Goal: Task Accomplishment & Management: Manage account settings

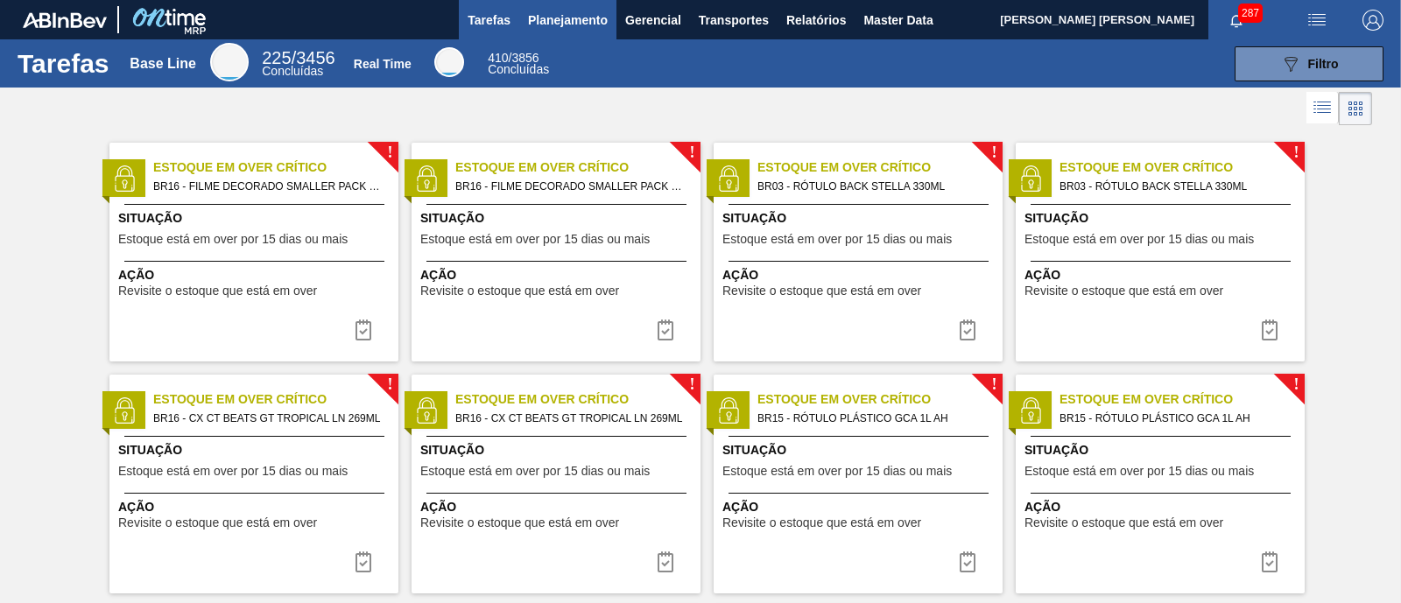
click at [549, 11] on span "Planejamento" at bounding box center [568, 20] width 80 height 21
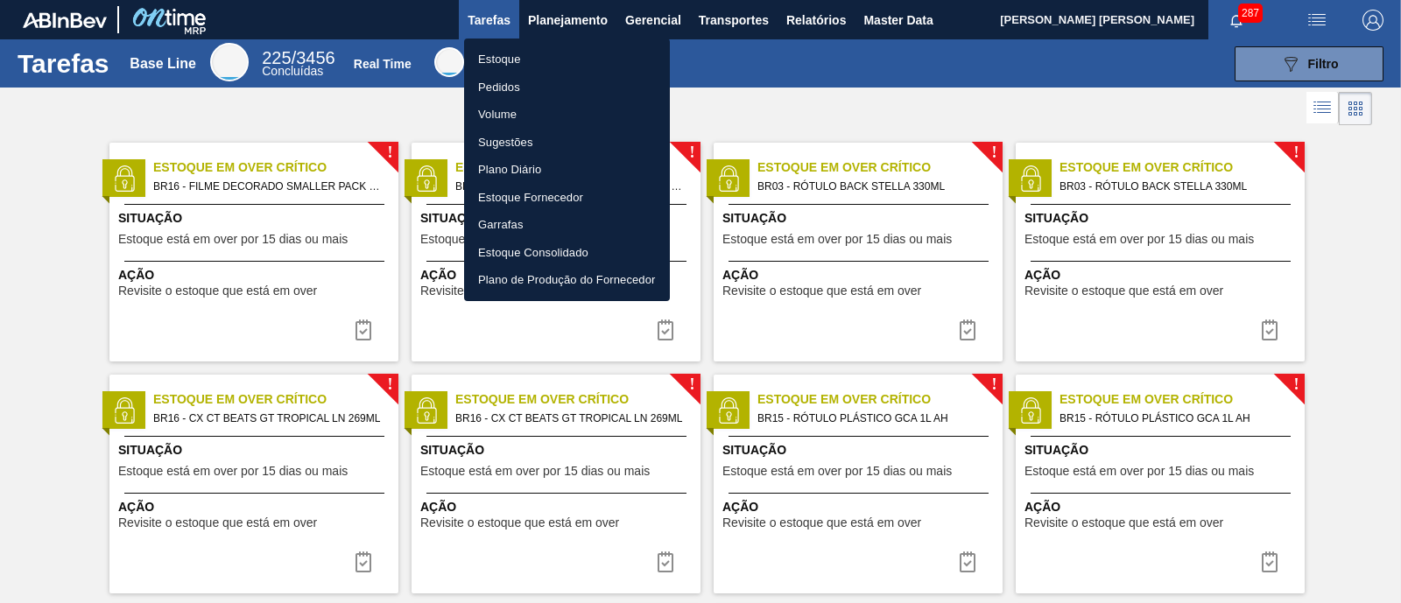
click at [523, 51] on li "Estoque" at bounding box center [567, 60] width 206 height 28
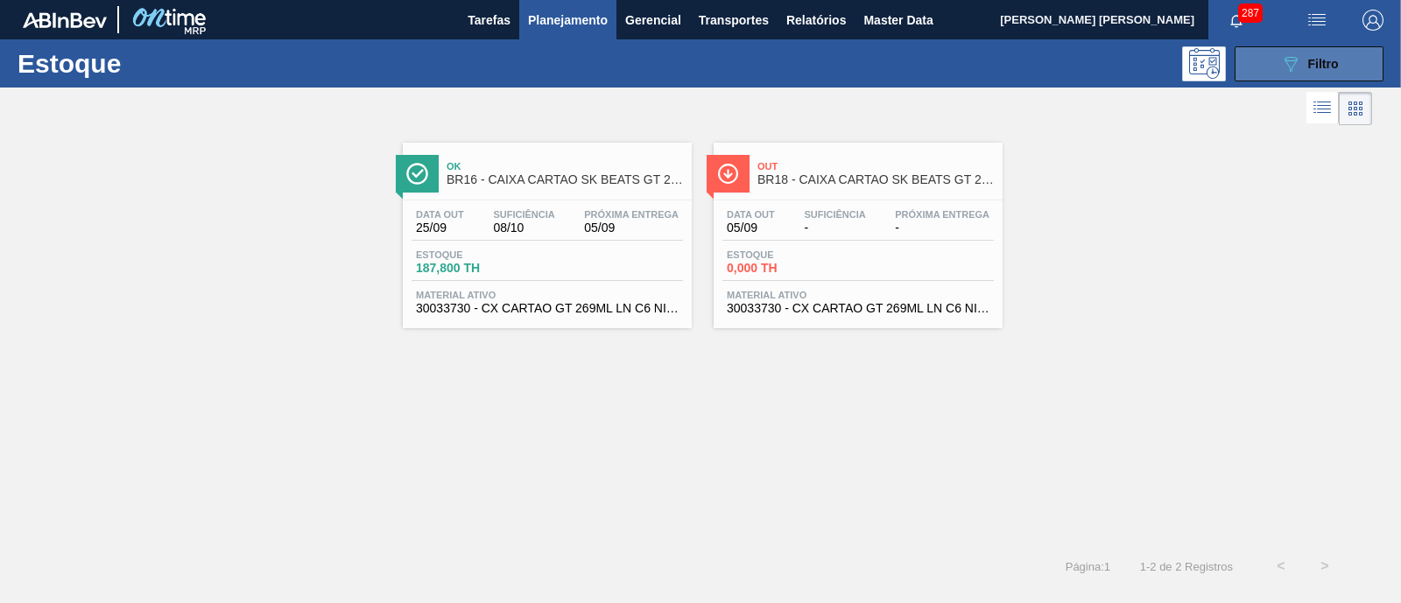
click at [1312, 54] on div "089F7B8B-B2A5-4AFE-B5C0-19BA573D28AC Filtro" at bounding box center [1309, 63] width 59 height 21
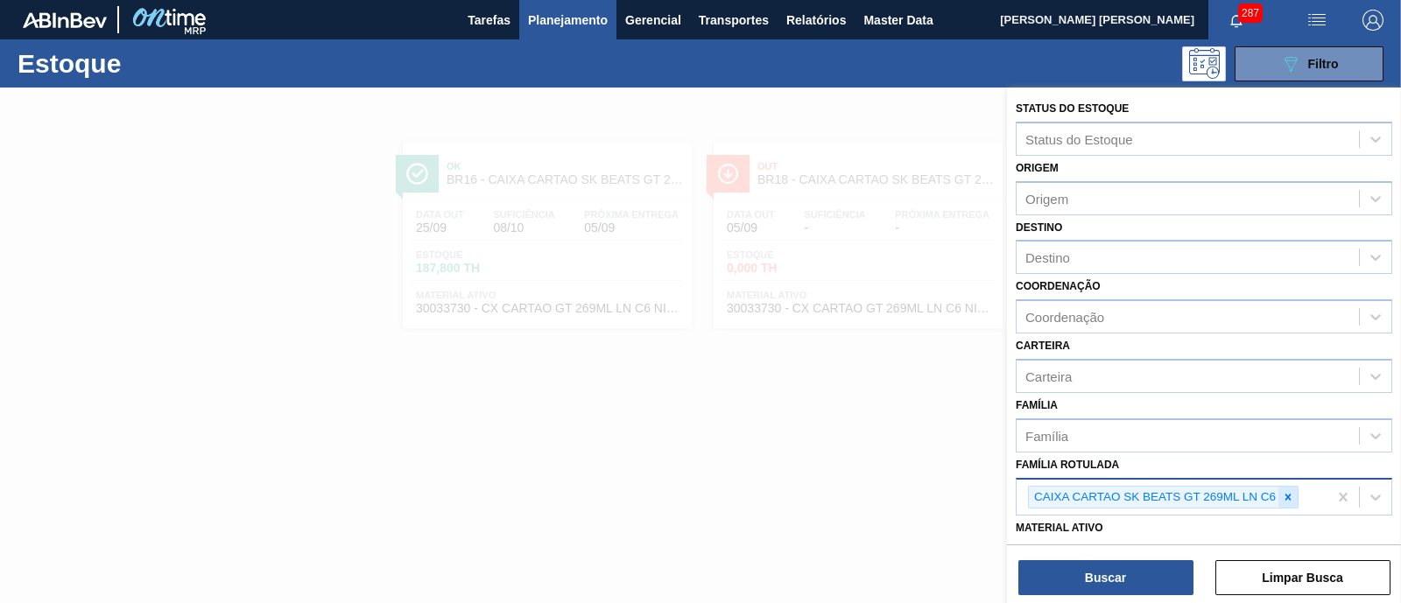
click at [1291, 496] on icon at bounding box center [1288, 497] width 12 height 12
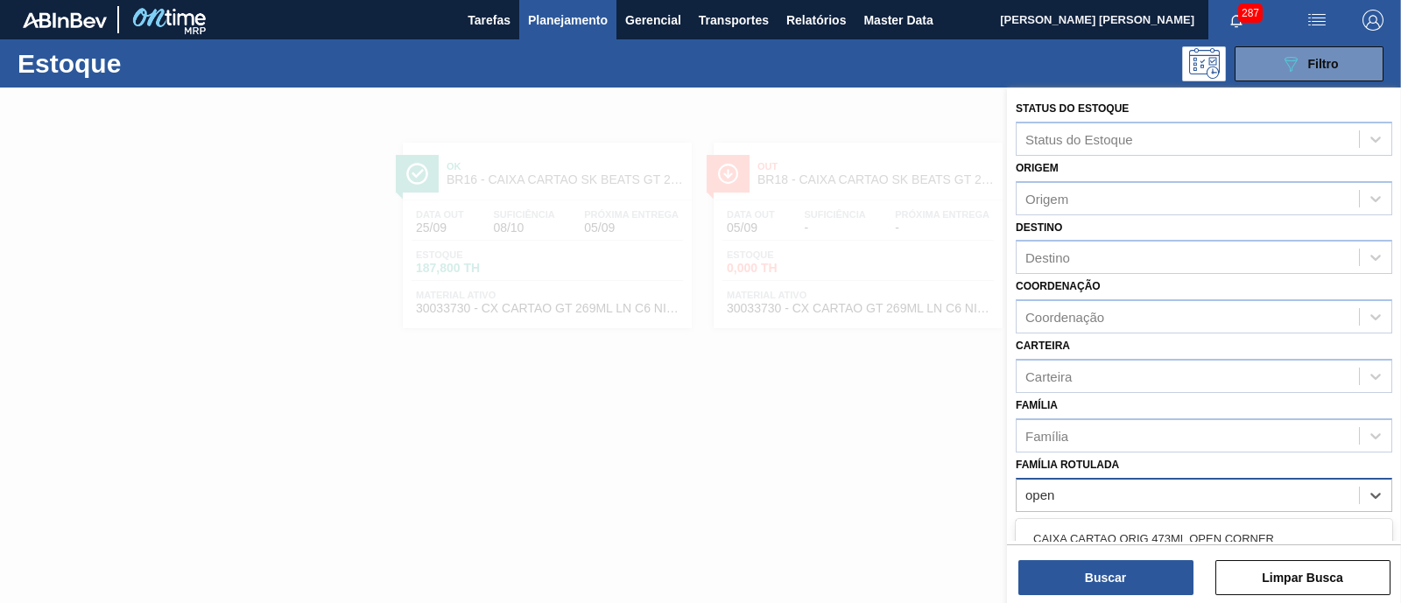
type Rotulada "open c"
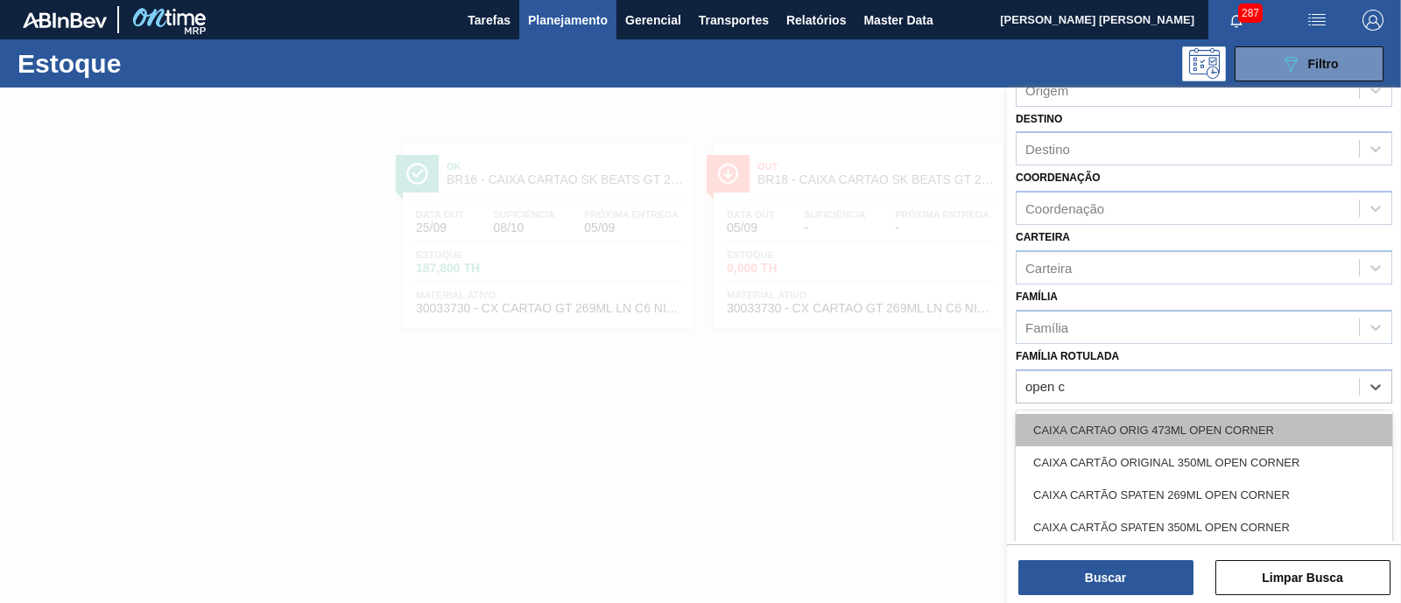
click at [1287, 422] on div "CAIXA CARTAO ORIG 473ML OPEN CORNER" at bounding box center [1204, 430] width 377 height 32
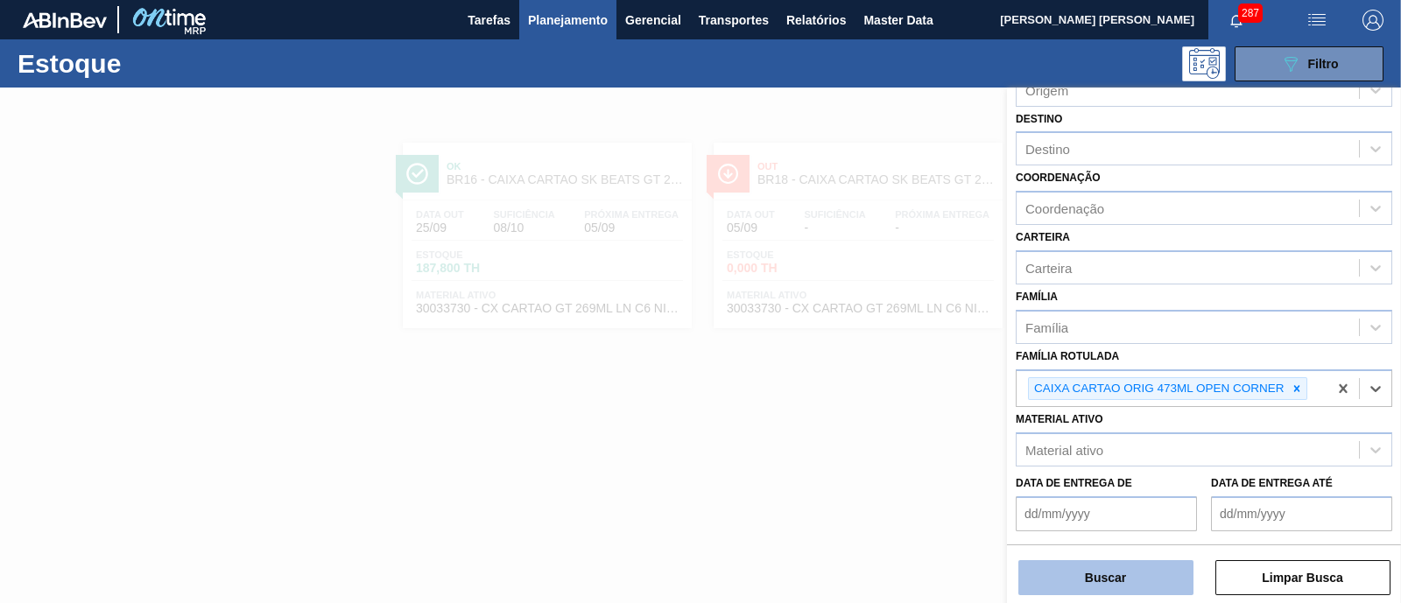
click at [1151, 585] on button "Buscar" at bounding box center [1105, 577] width 175 height 35
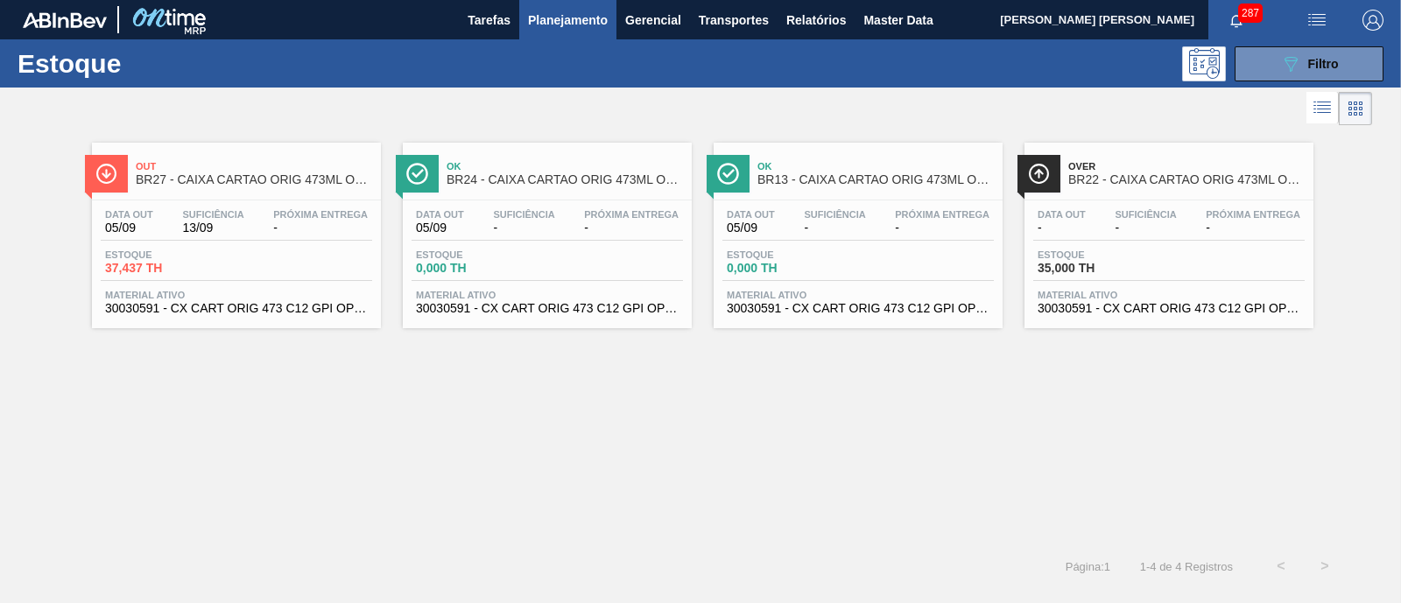
drag, startPoint x: 1104, startPoint y: 271, endPoint x: 1045, endPoint y: 377, distance: 121.5
click at [1045, 377] on div "Out BR27 - CAIXA CARTAO ORIG 473ML OPEN CORNER Data out 05/09 Suficiência 13/09…" at bounding box center [700, 337] width 1401 height 415
click at [1315, 59] on span "Filtro" at bounding box center [1323, 64] width 31 height 14
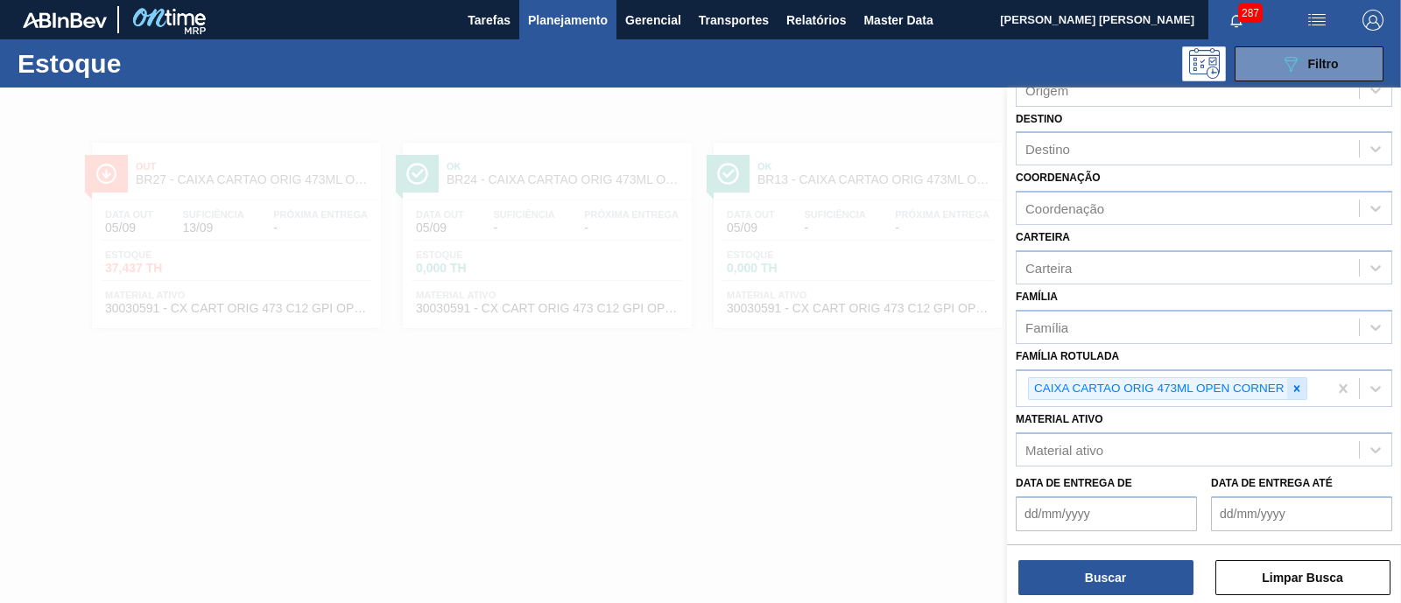
click at [1302, 387] on div at bounding box center [1296, 389] width 19 height 22
click at [1302, 387] on div "CAIXA CARTAO ORIG 473ML OPEN CORNER" at bounding box center [1172, 389] width 311 height 36
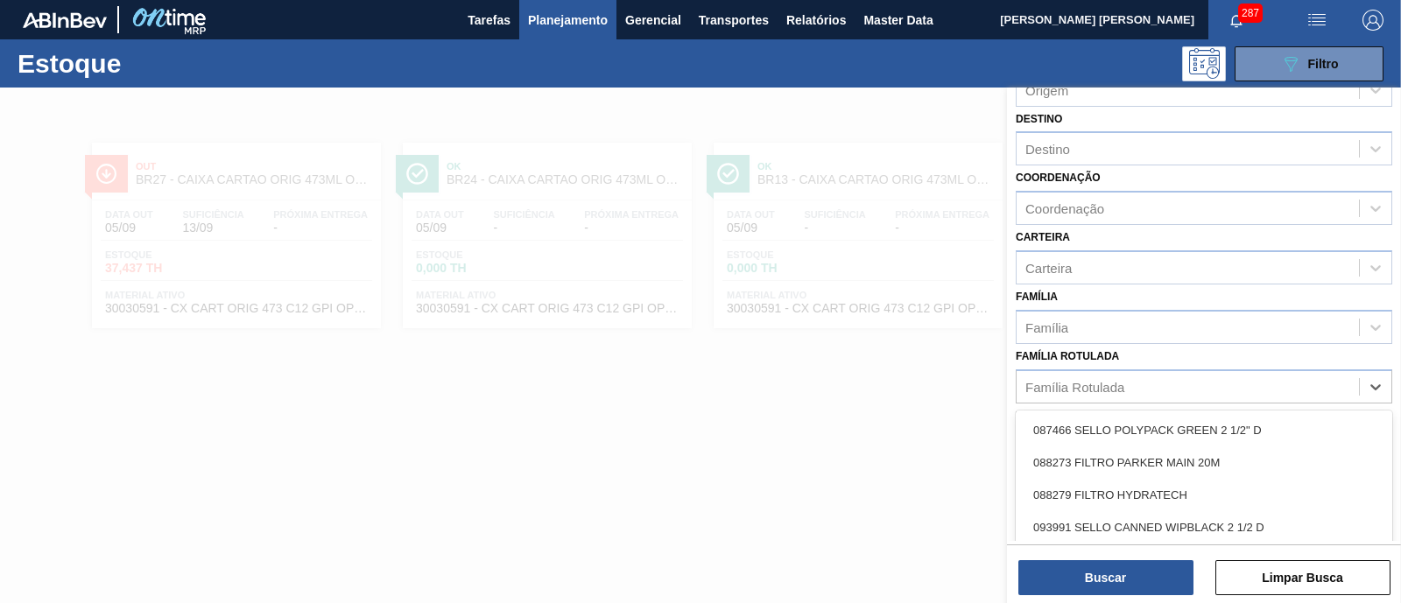
paste Rotulada "CAIXA CARTAO ORIG 473ML"
type Rotulada "CAIXA CARTAO ORIG 473ML"
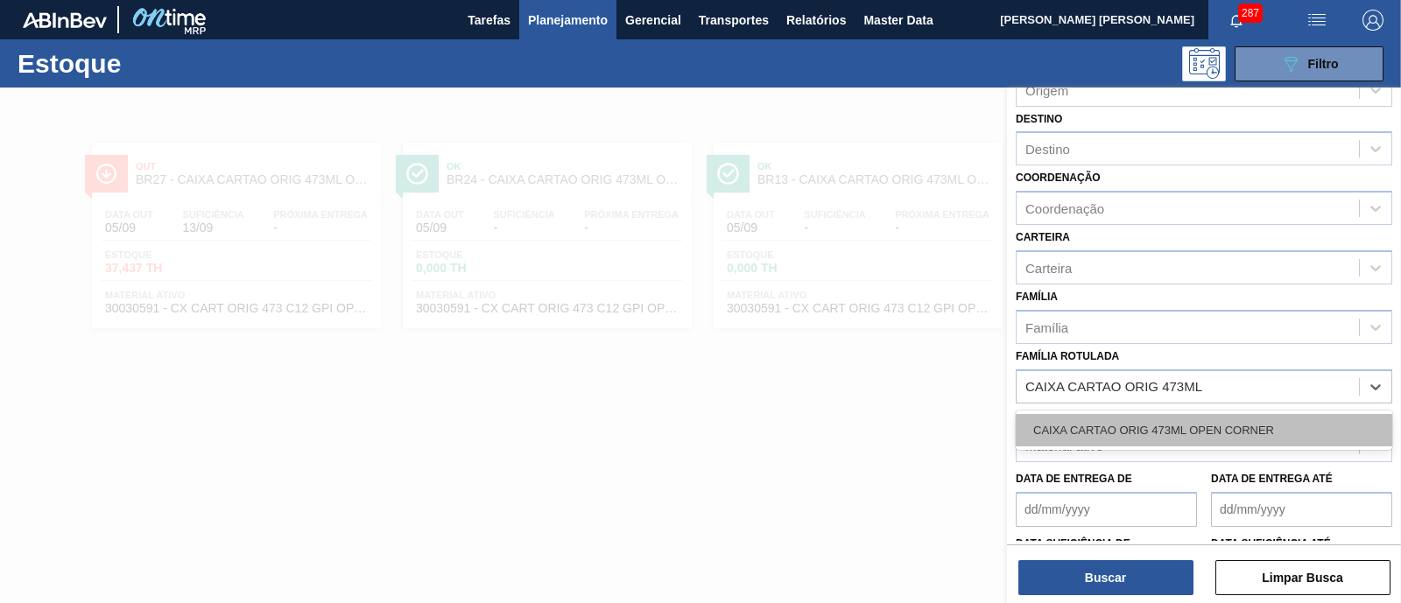
click at [1262, 418] on div "CAIXA CARTAO ORIG 473ML OPEN CORNER" at bounding box center [1204, 430] width 377 height 32
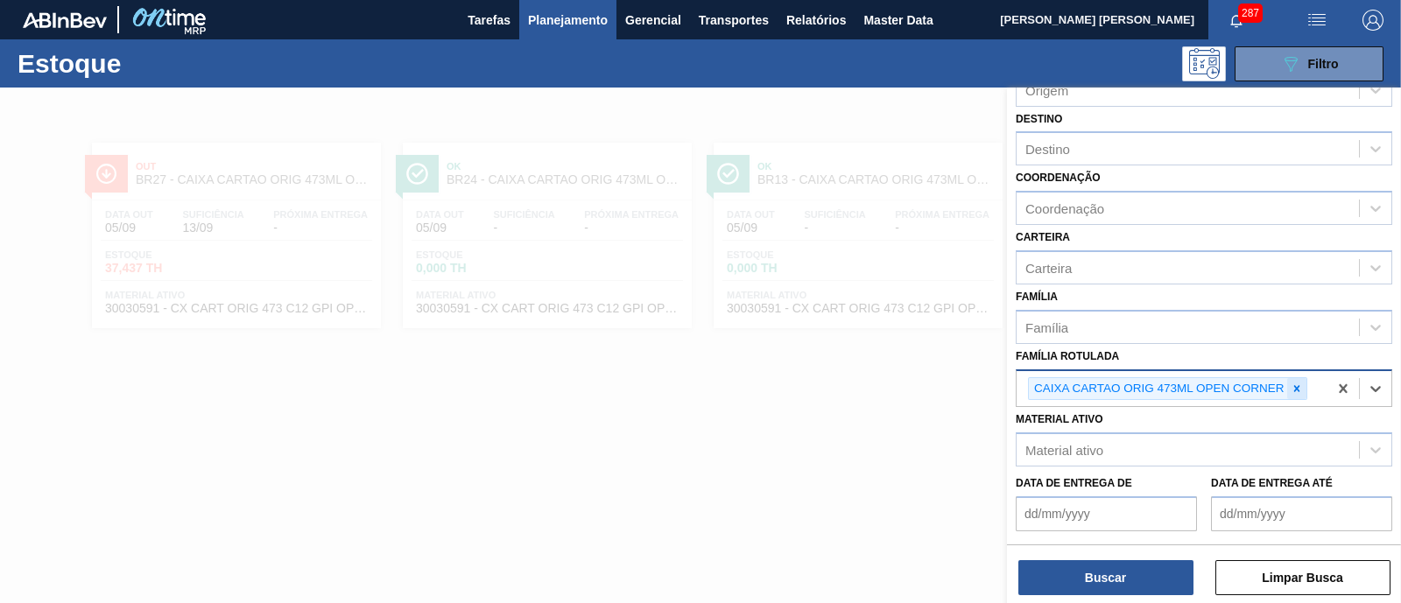
click at [1295, 389] on icon at bounding box center [1297, 389] width 12 height 12
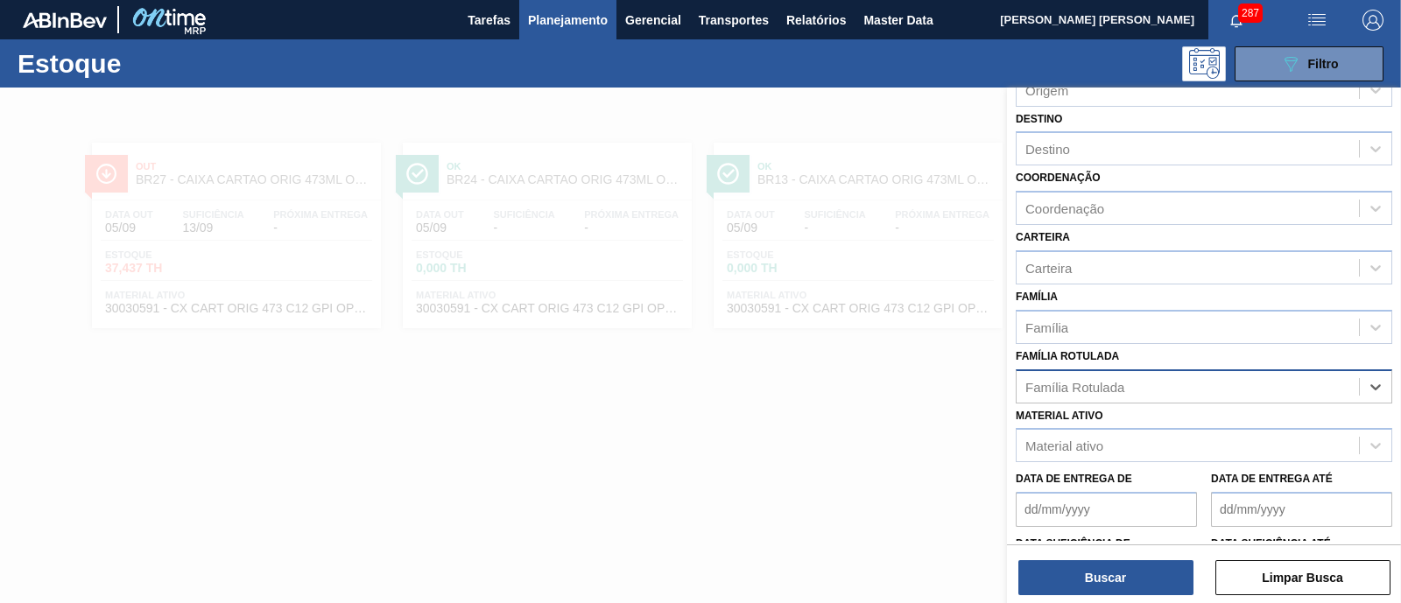
click at [1201, 387] on div "Família Rotulada" at bounding box center [1188, 386] width 342 height 25
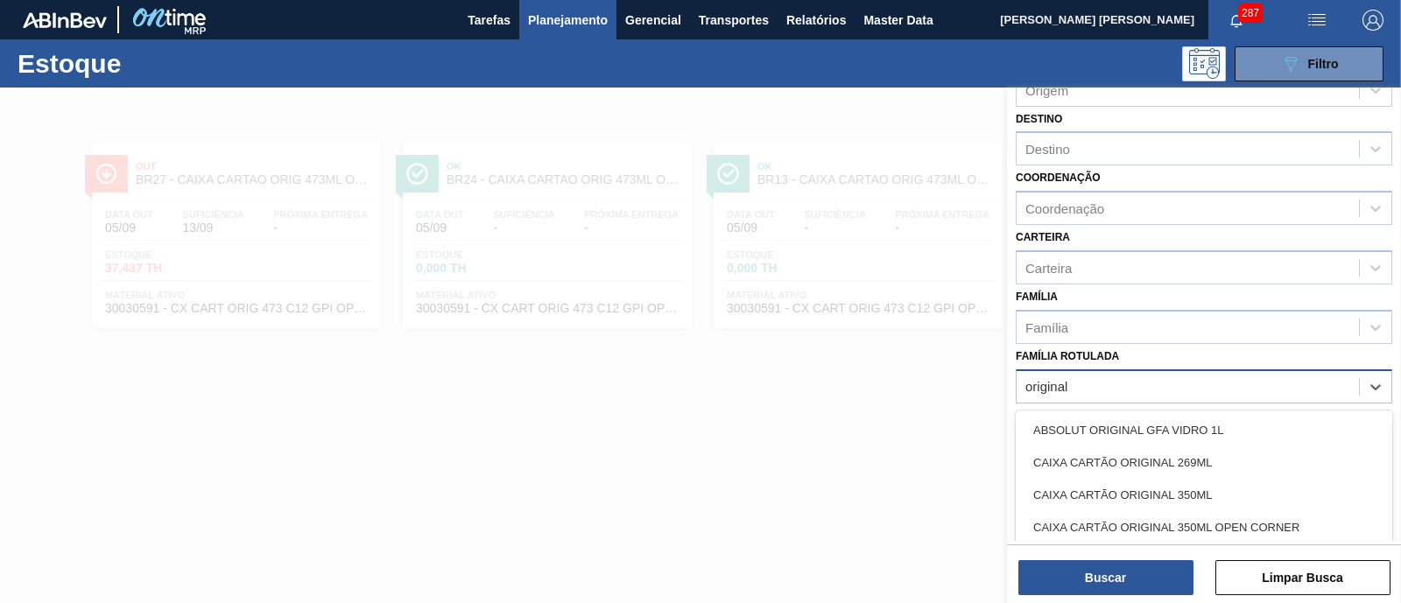
type Rotulada "original 4"
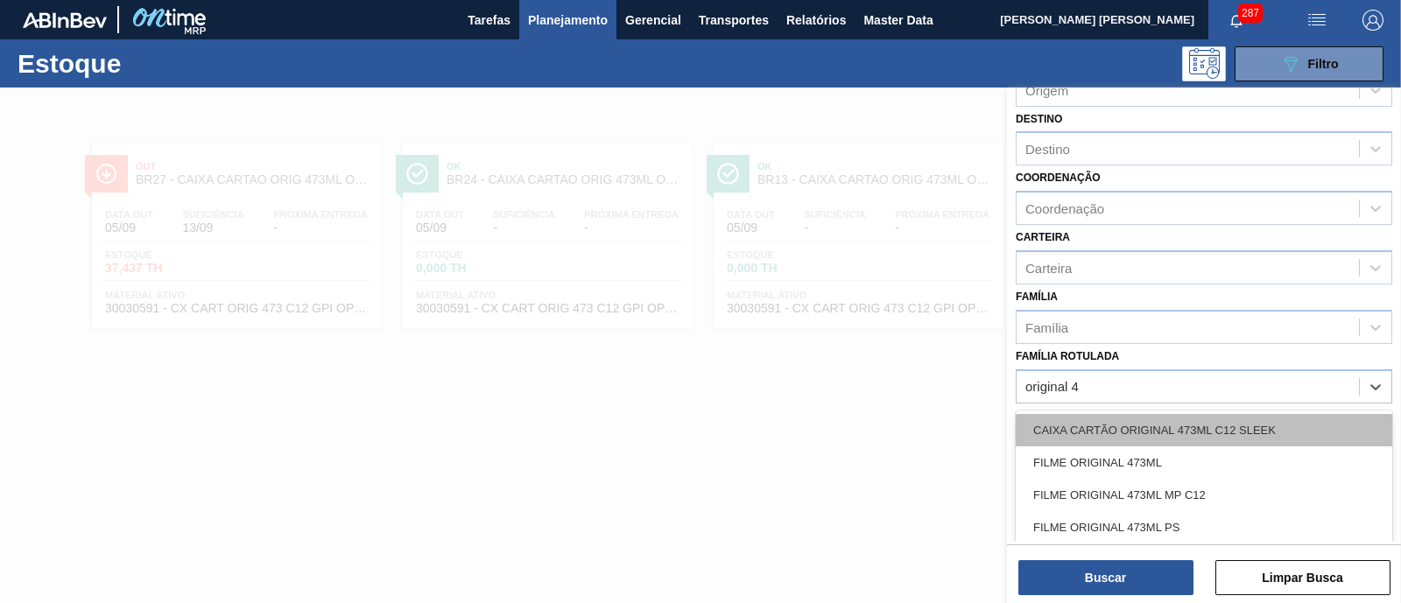
click at [1235, 438] on div "CAIXA CARTÃO ORIGINAL 473ML C12 SLEEK" at bounding box center [1204, 430] width 377 height 32
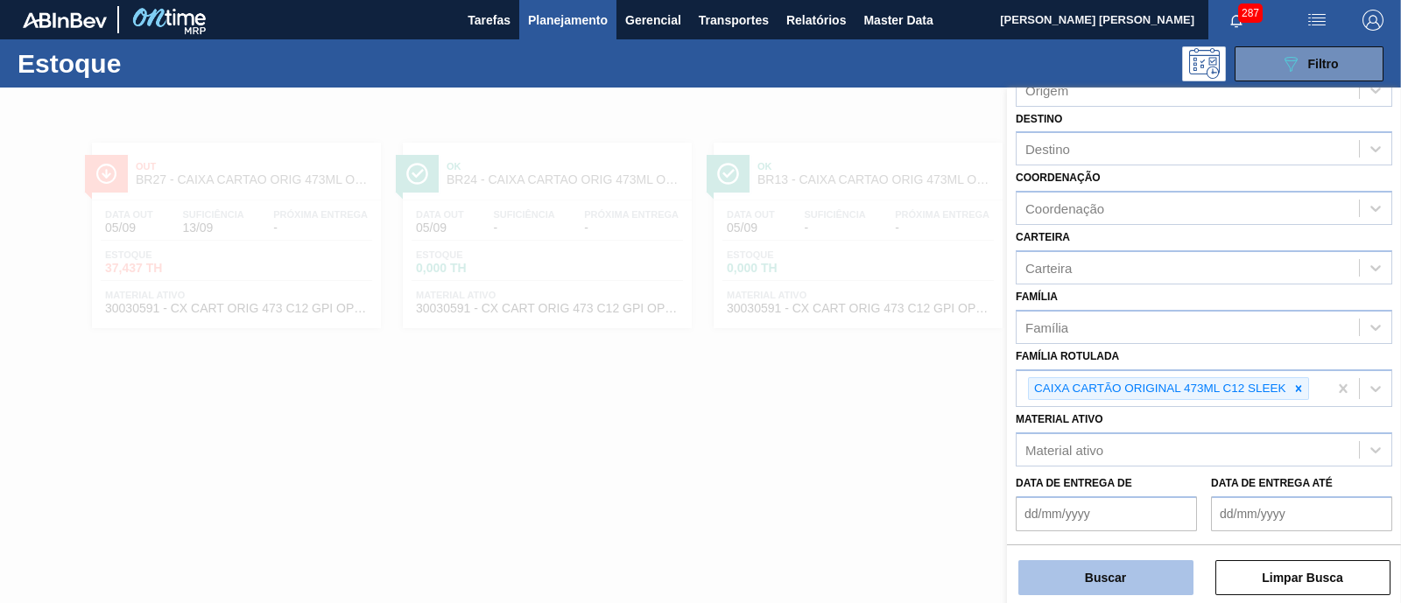
click at [1130, 573] on button "Buscar" at bounding box center [1105, 577] width 175 height 35
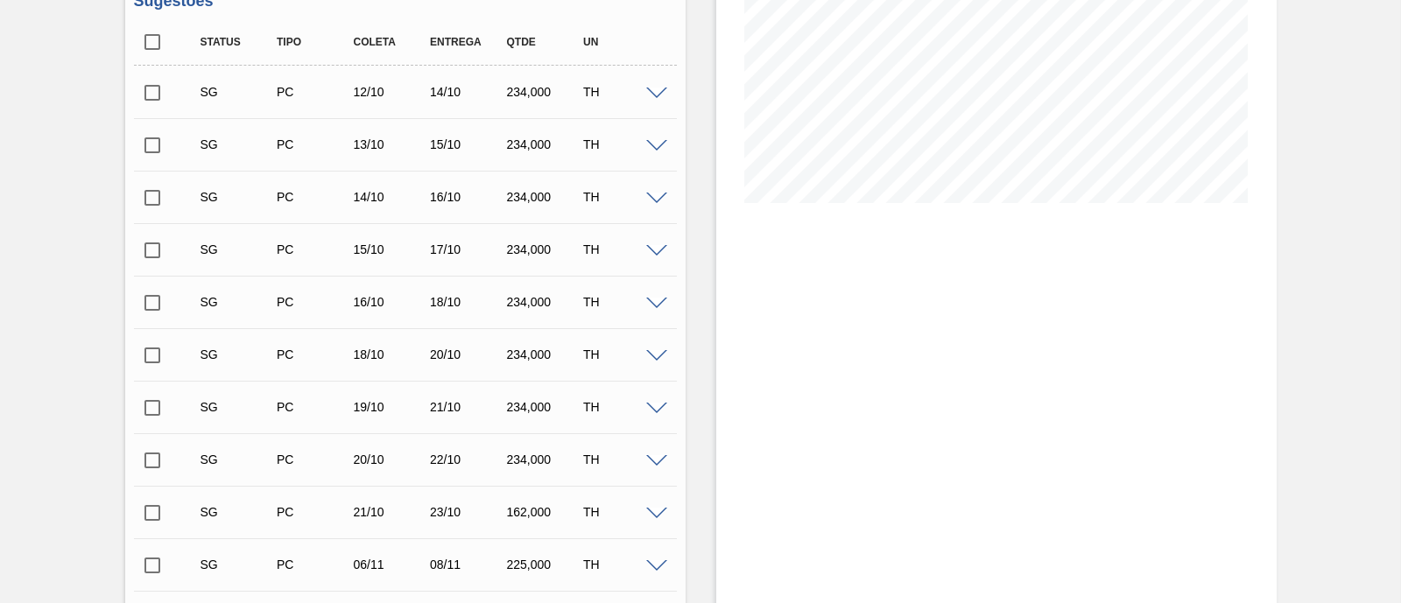
scroll to position [75, 0]
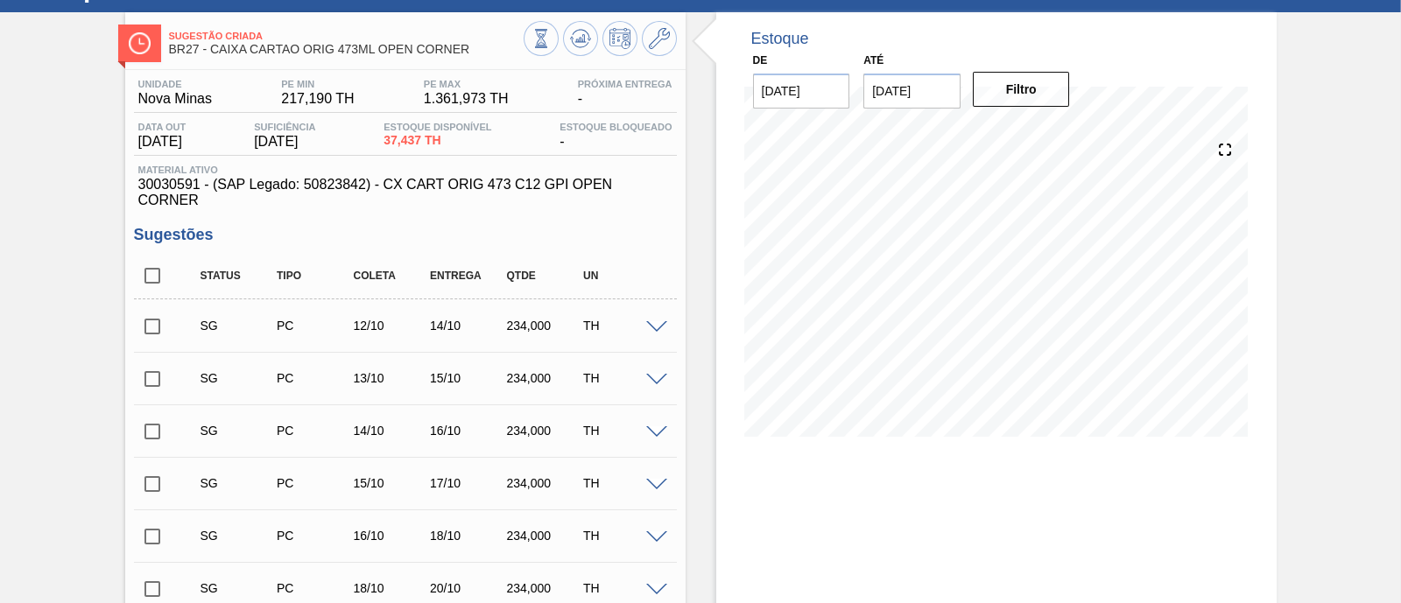
click at [655, 327] on span at bounding box center [656, 327] width 21 height 13
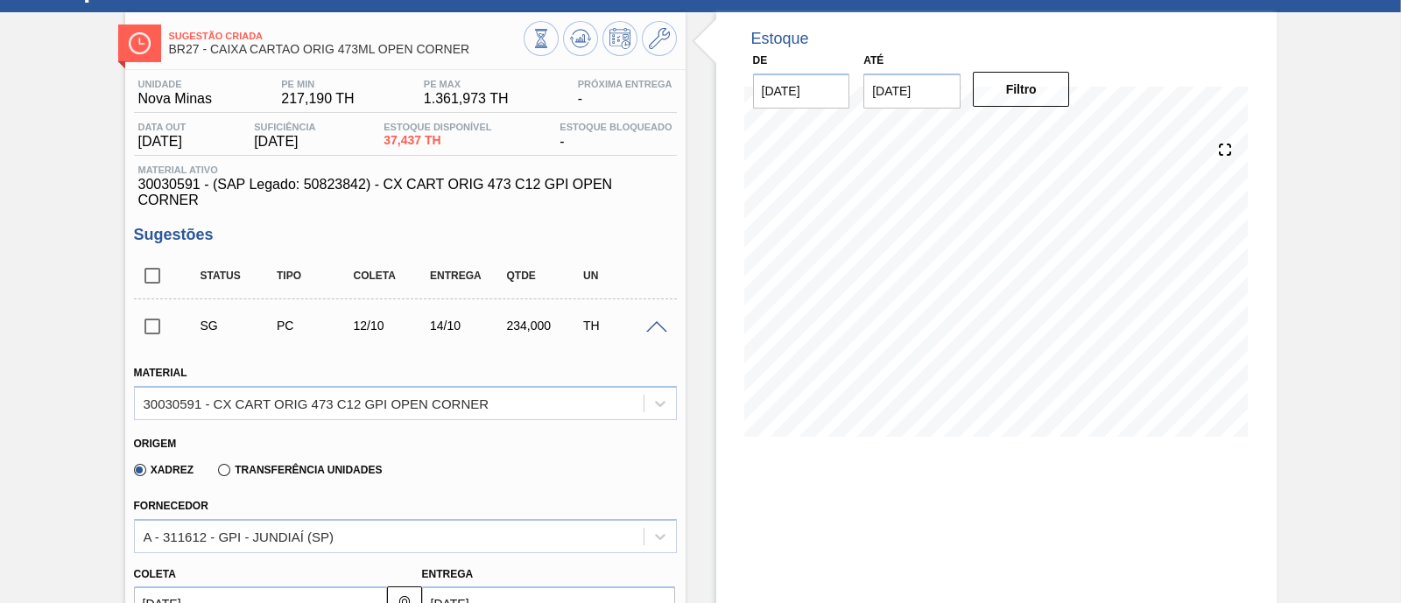
click at [657, 331] on span at bounding box center [656, 327] width 21 height 13
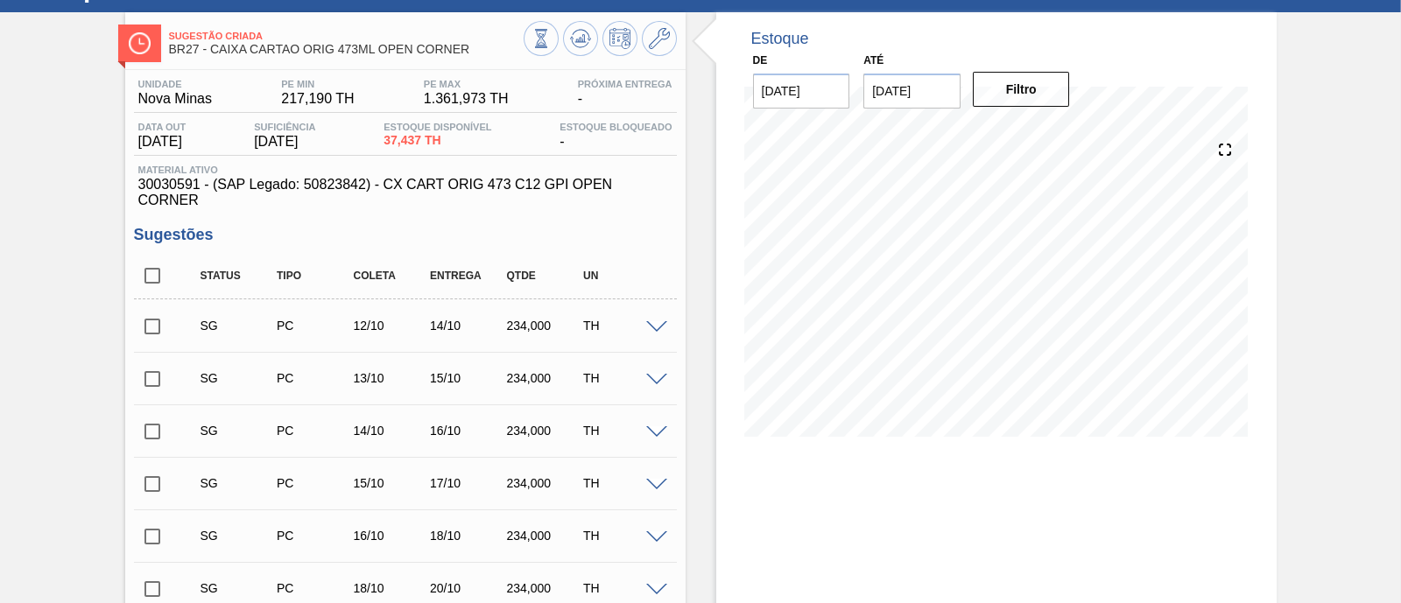
click at [917, 98] on input "[DATE]" at bounding box center [911, 91] width 97 height 35
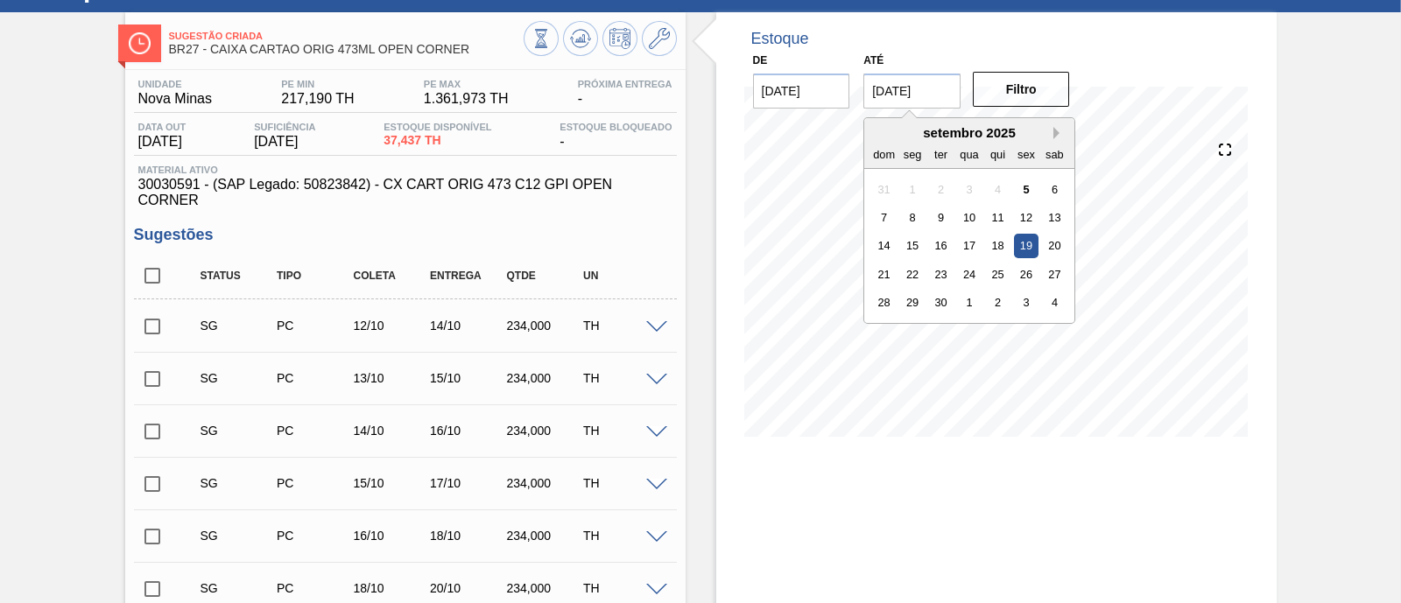
click at [1061, 133] on button "Next Month" at bounding box center [1059, 133] width 12 height 12
click at [1051, 301] on div "1" at bounding box center [1055, 303] width 24 height 24
type input "[DATE]"
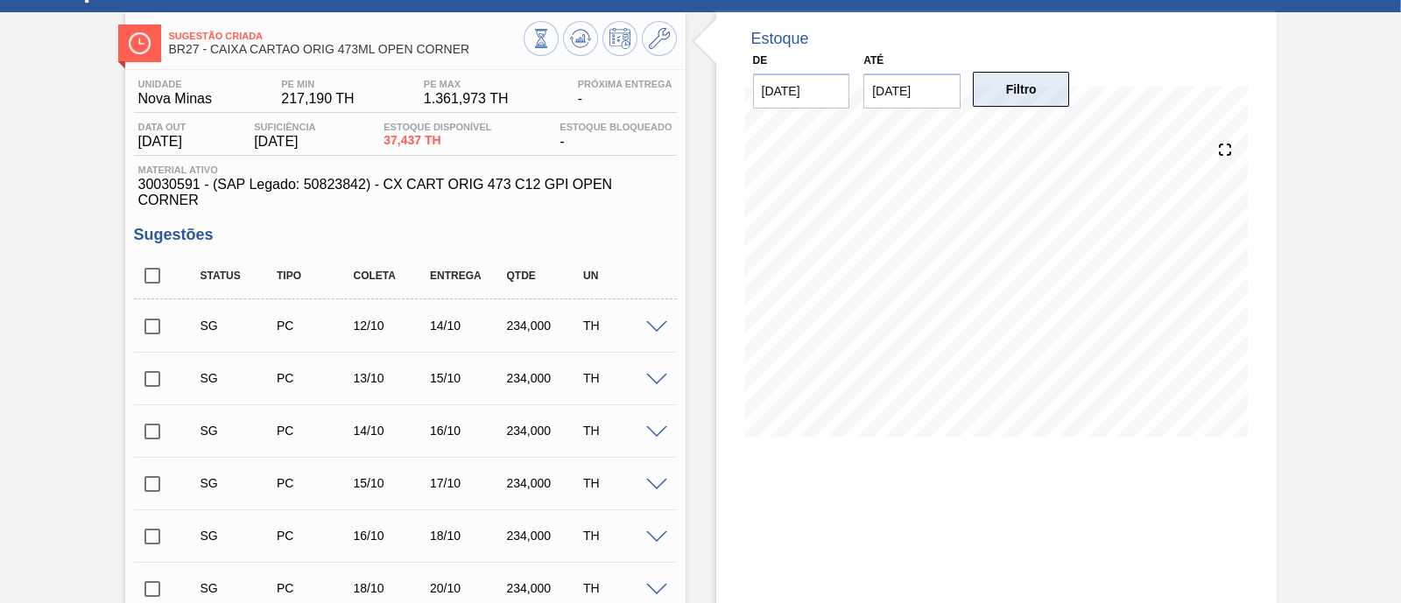
click at [1025, 96] on button "Filtro" at bounding box center [1021, 89] width 97 height 35
drag, startPoint x: 213, startPoint y: 52, endPoint x: 375, endPoint y: 51, distance: 162.0
click at [375, 51] on span "BR27 - CAIXA CARTAO ORIG 473ML OPEN CORNER" at bounding box center [346, 49] width 355 height 13
copy span "CAIXA CARTAO ORIG 473ML"
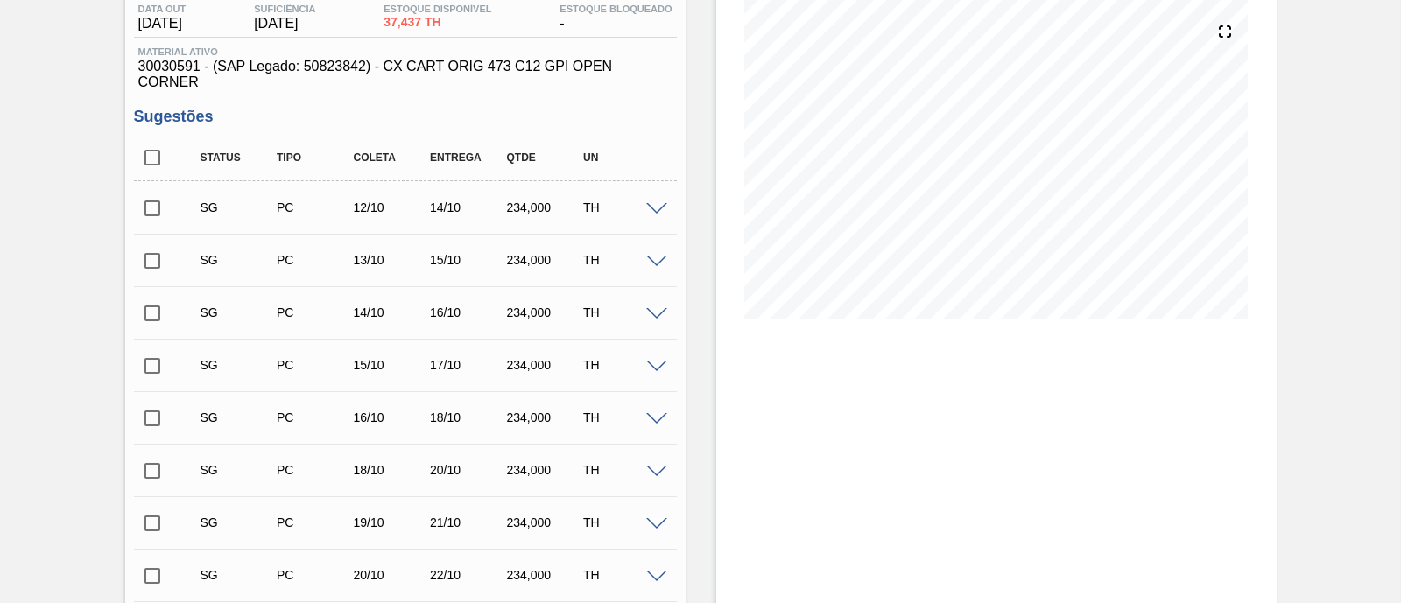
scroll to position [218, 0]
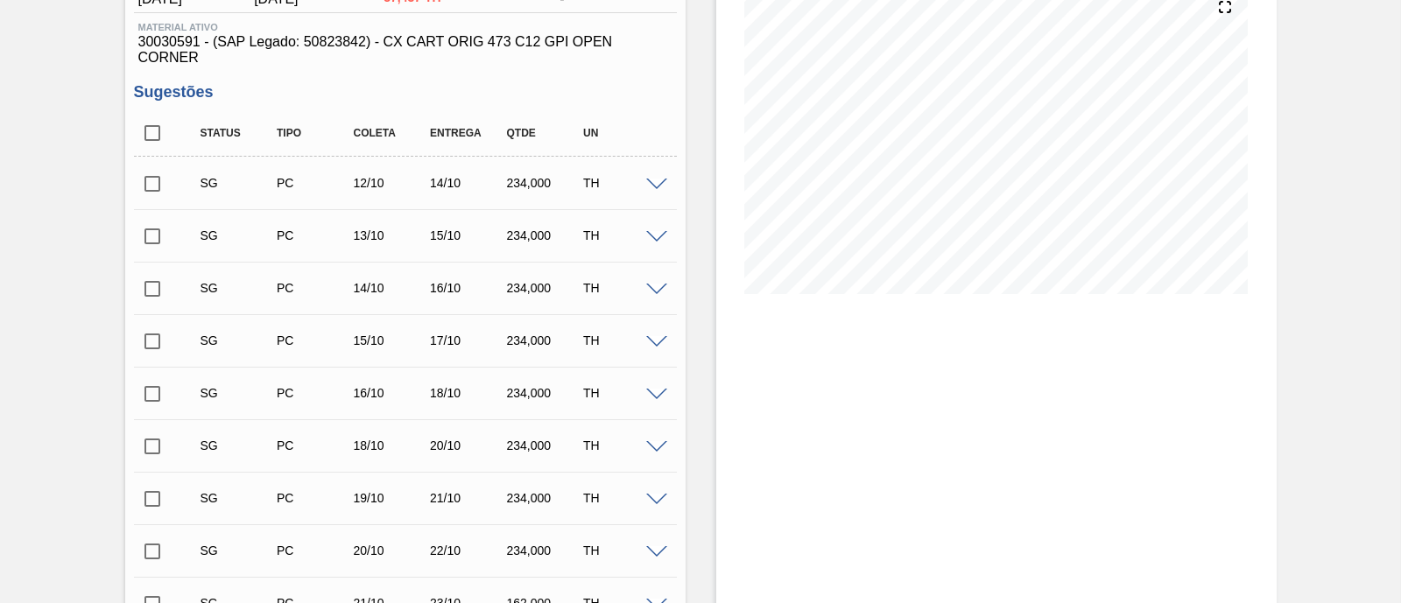
click at [646, 185] on span at bounding box center [656, 185] width 21 height 13
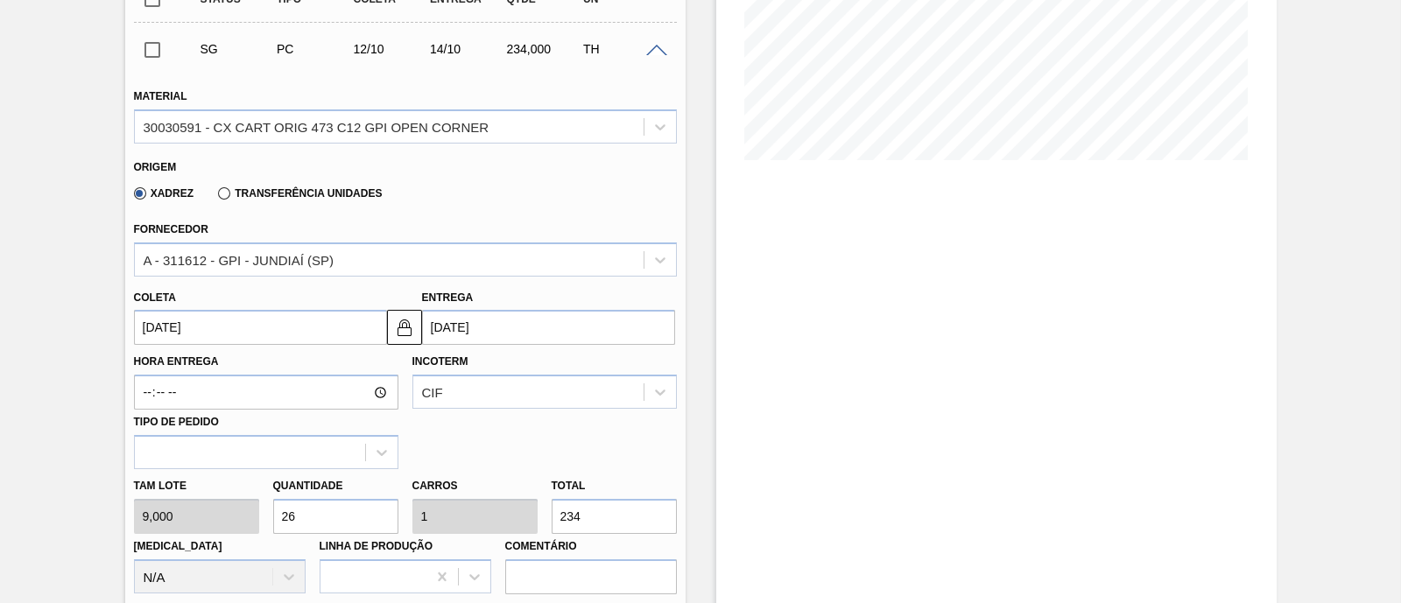
scroll to position [547, 0]
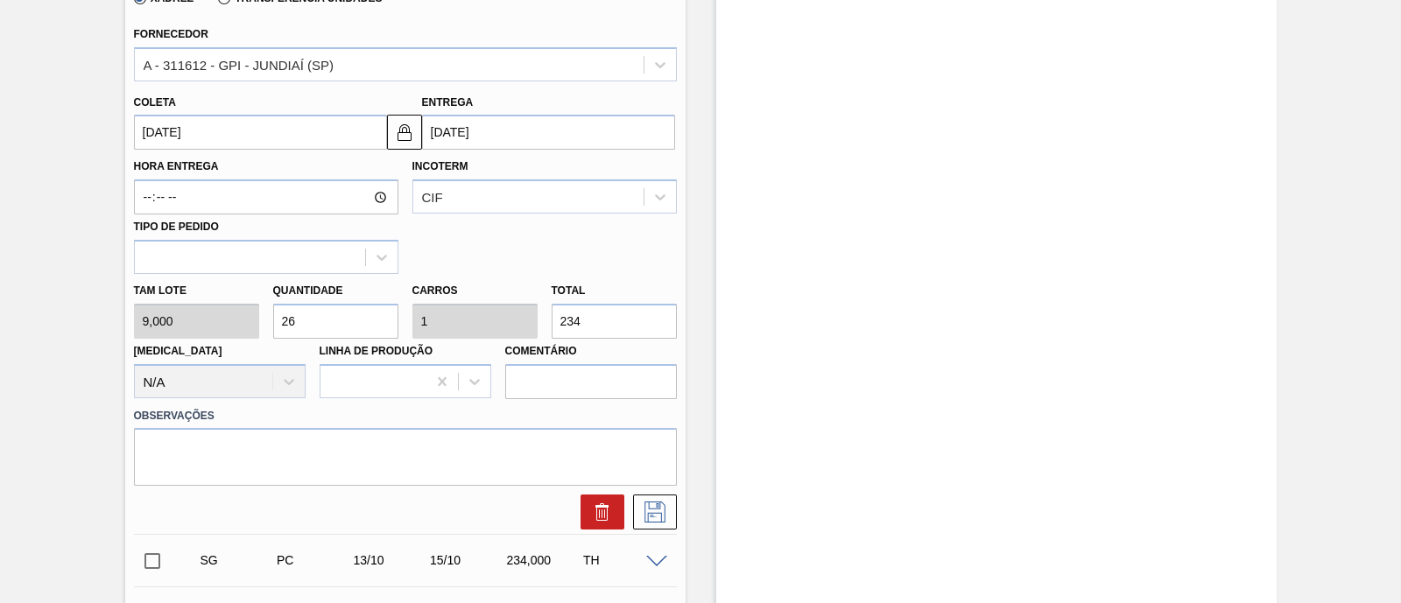
click at [232, 134] on input "[DATE]" at bounding box center [260, 132] width 253 height 35
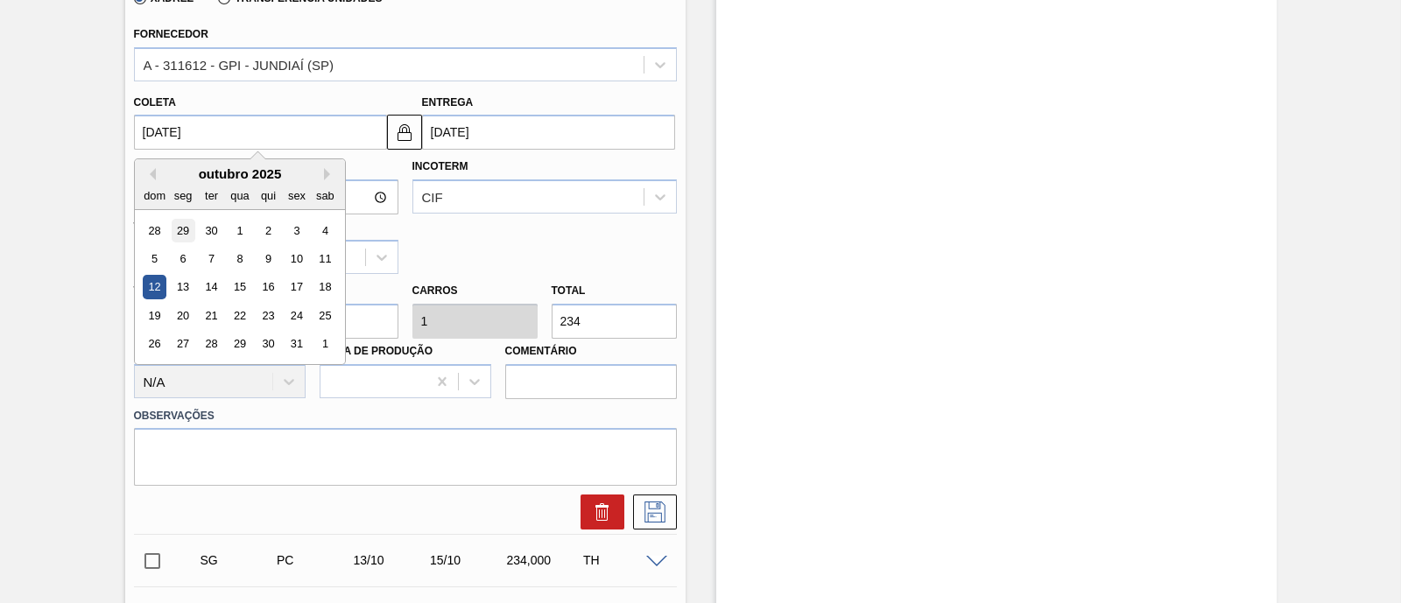
click at [188, 228] on div "29" at bounding box center [183, 231] width 24 height 24
type input "[DATE]"
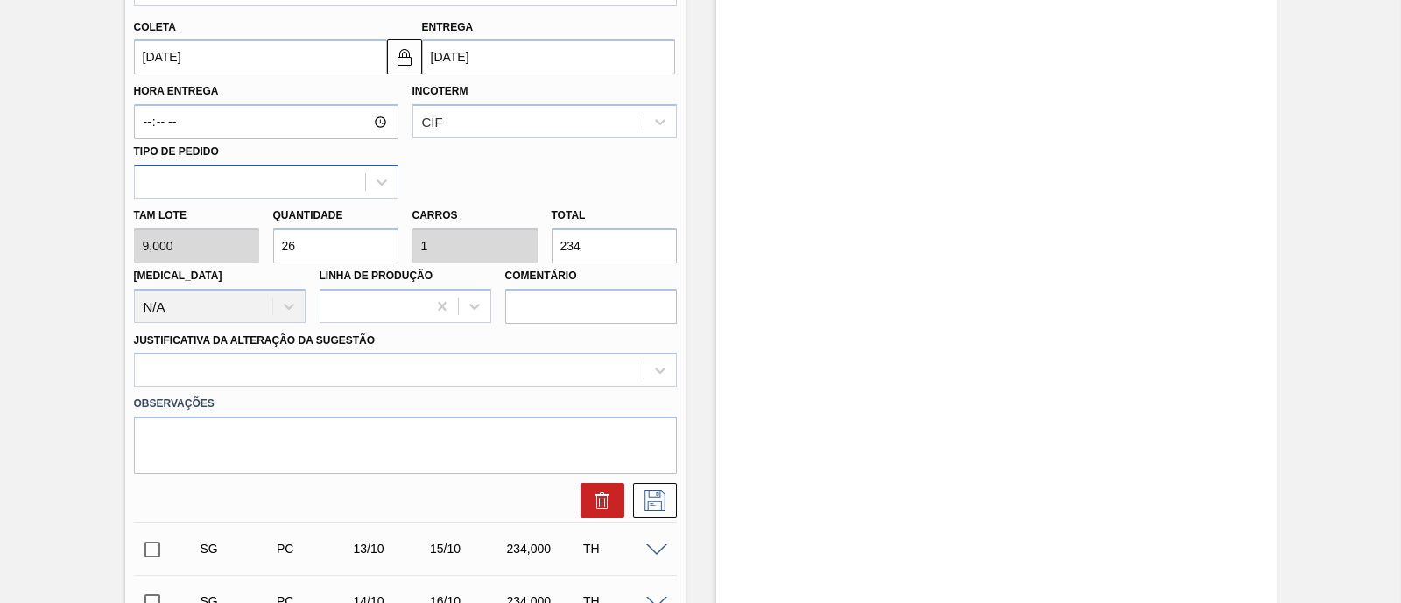
scroll to position [657, 0]
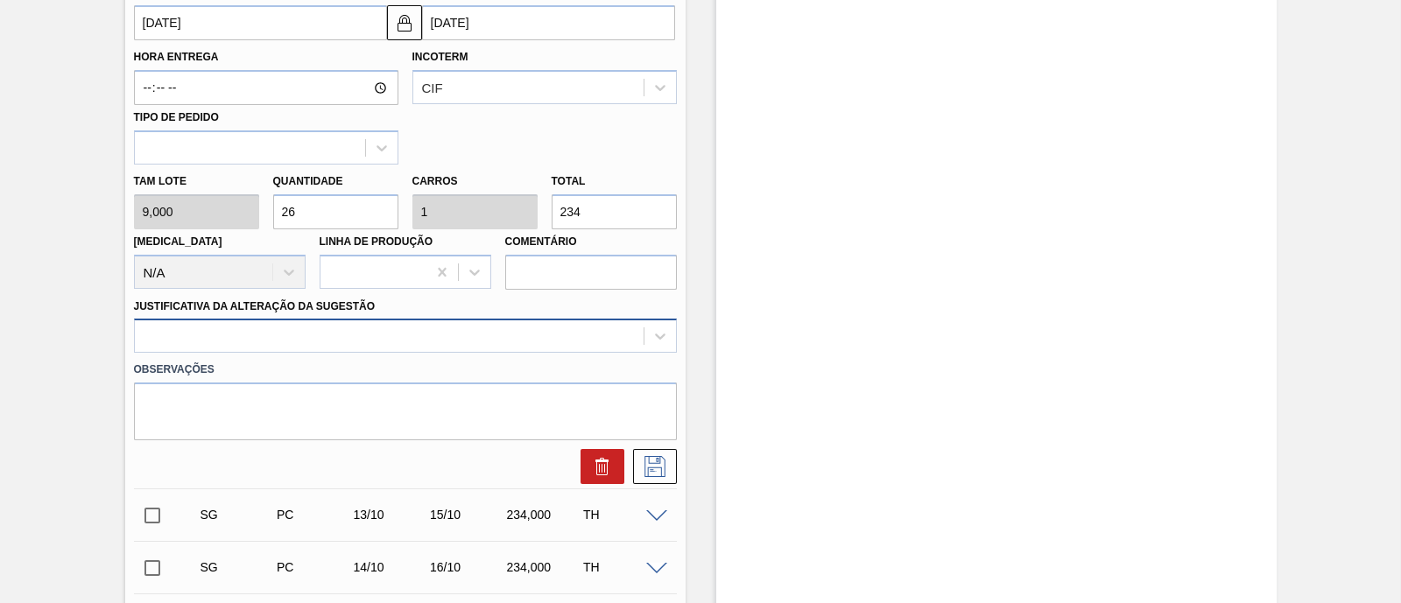
click at [449, 337] on div at bounding box center [405, 336] width 543 height 34
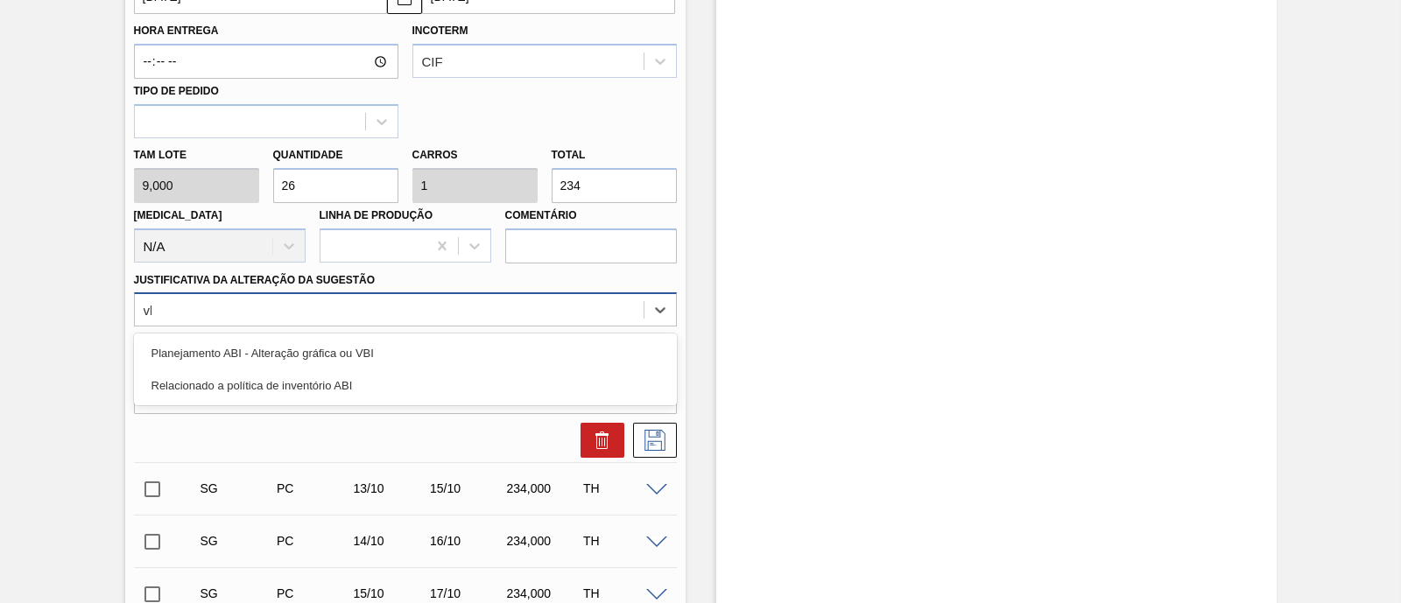
type Sugestão "vbi"
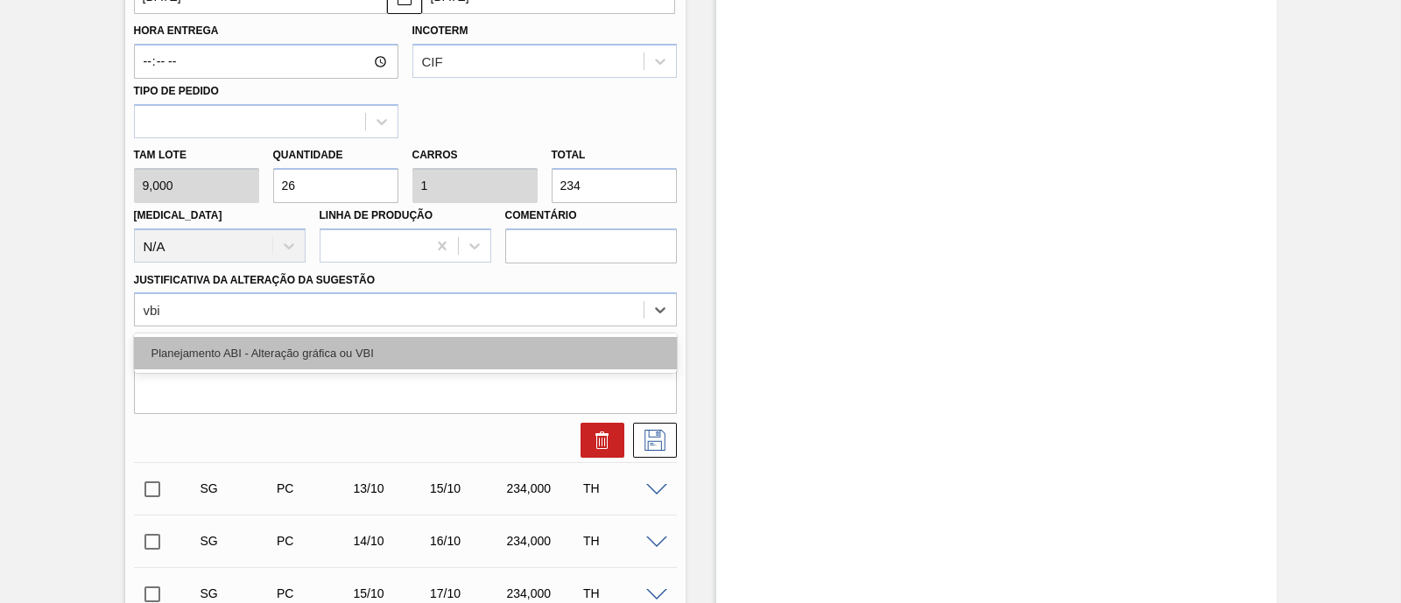
click at [405, 343] on div "Planejamento ABI - Alteração gráfica ou VBI" at bounding box center [405, 353] width 543 height 32
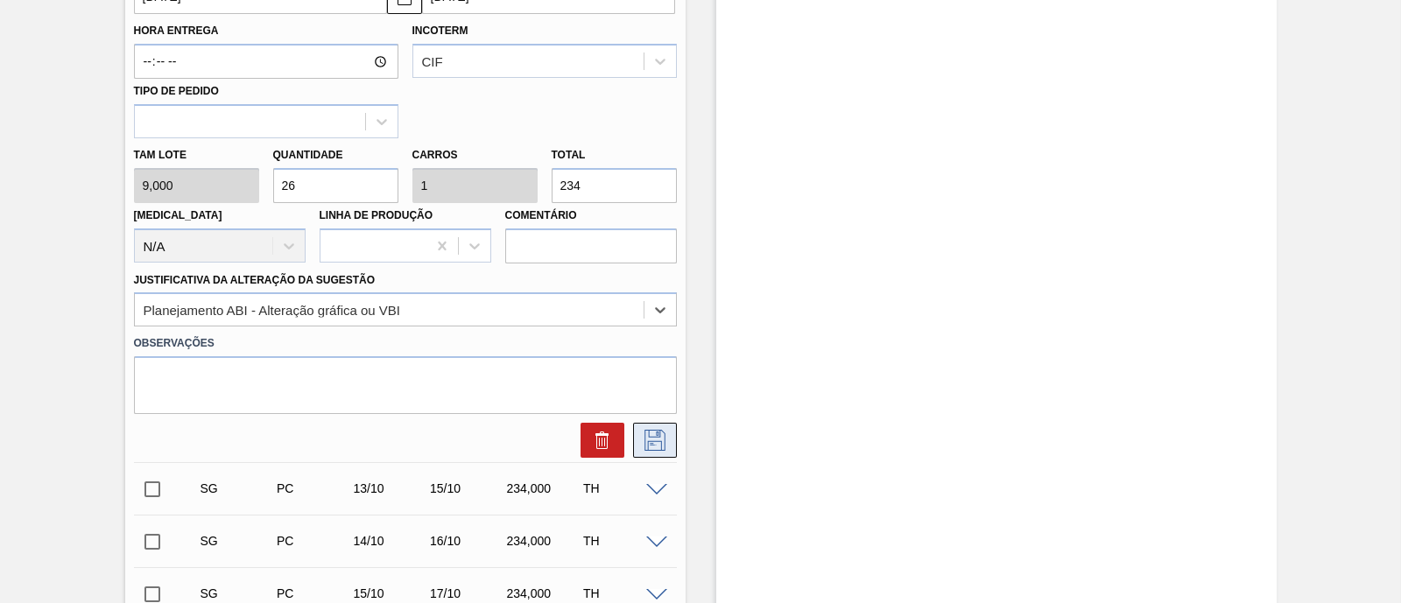
click at [661, 437] on icon at bounding box center [655, 440] width 28 height 21
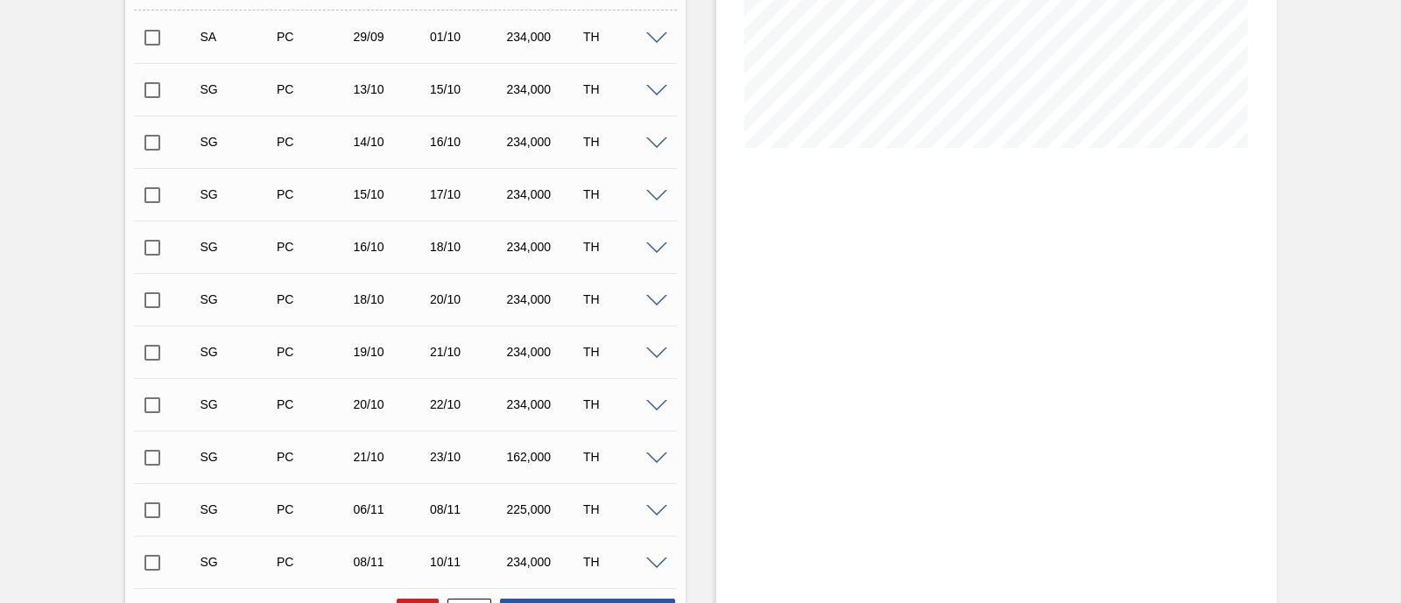
scroll to position [294, 0]
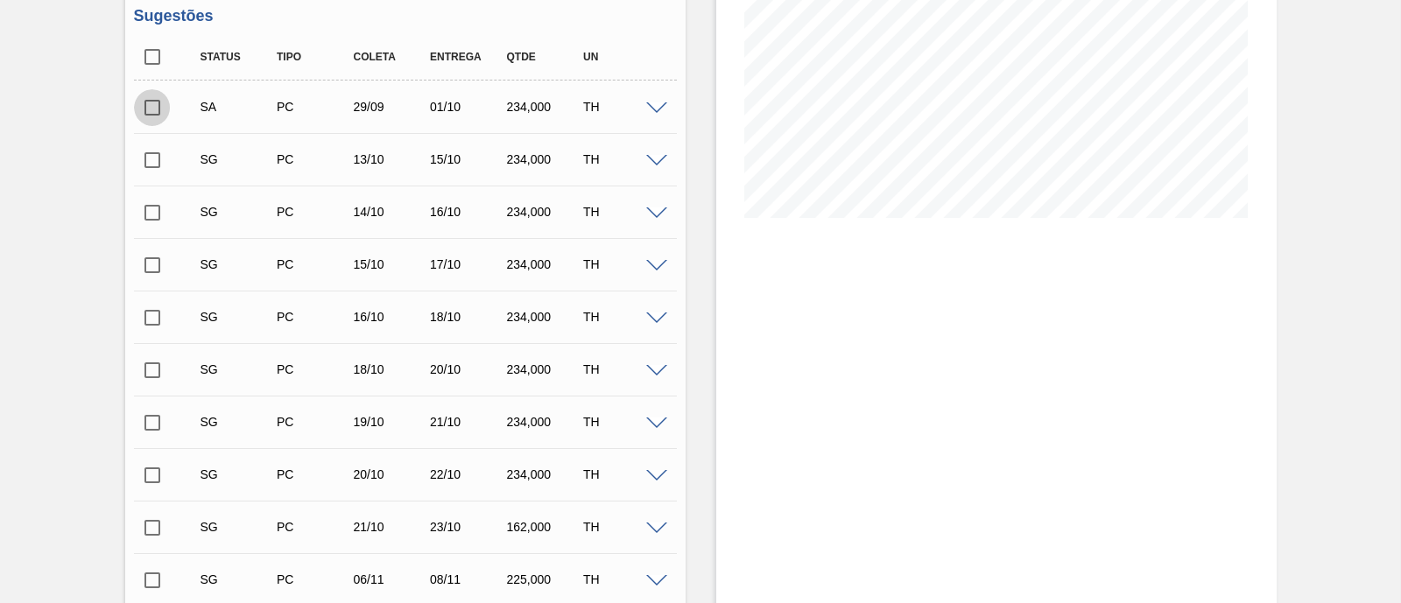
click at [151, 109] on input "checkbox" at bounding box center [152, 107] width 37 height 37
checkbox input "true"
click at [146, 158] on input "checkbox" at bounding box center [152, 160] width 37 height 37
checkbox input "true"
click at [149, 262] on input "checkbox" at bounding box center [152, 265] width 37 height 37
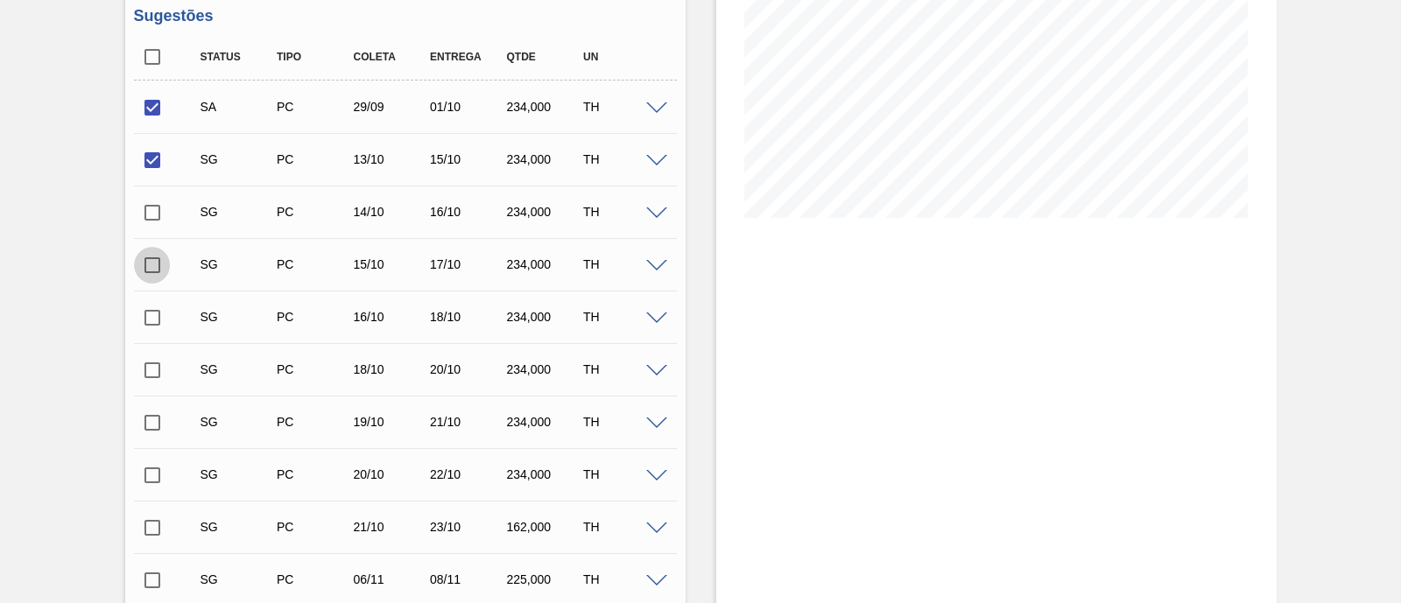
checkbox input "true"
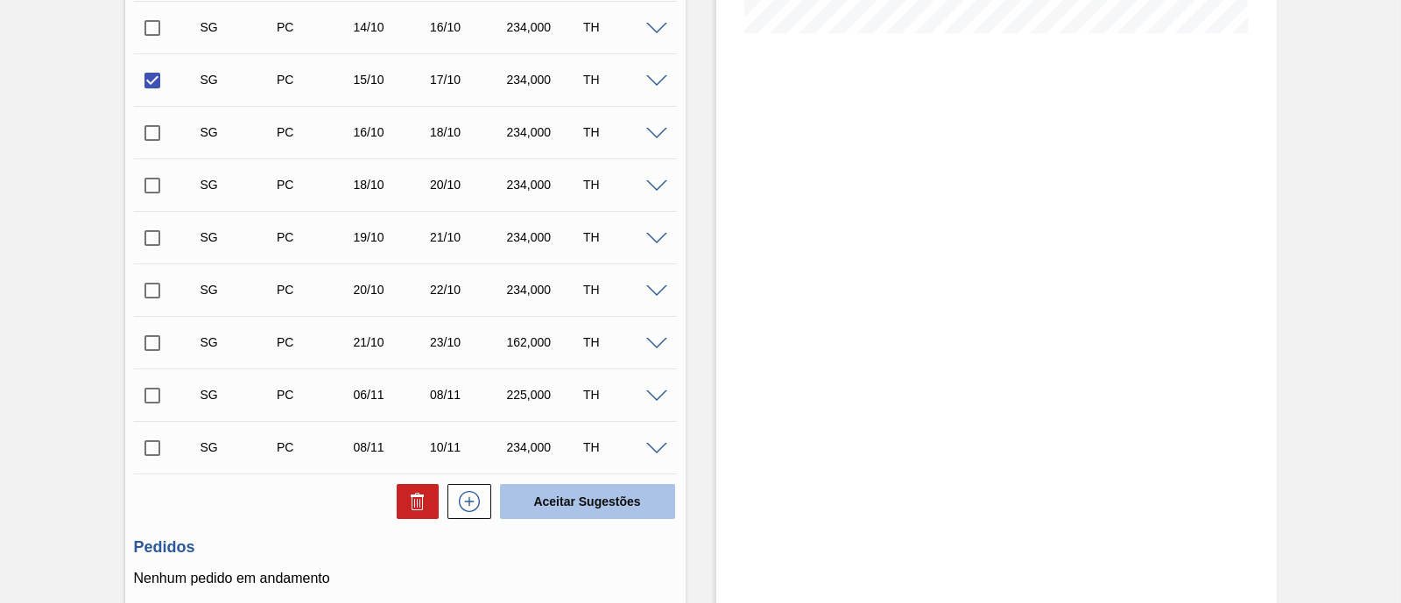
scroll to position [513, 0]
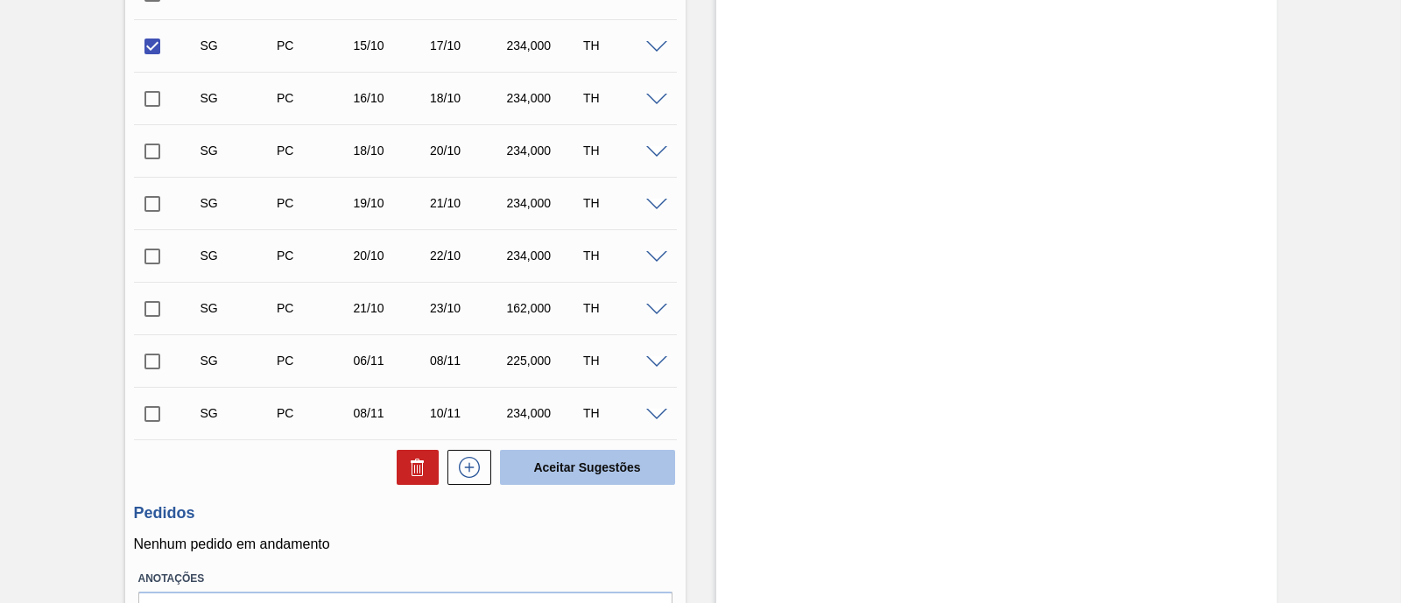
click at [582, 479] on button "Aceitar Sugestões" at bounding box center [587, 467] width 175 height 35
checkbox input "false"
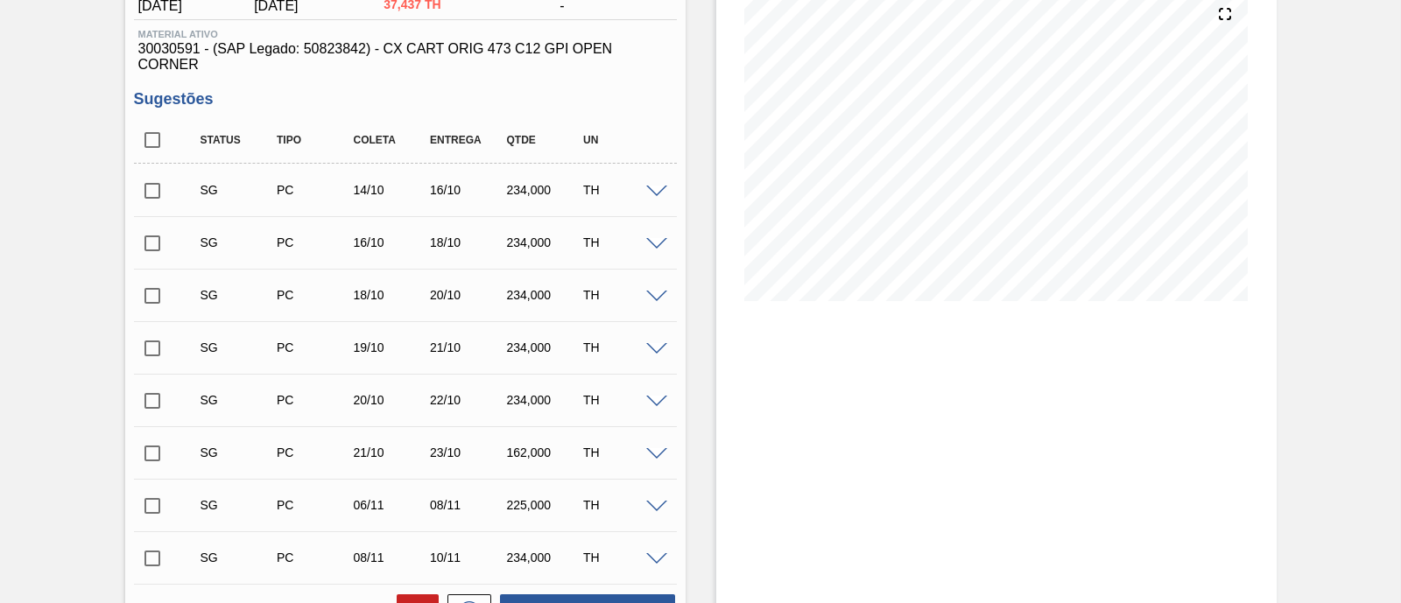
scroll to position [80, 0]
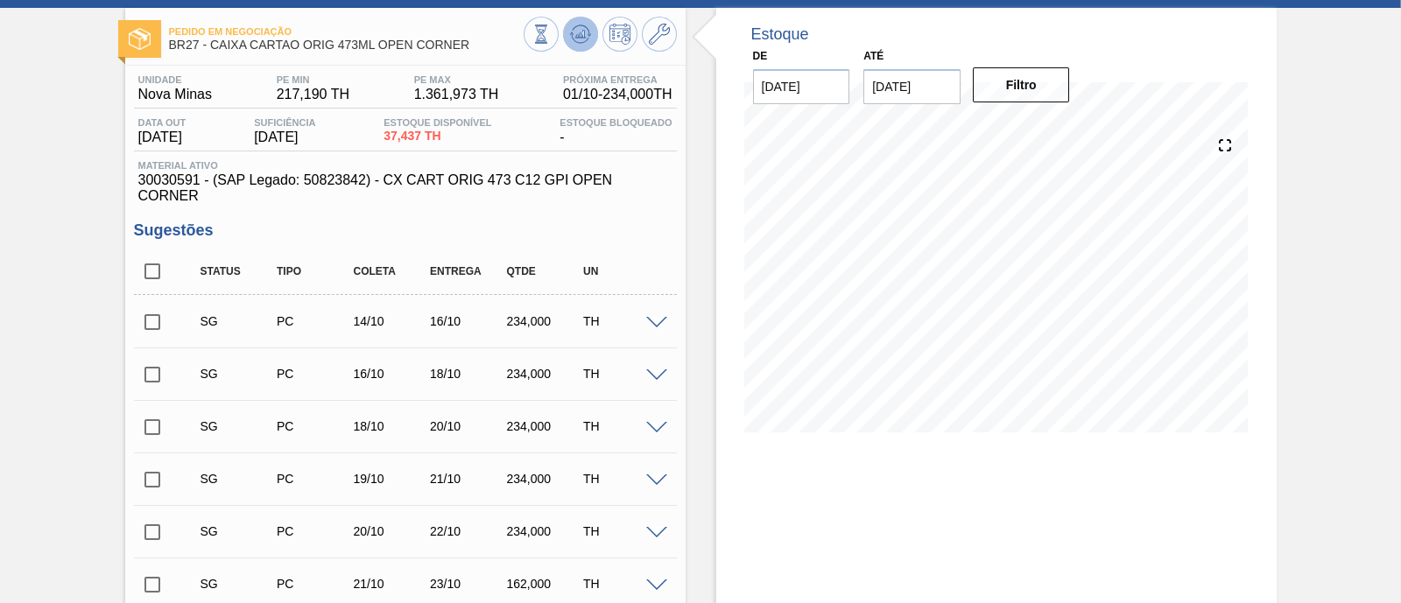
click at [563, 32] on button at bounding box center [580, 34] width 35 height 35
click at [661, 327] on span at bounding box center [656, 323] width 21 height 13
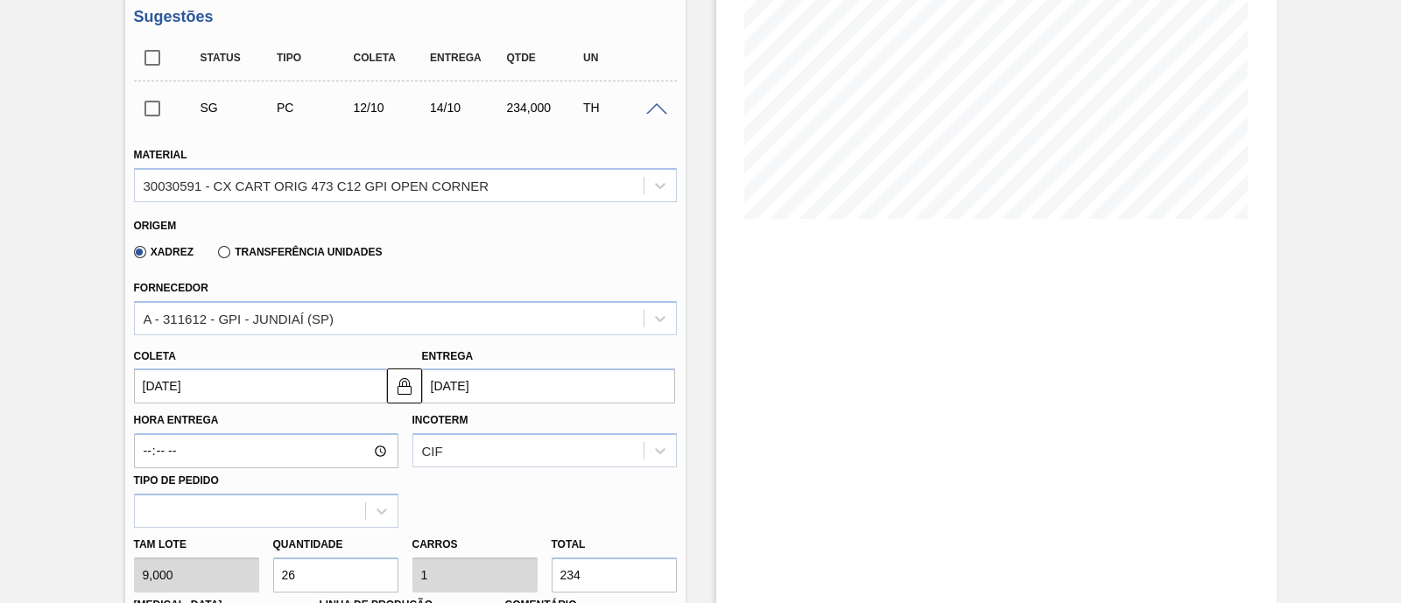
scroll to position [299, 0]
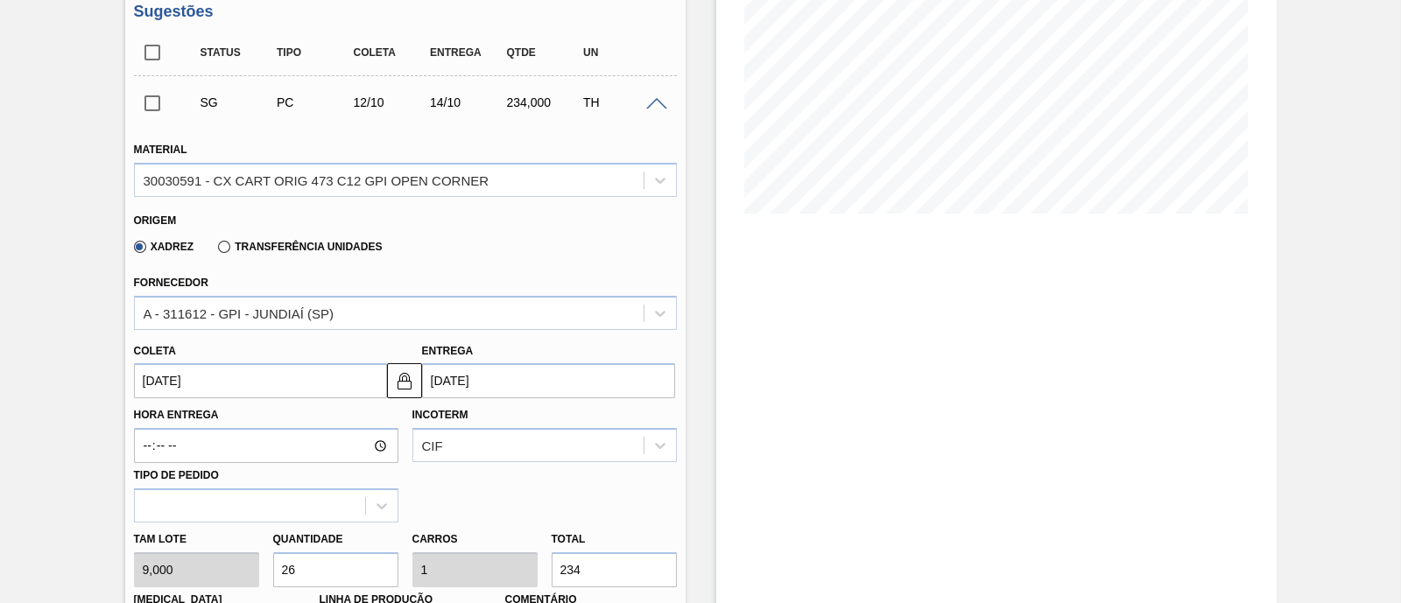
click at [334, 377] on input "[DATE]" at bounding box center [260, 380] width 253 height 35
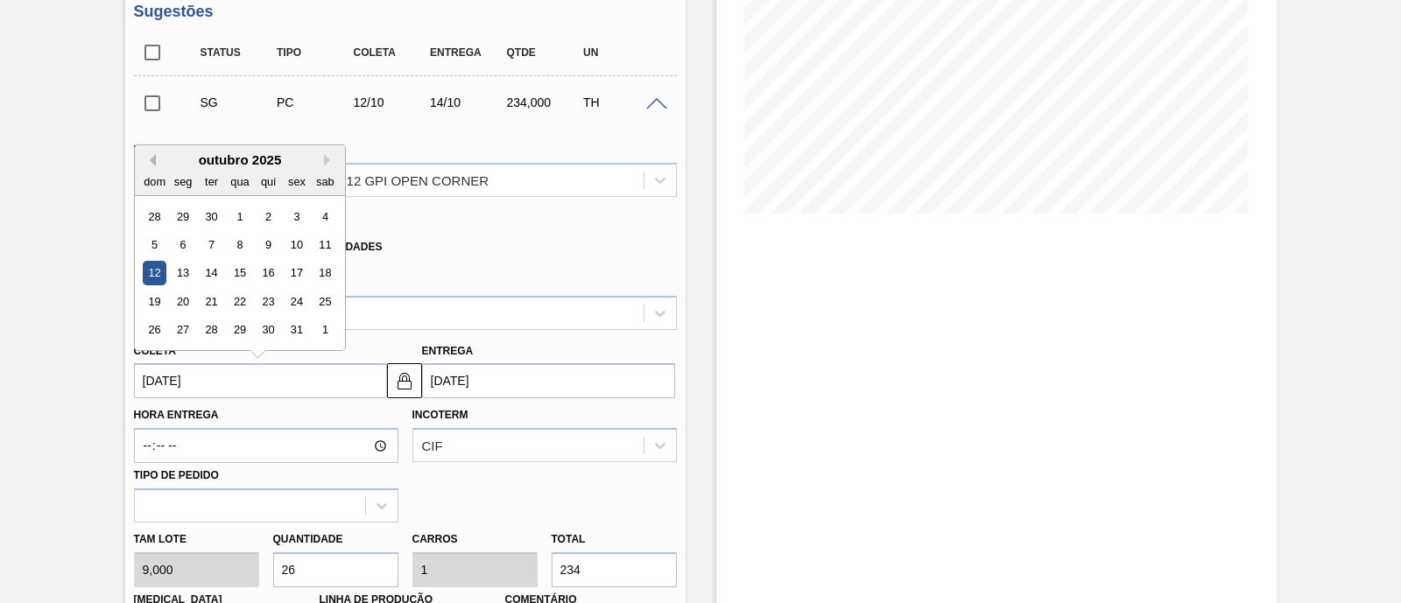
click at [152, 160] on button "Previous Month" at bounding box center [150, 160] width 12 height 12
click at [188, 299] on div "22" at bounding box center [183, 302] width 24 height 24
type input "[DATE]"
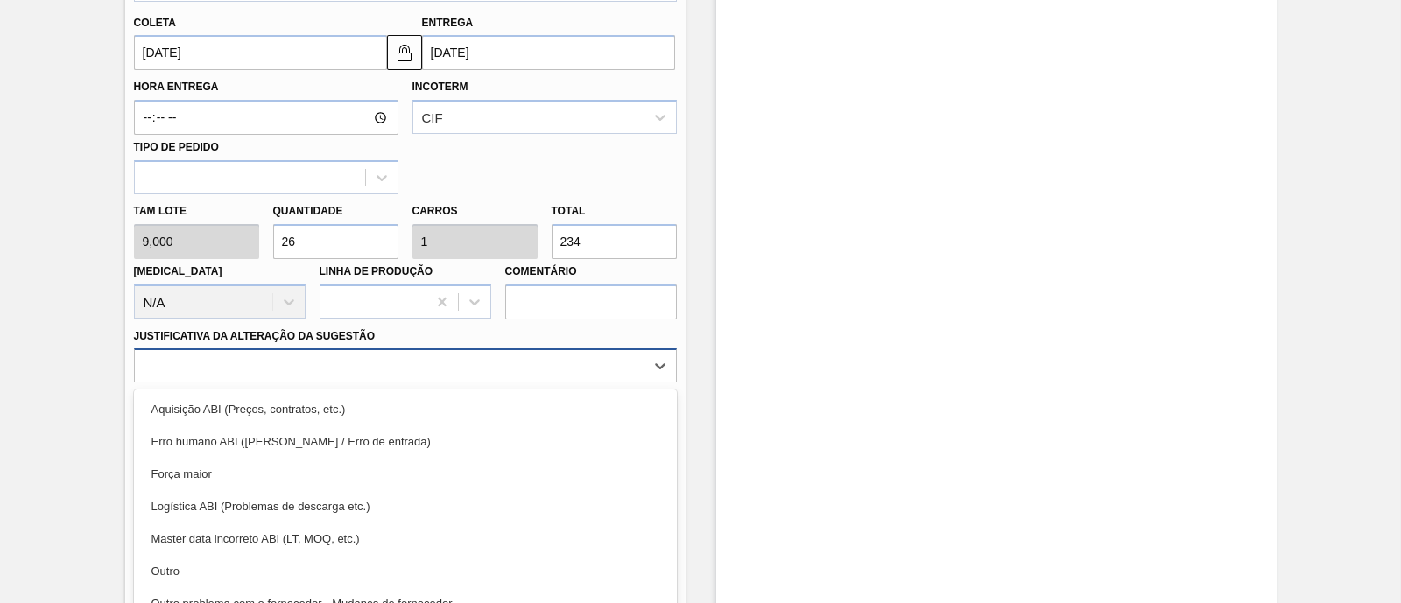
click at [304, 373] on div "option Erro humano ABI (Cálculo / Erro de entrada) focused, 2 of 18. 18 results…" at bounding box center [405, 365] width 543 height 34
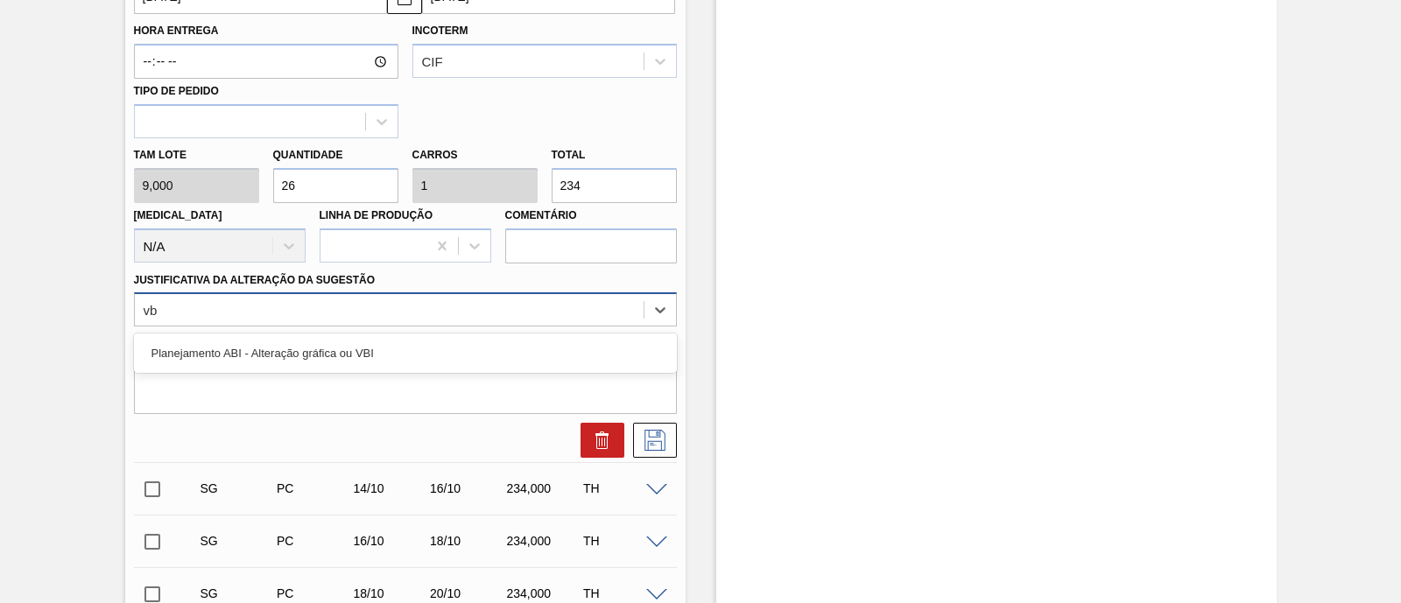
type Sugestão "vbi"
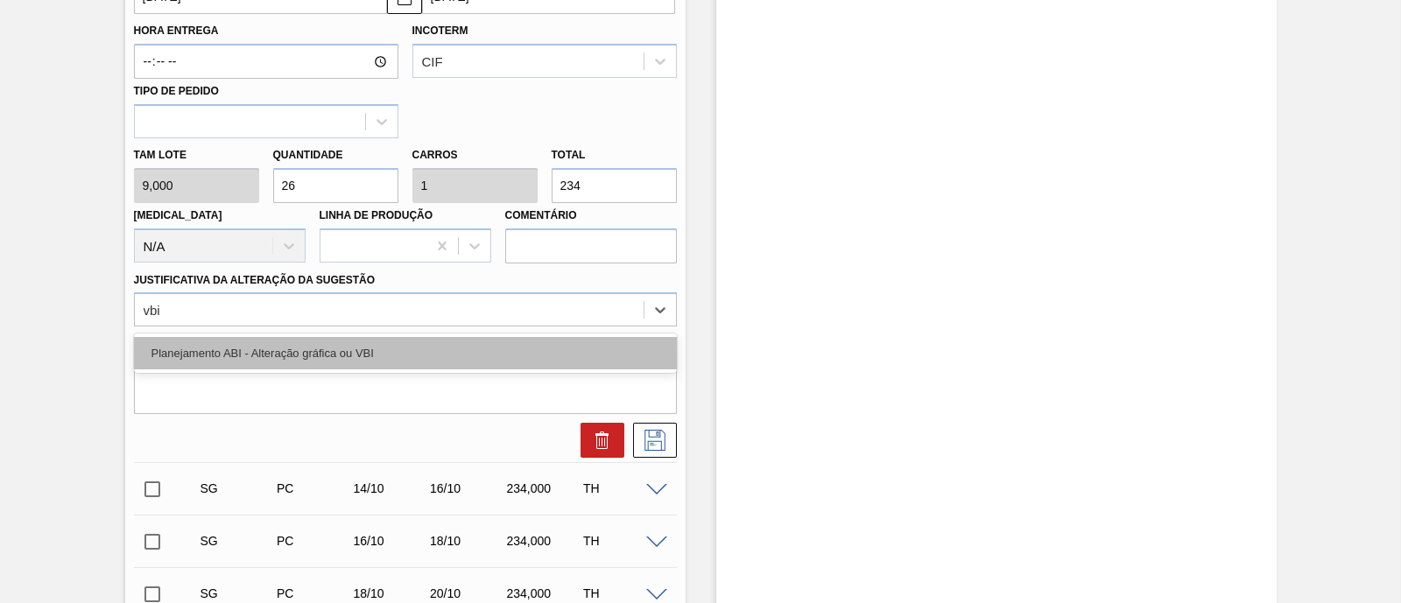
click at [394, 355] on div "Planejamento ABI - Alteração gráfica ou VBI" at bounding box center [405, 353] width 543 height 32
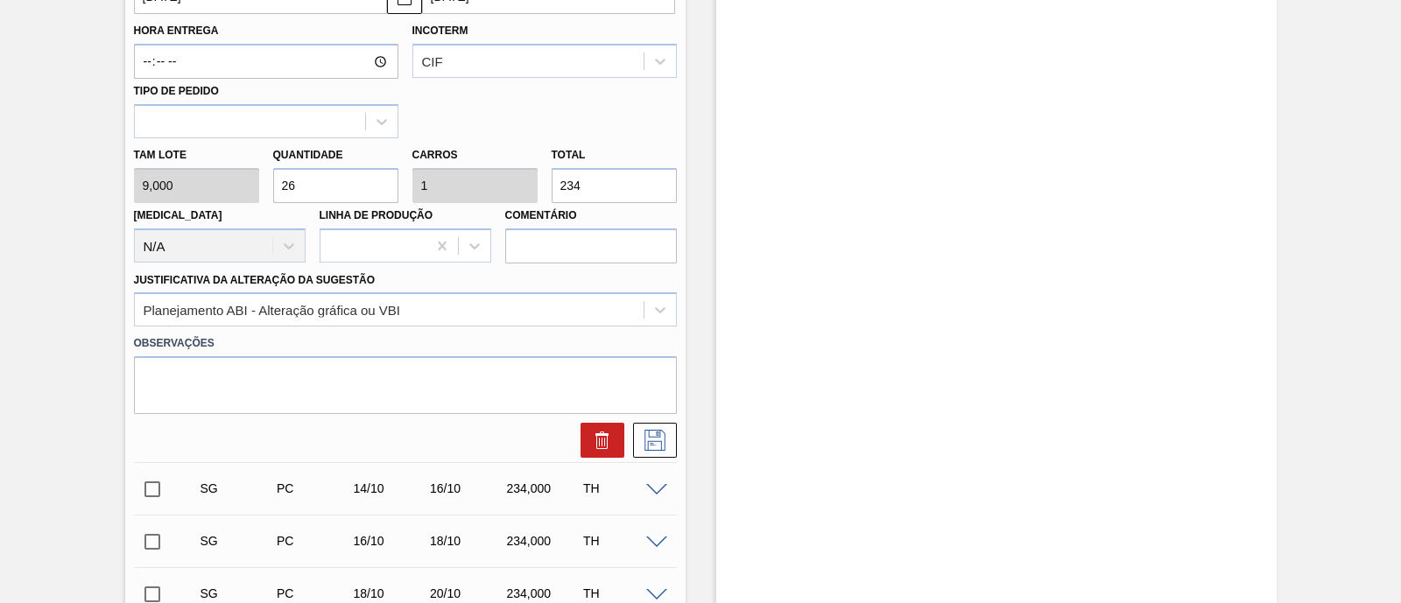
drag, startPoint x: 599, startPoint y: 190, endPoint x: 552, endPoint y: 190, distance: 47.3
click at [552, 190] on input "234" at bounding box center [614, 185] width 125 height 35
drag, startPoint x: 299, startPoint y: 192, endPoint x: 276, endPoint y: 194, distance: 22.9
click at [276, 194] on input "26" at bounding box center [335, 185] width 125 height 35
type input "3"
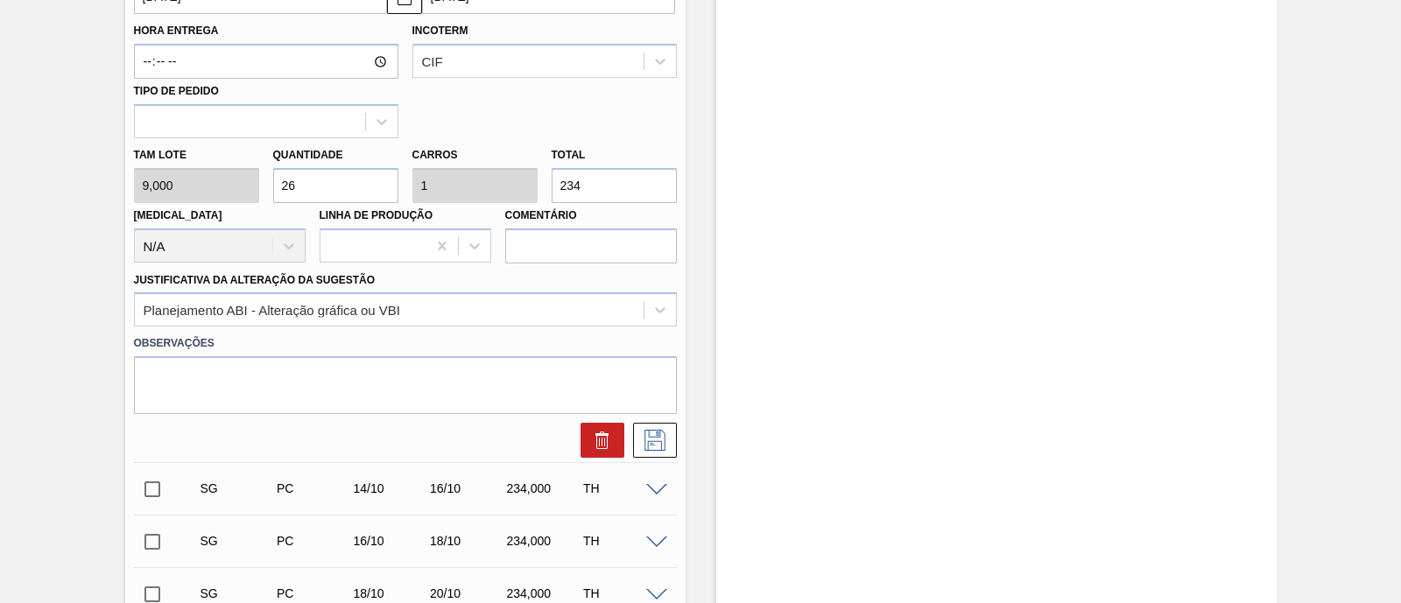
type input "0,115"
type input "27"
type input "32"
type input "1,231"
type input "288"
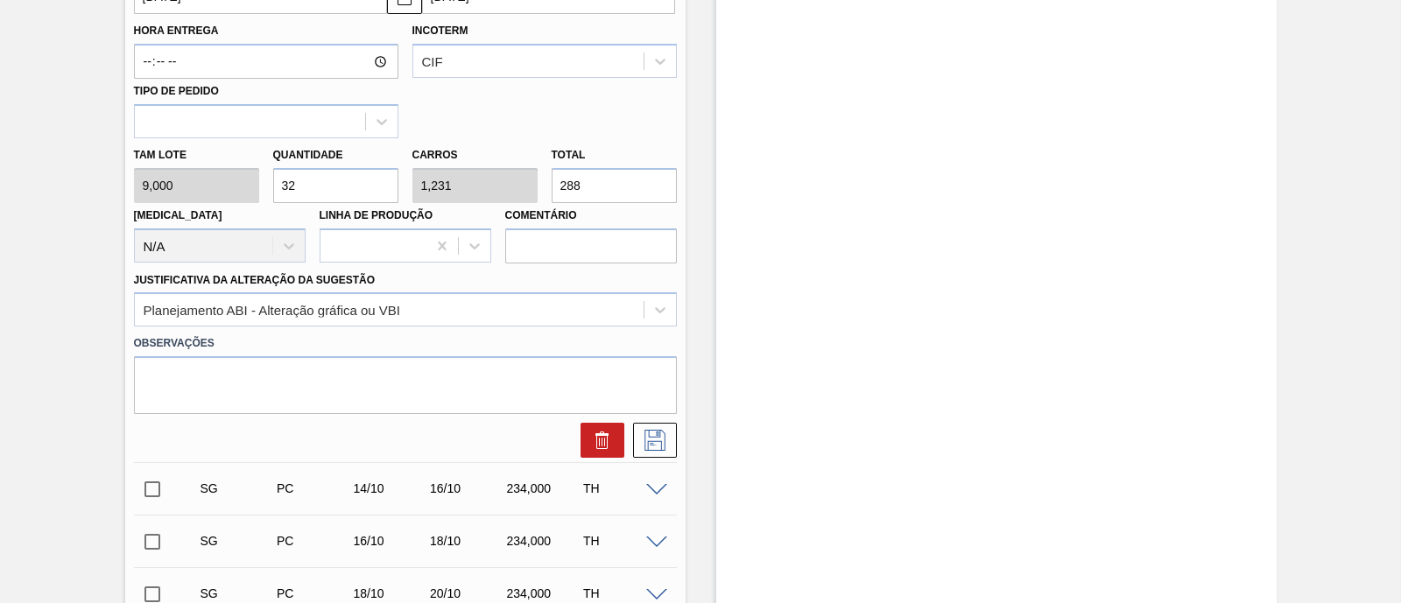
type input "3"
type input "0,115"
type input "27"
type input "0"
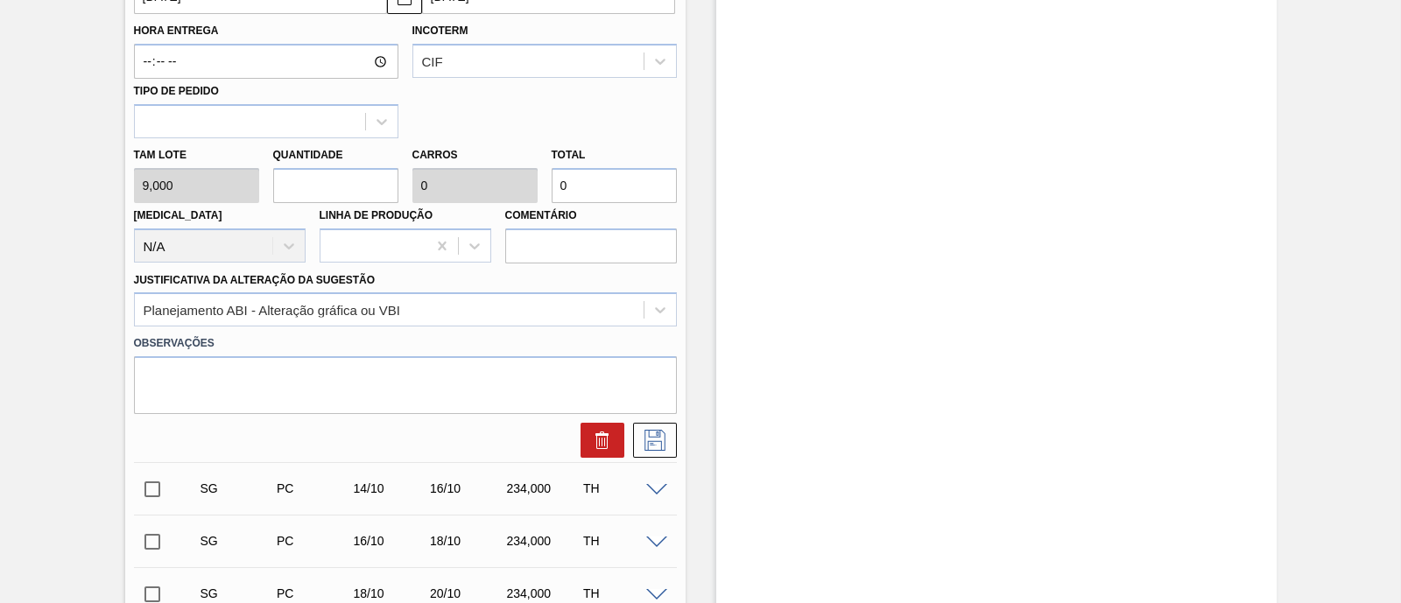
type input "4"
type input "0,154"
type input "36"
type input "42"
type input "1,615"
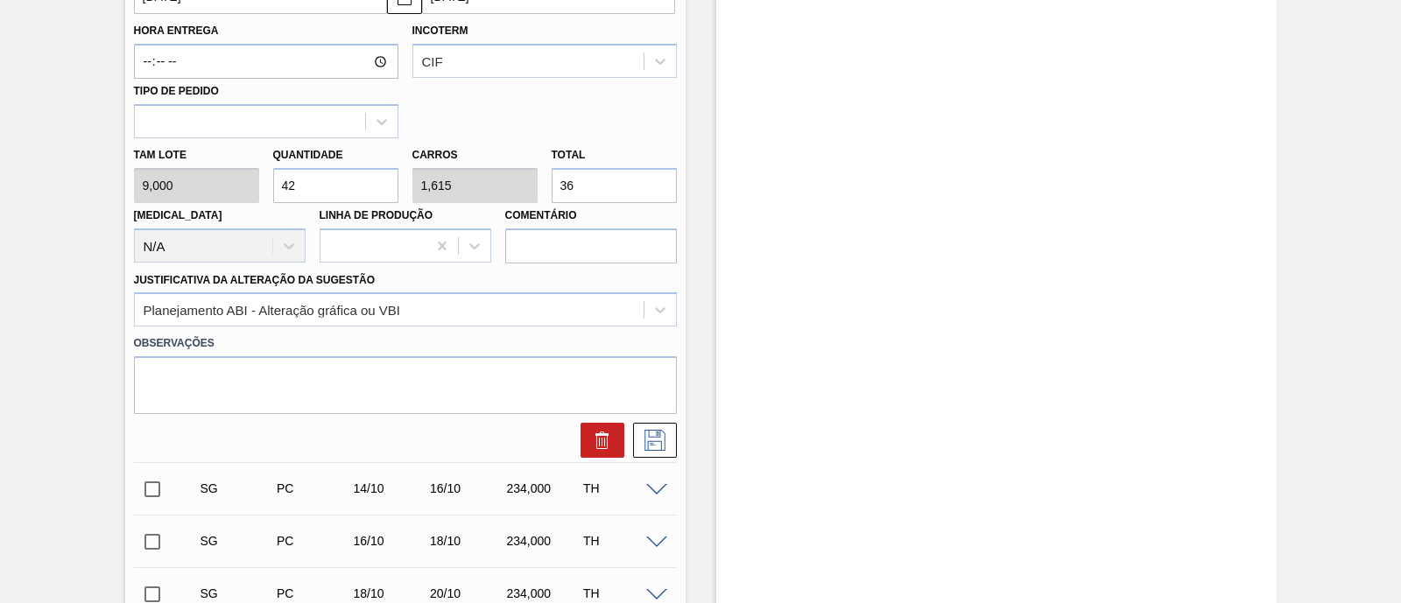
type input "378"
type input "4"
type input "0,154"
type input "36"
type input "46"
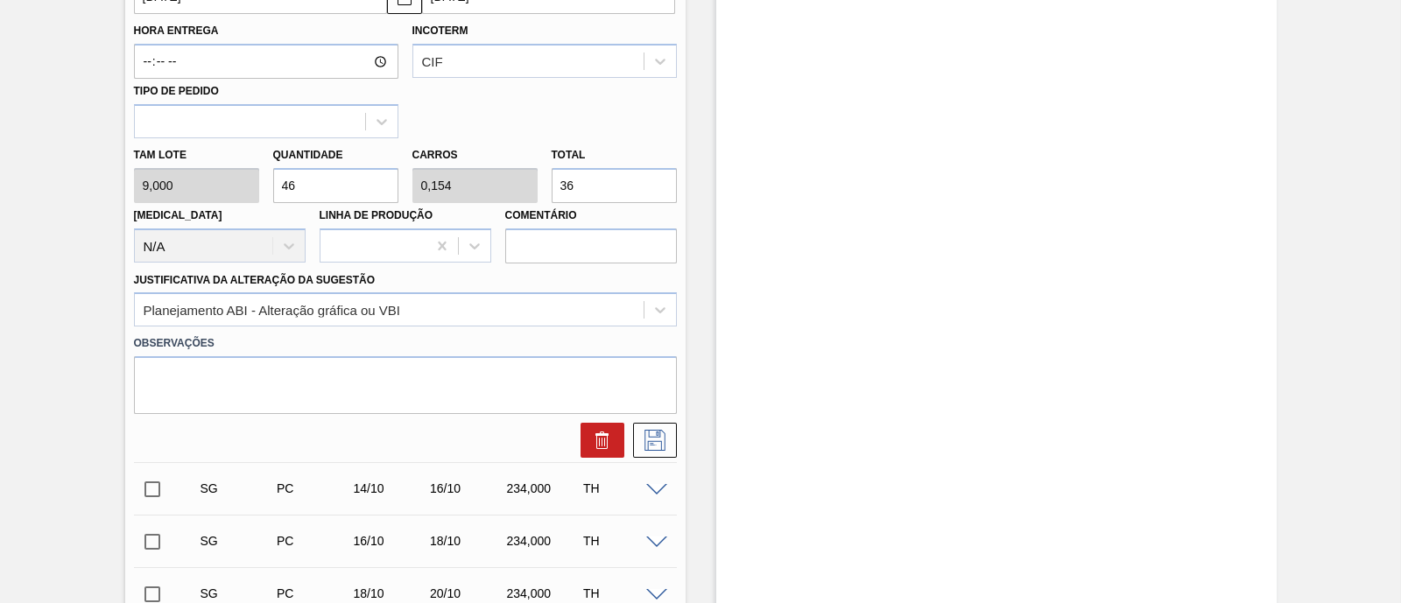
type input "1,769"
type input "414"
type input "4"
type input "0,154"
type input "36"
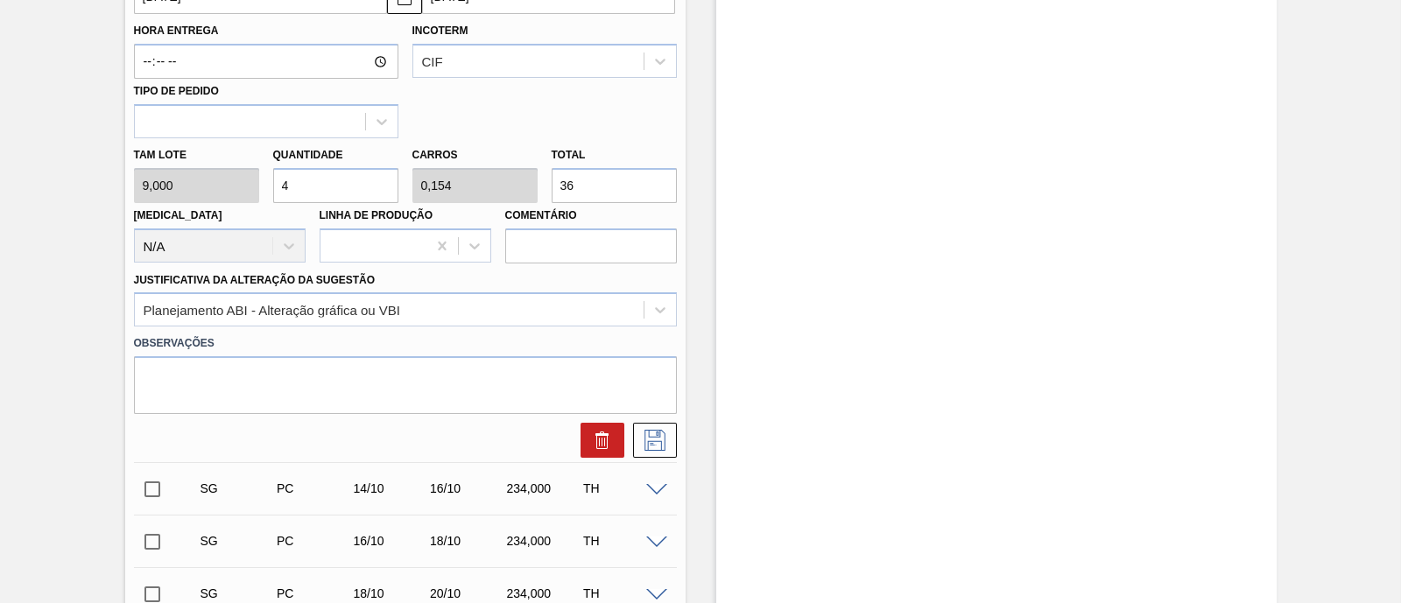
type input "47"
type input "1,808"
type input "423"
type input "4"
type input "0,154"
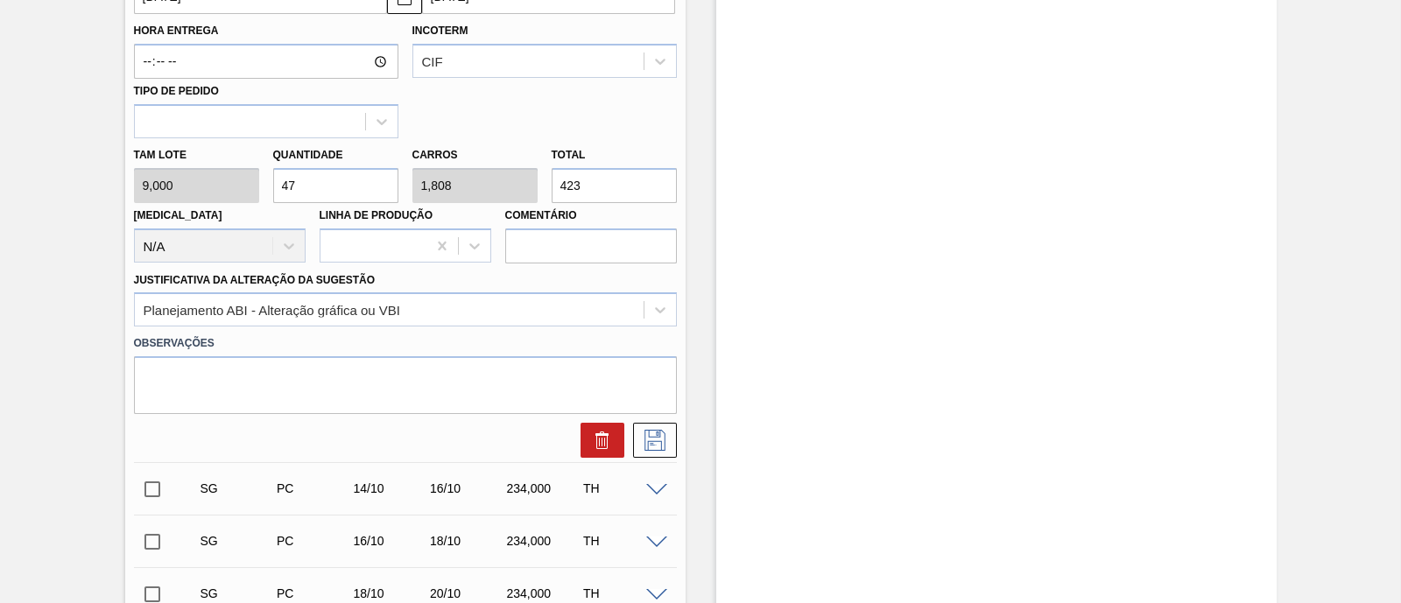
type input "36"
type input "48"
type input "1,846"
type input "432"
type input "4"
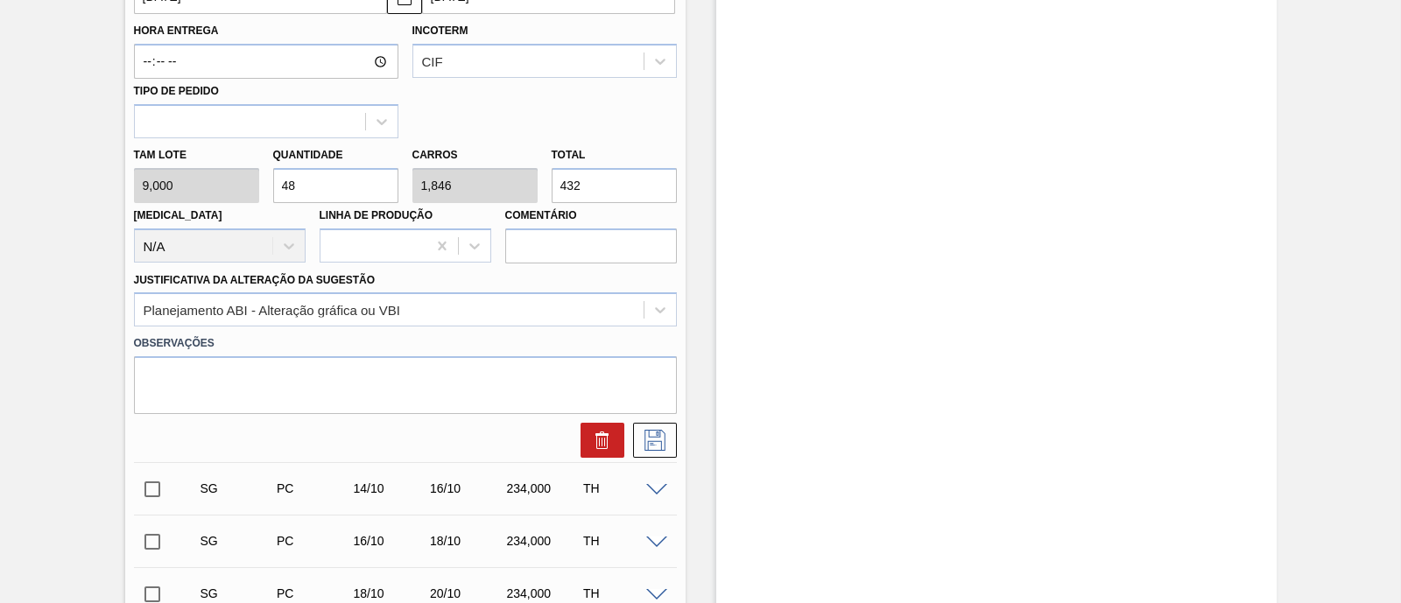
type input "0,154"
type input "36"
type input "40"
type input "1,538"
type input "360"
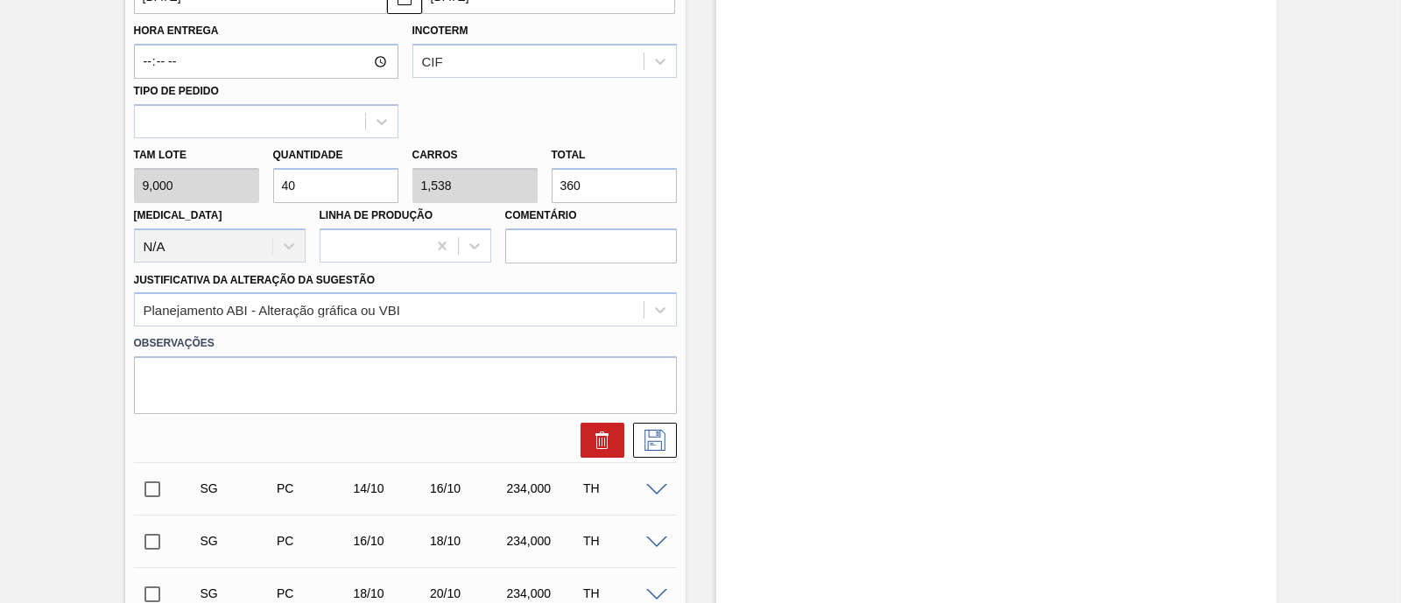
type input "4"
type input "0,154"
type input "36"
type input "0"
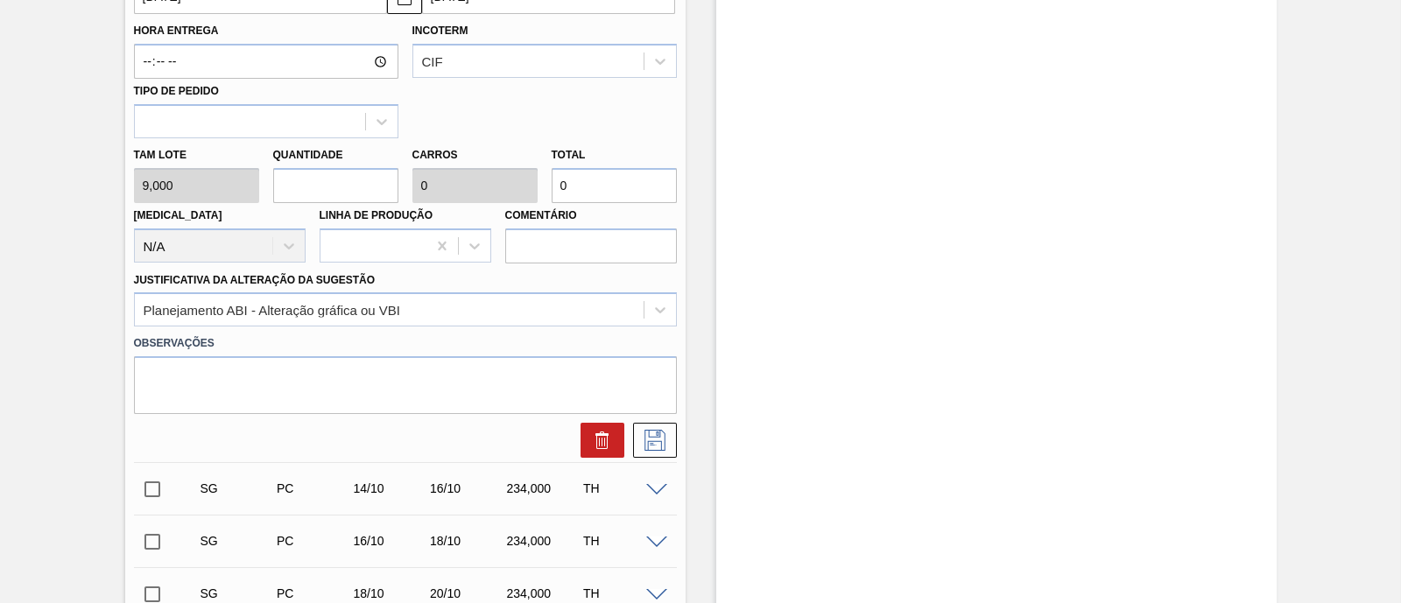
type input "5"
type input "0,192"
type input "45"
type input "50"
type input "1,923"
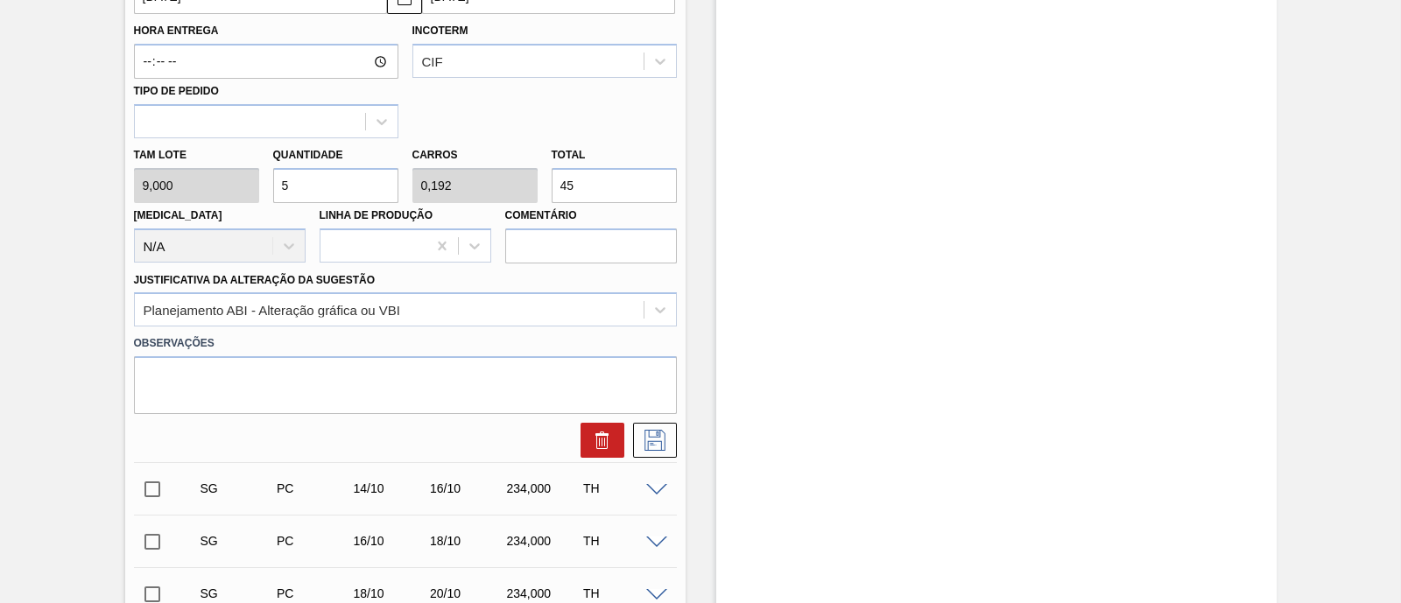
type input "450"
type input "5"
type input "0,192"
type input "45"
type input "52"
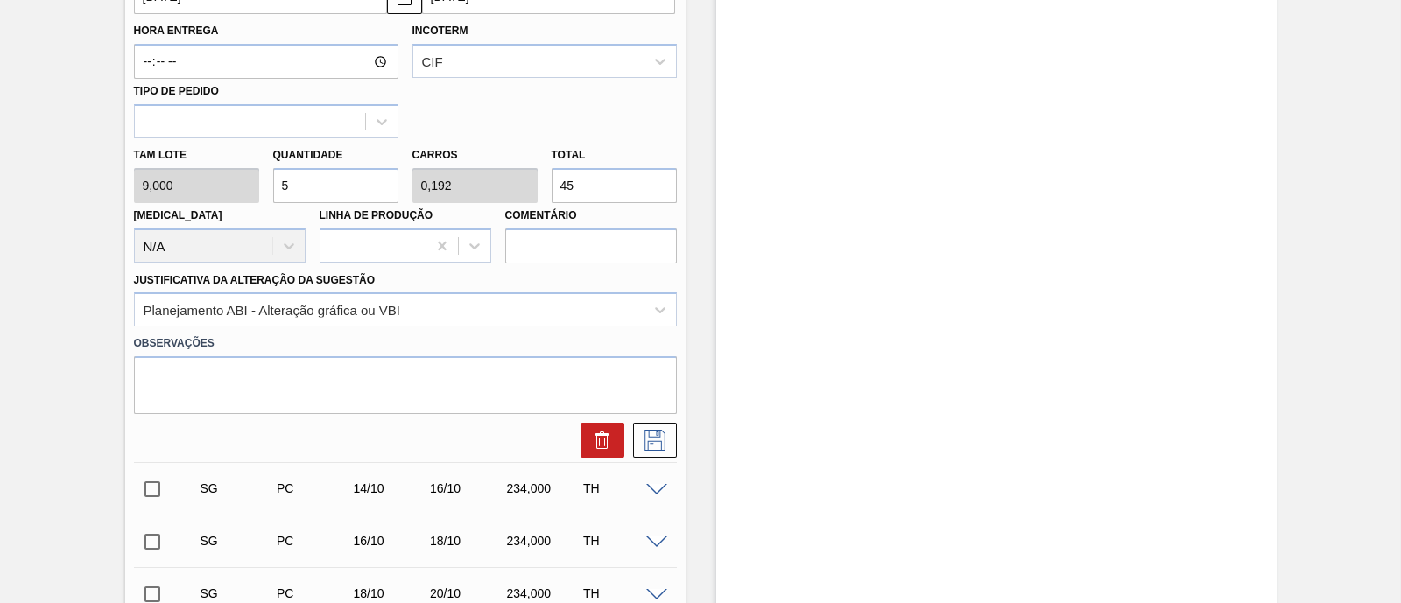
type input "2"
type input "468"
type input "52"
click at [661, 443] on icon at bounding box center [655, 440] width 28 height 21
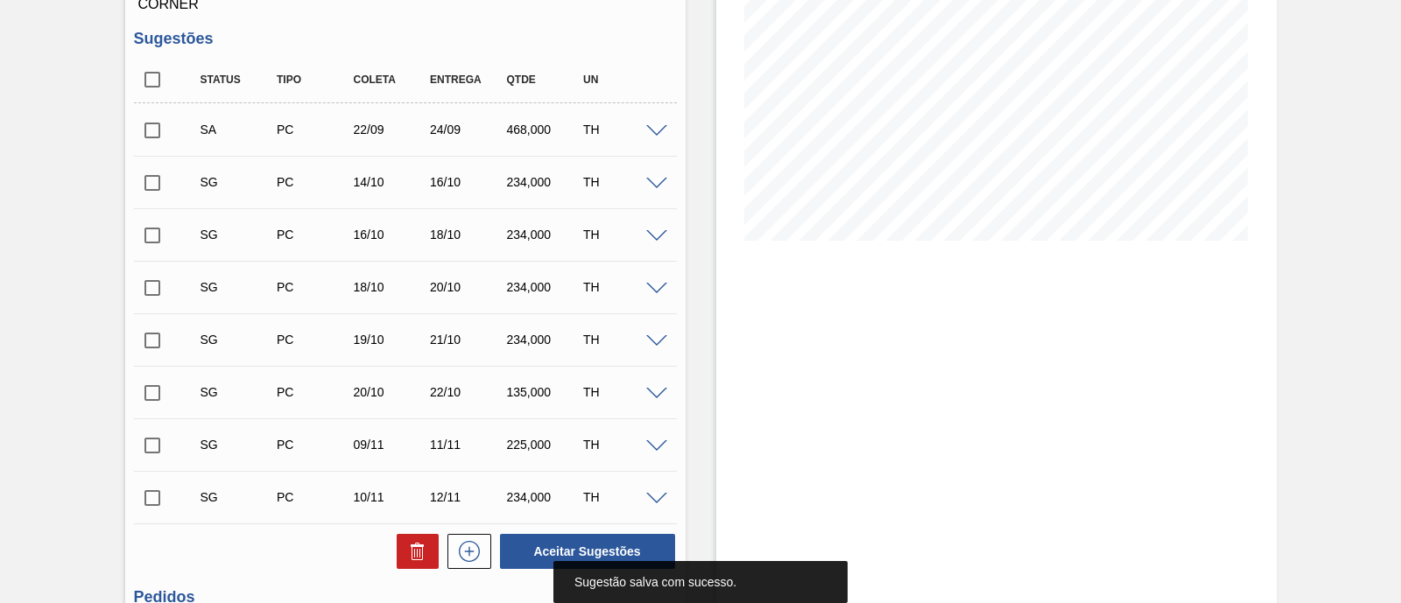
scroll to position [162, 0]
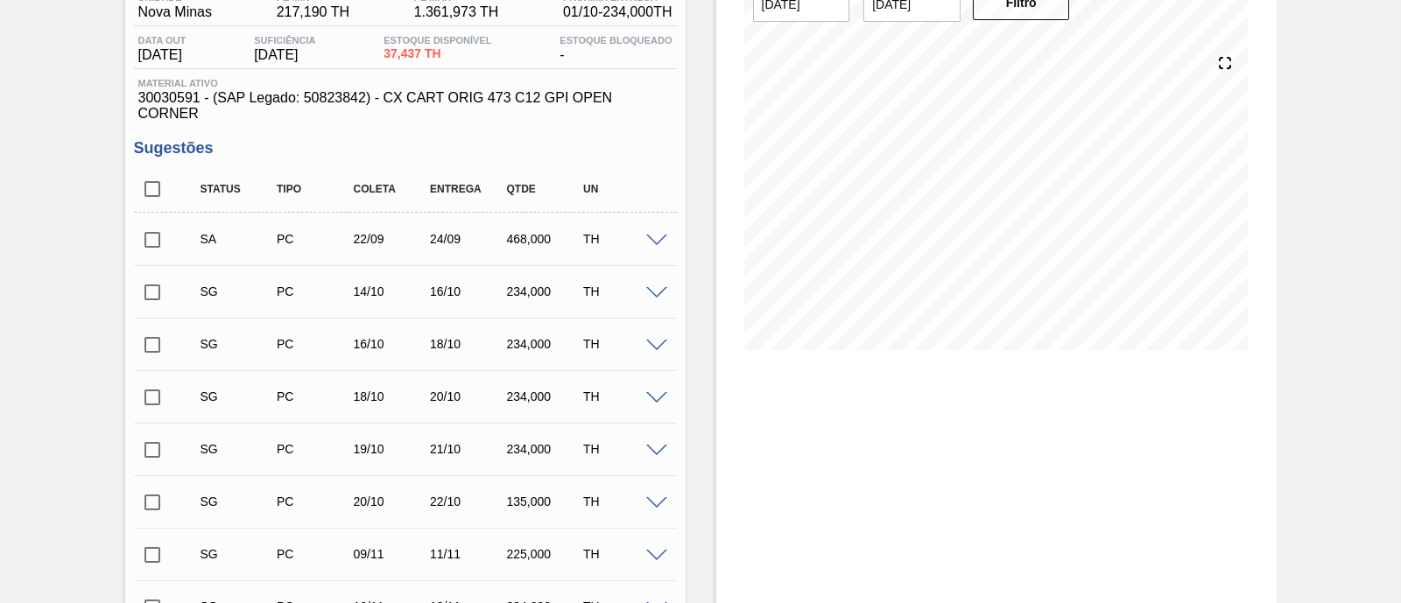
click at [150, 236] on input "checkbox" at bounding box center [152, 240] width 37 height 37
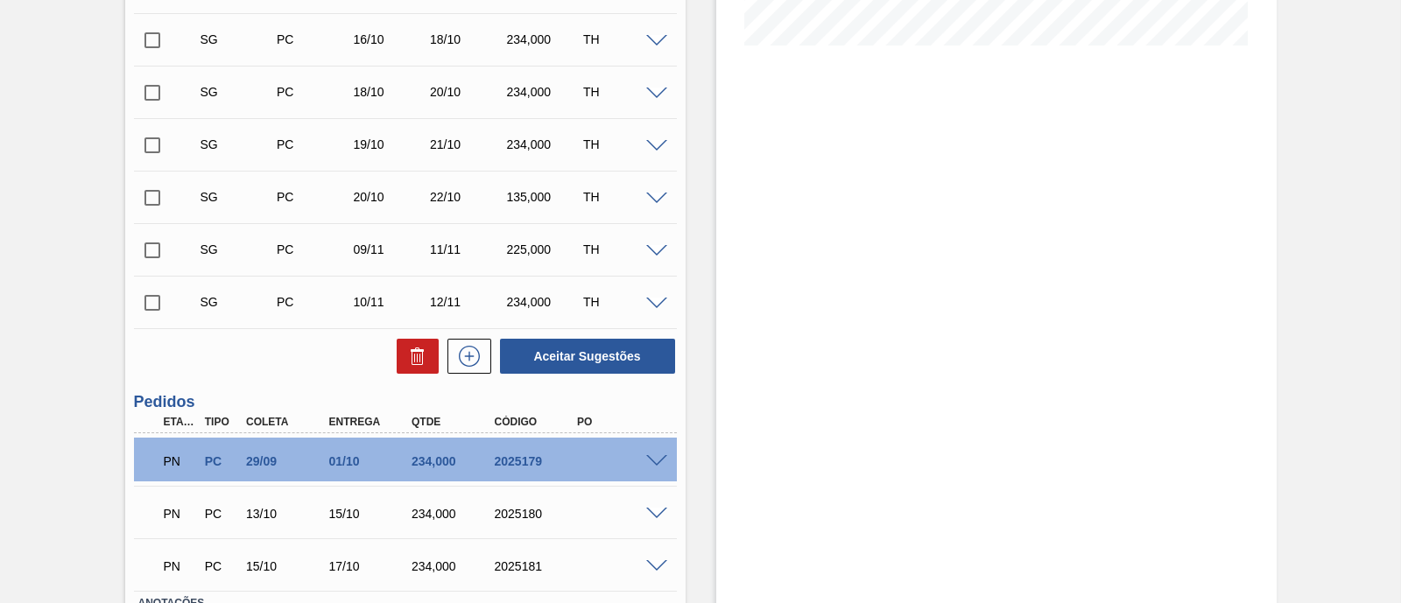
scroll to position [490, 0]
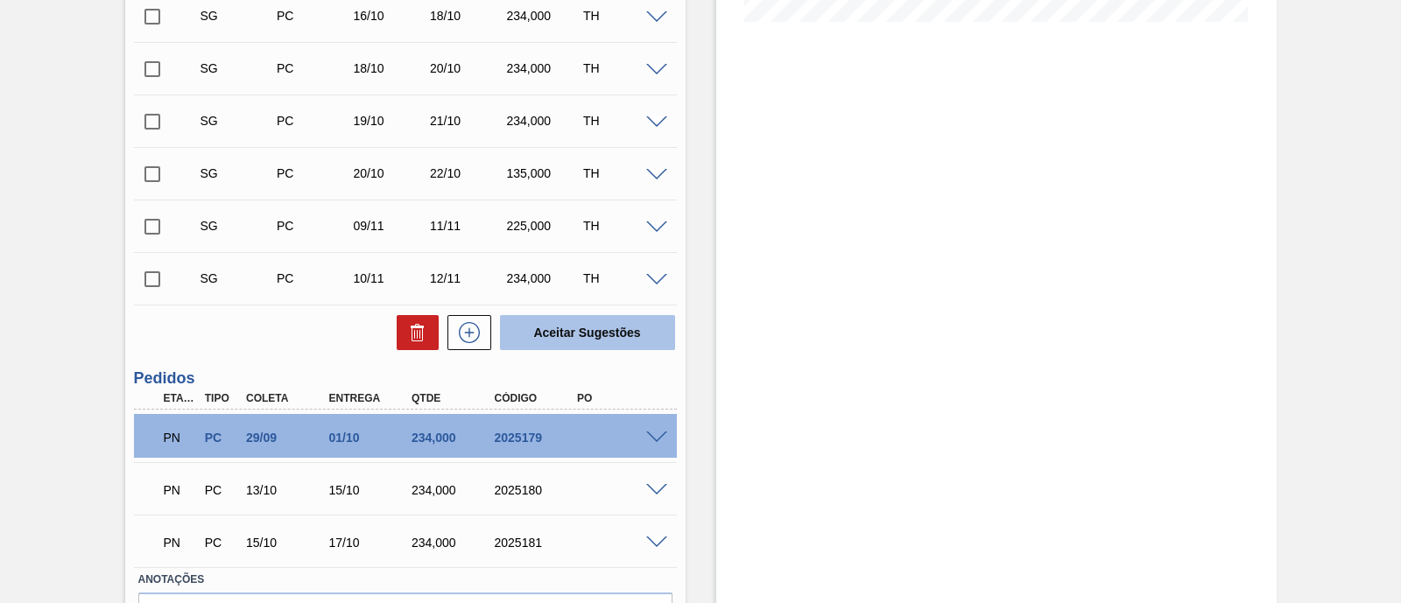
click at [549, 342] on button "Aceitar Sugestões" at bounding box center [587, 332] width 175 height 35
checkbox input "false"
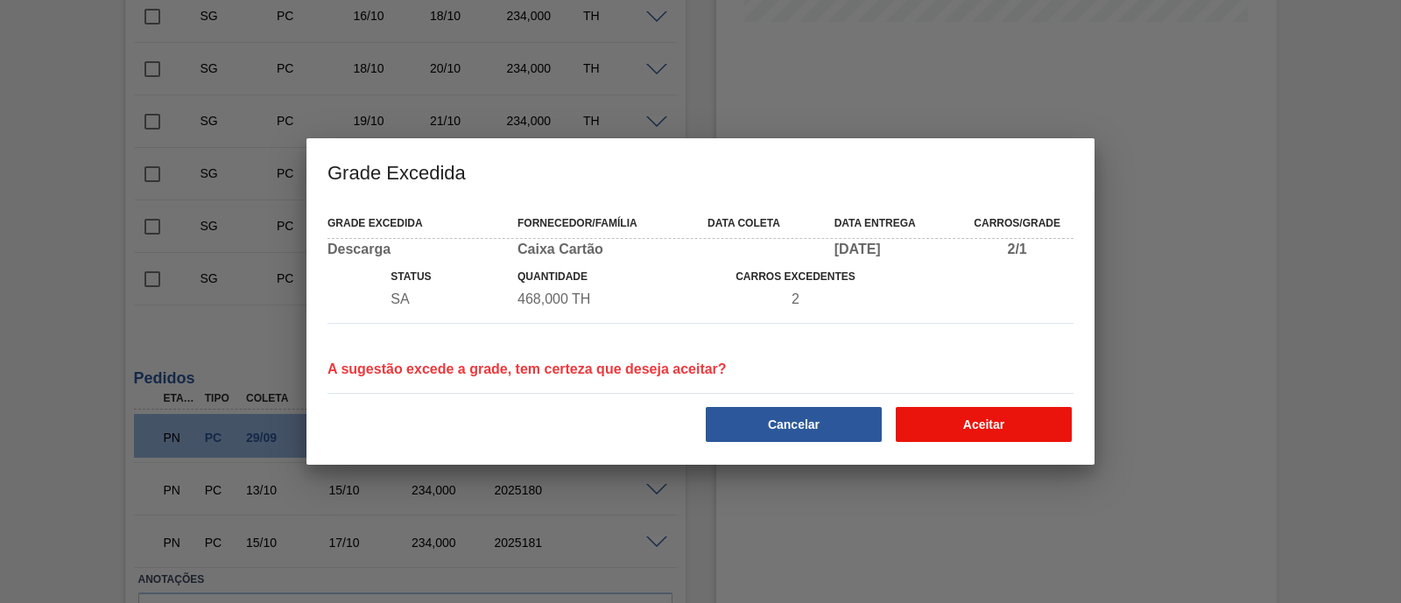
click at [945, 431] on button "Aceitar" at bounding box center [984, 424] width 176 height 35
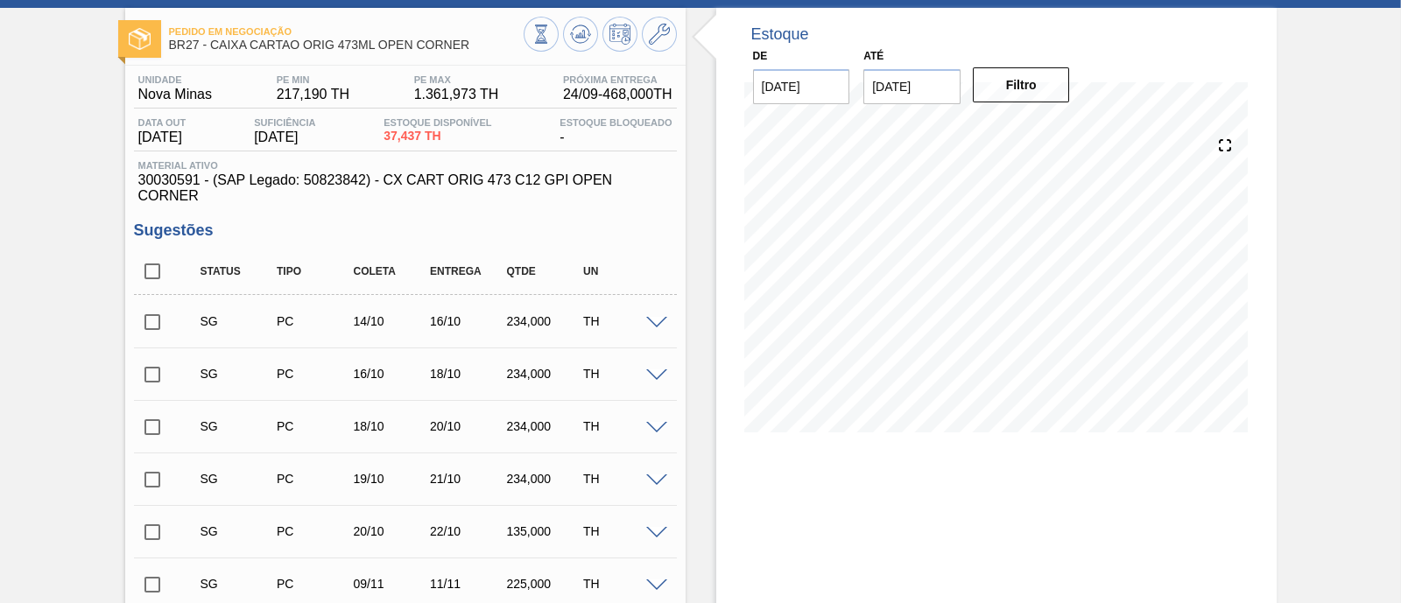
scroll to position [0, 0]
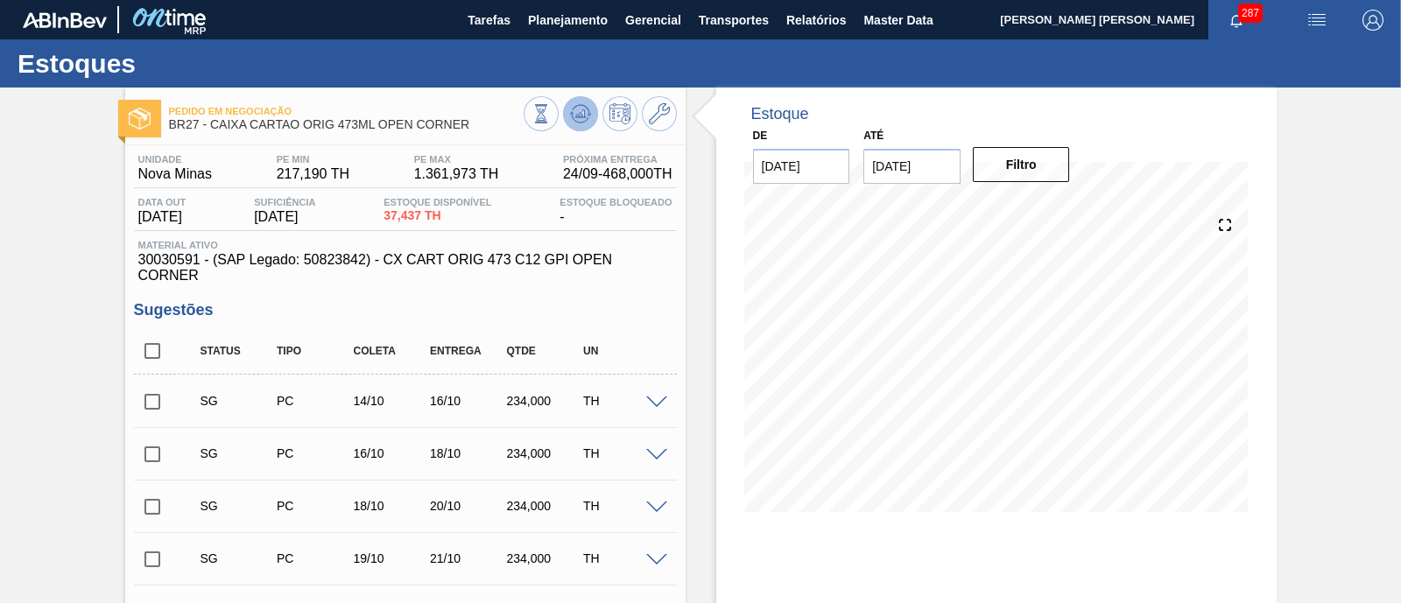
click at [591, 120] on button at bounding box center [580, 113] width 35 height 35
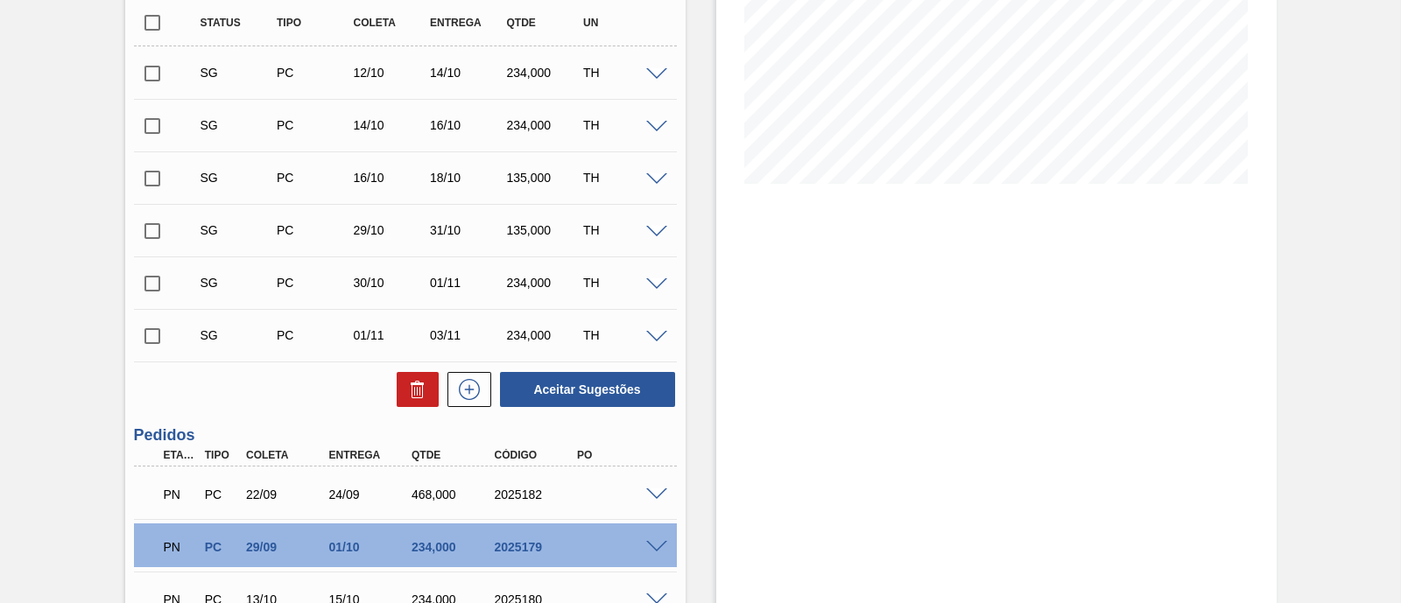
scroll to position [547, 0]
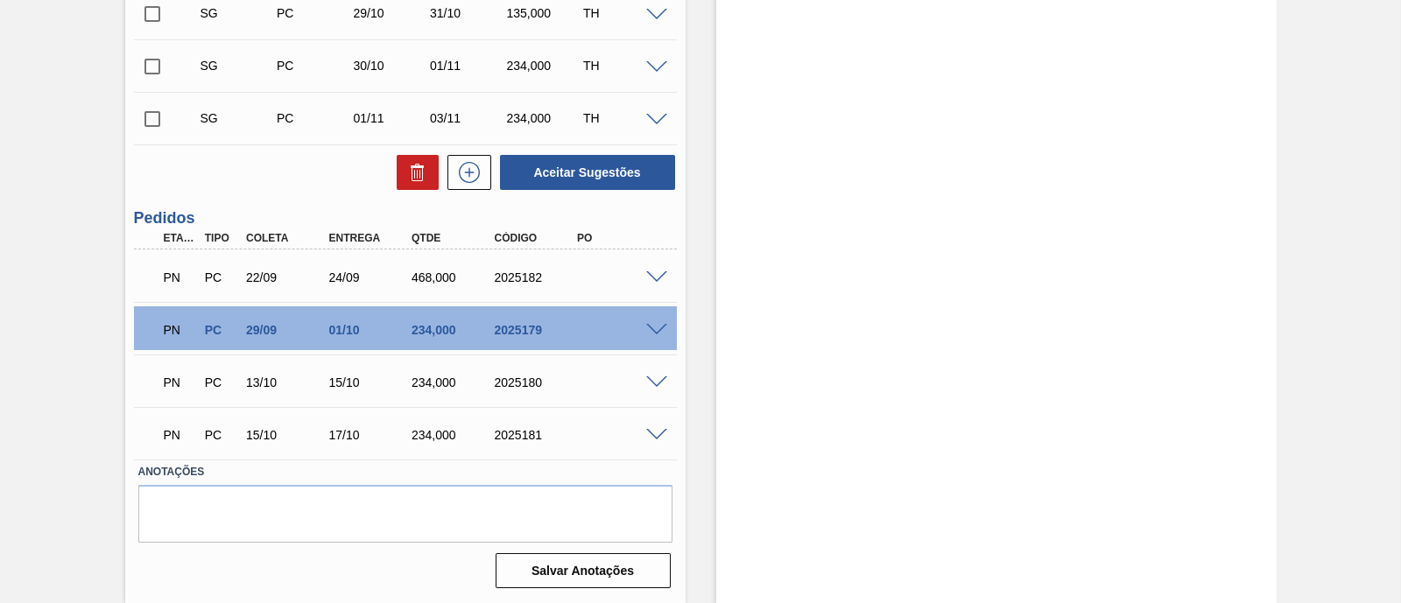
click at [659, 334] on span at bounding box center [656, 330] width 21 height 13
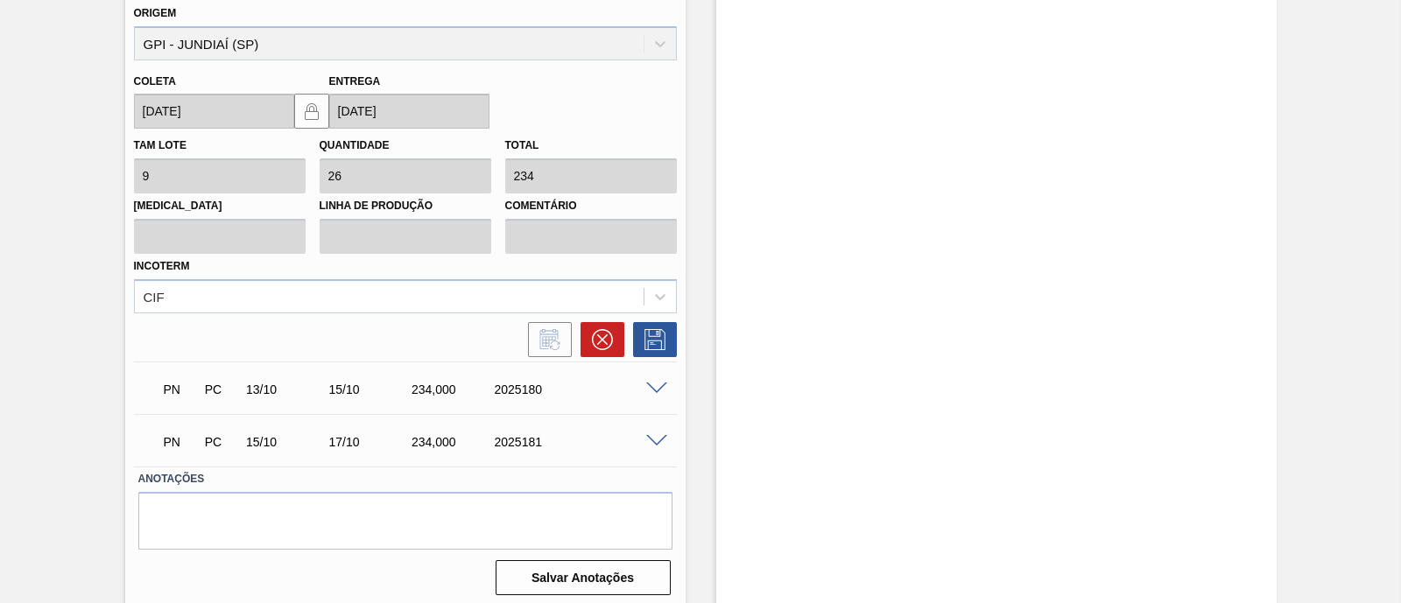
scroll to position [970, 0]
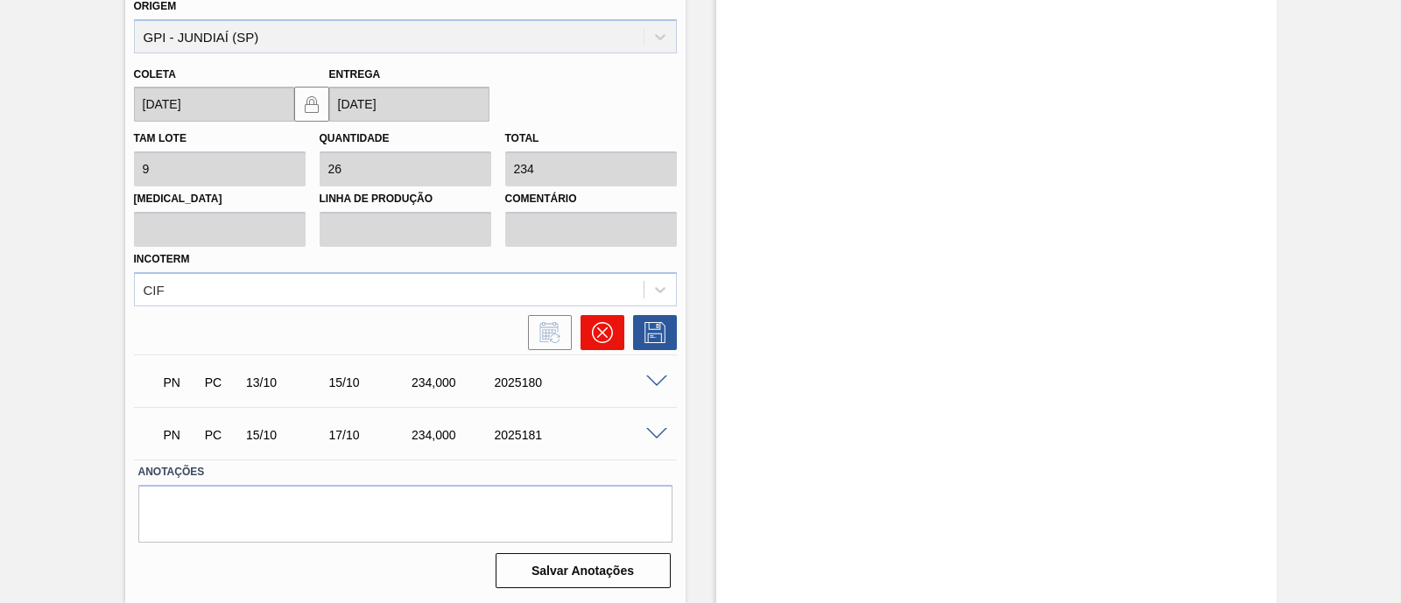
click at [604, 343] on icon at bounding box center [602, 332] width 21 height 21
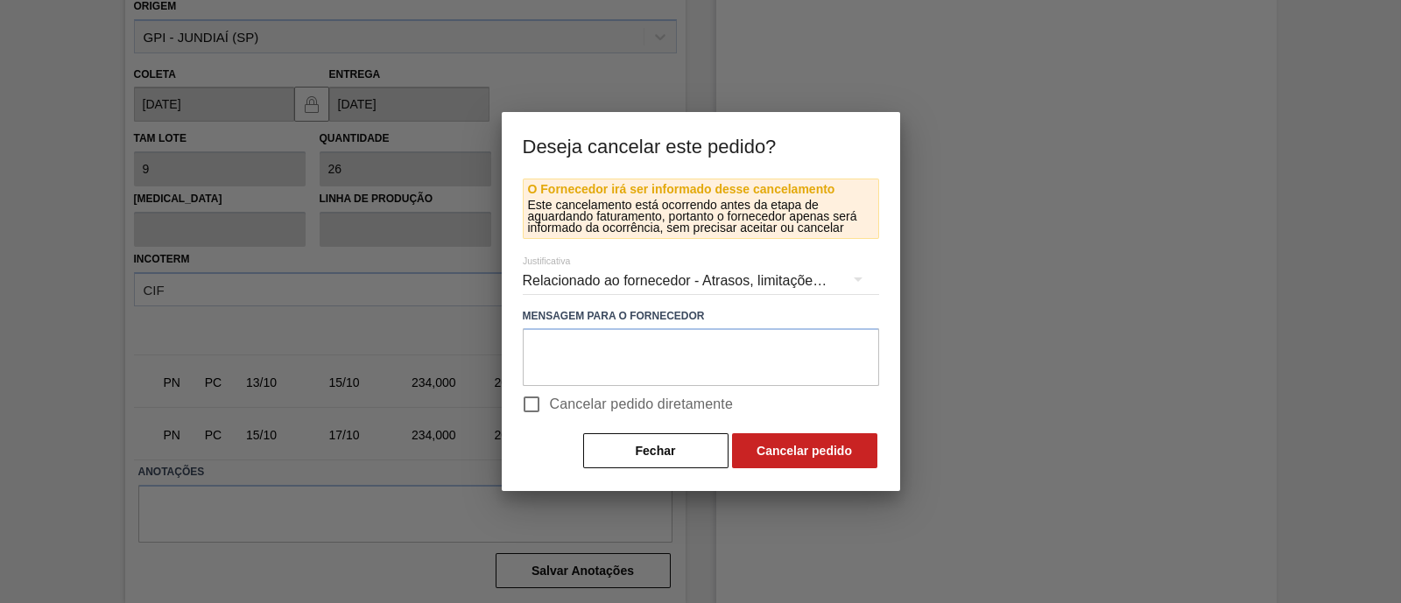
click at [563, 400] on span "Cancelar pedido diretamente" at bounding box center [642, 404] width 184 height 21
click at [550, 400] on input "Cancelar pedido diretamente" at bounding box center [531, 404] width 37 height 37
checkbox input "true"
click at [822, 460] on button "Cancelar pedido" at bounding box center [804, 450] width 145 height 35
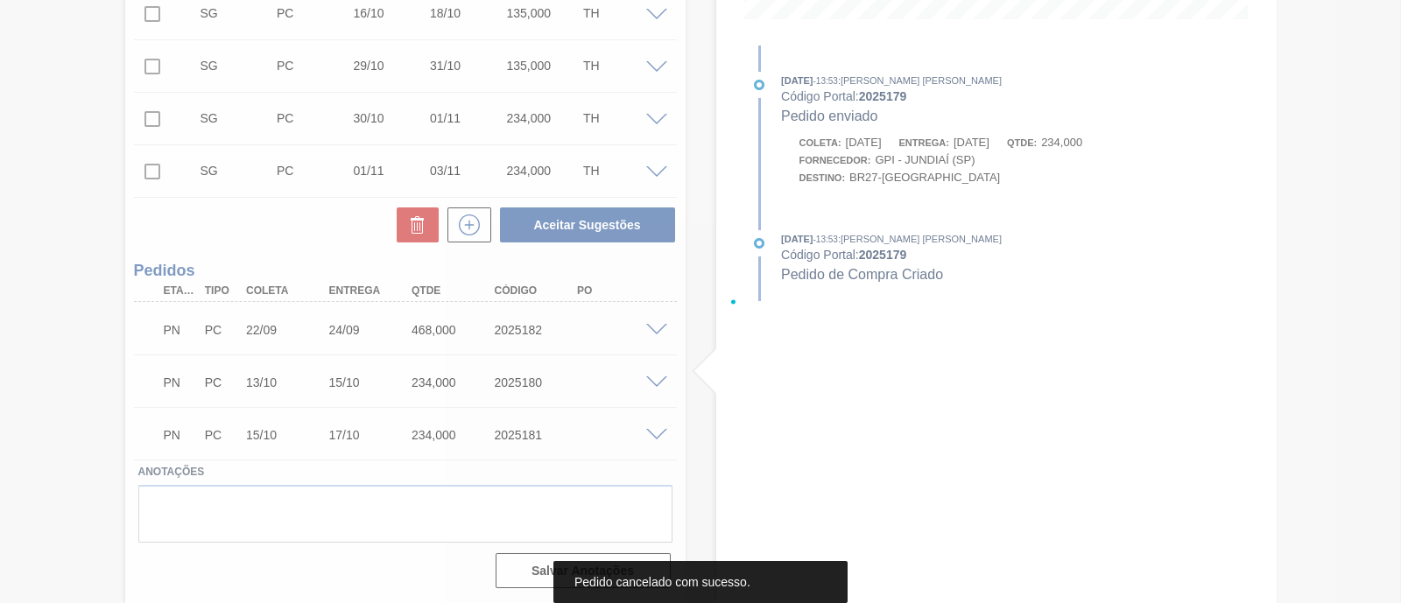
scroll to position [495, 0]
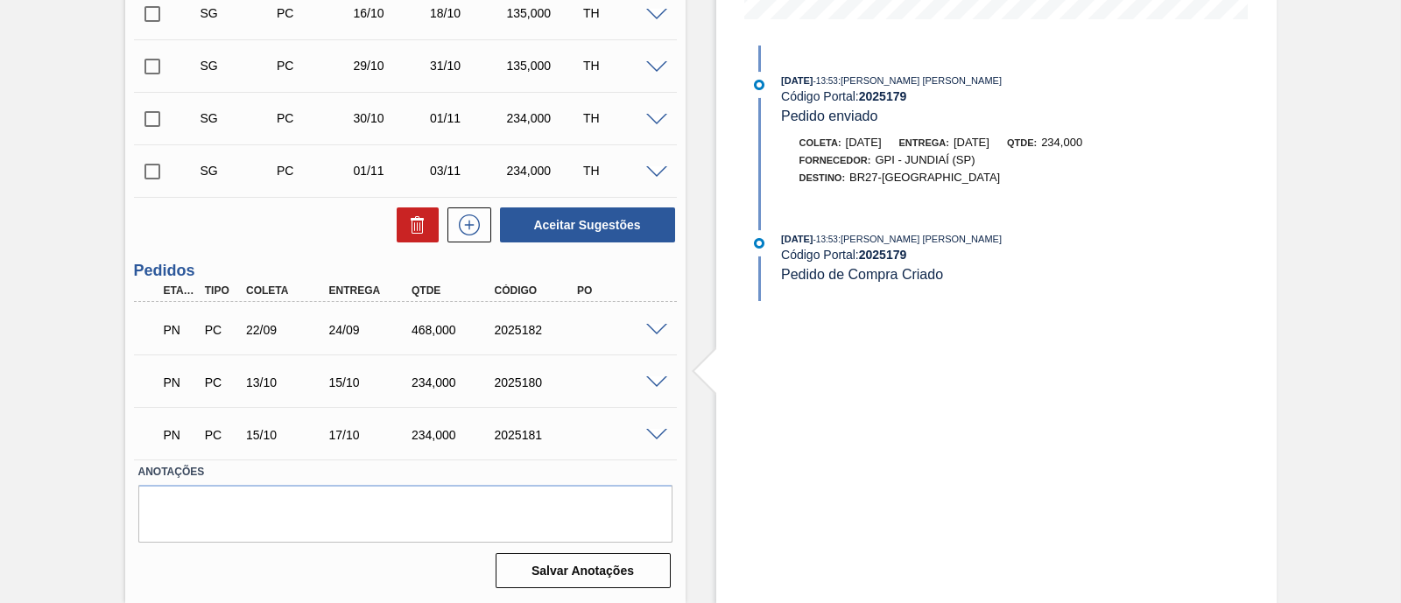
click at [657, 383] on span at bounding box center [656, 383] width 21 height 13
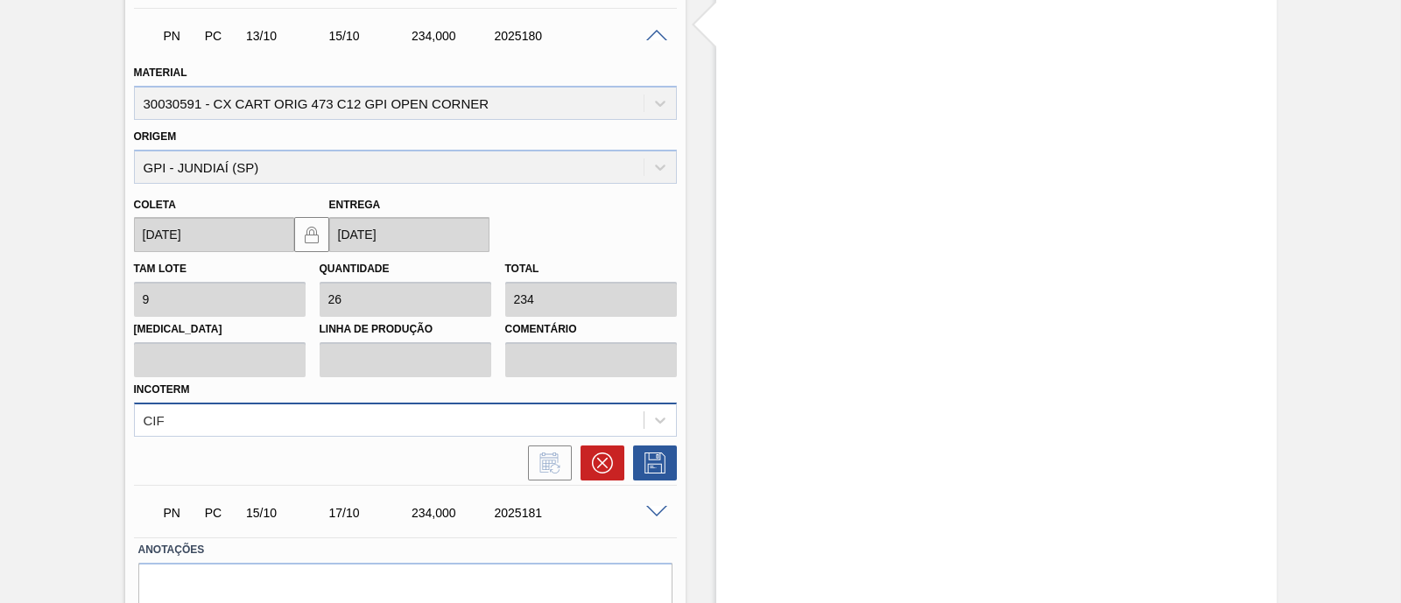
scroll to position [918, 0]
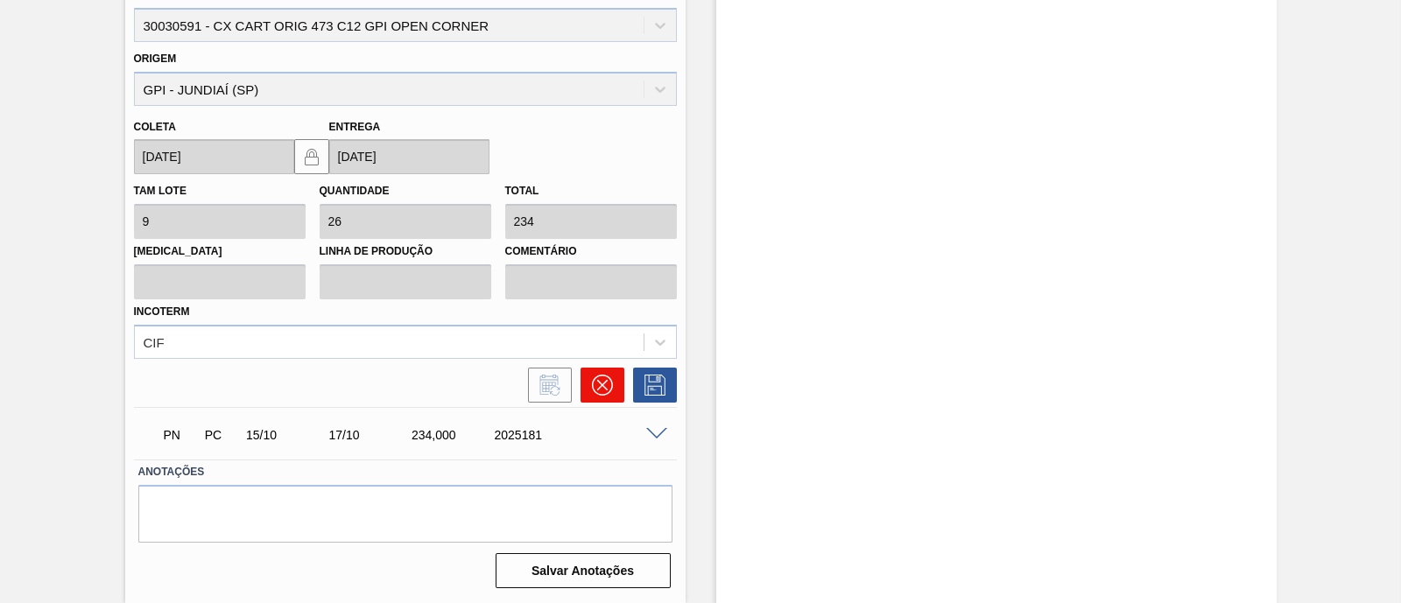
click at [600, 384] on icon at bounding box center [601, 385] width 11 height 11
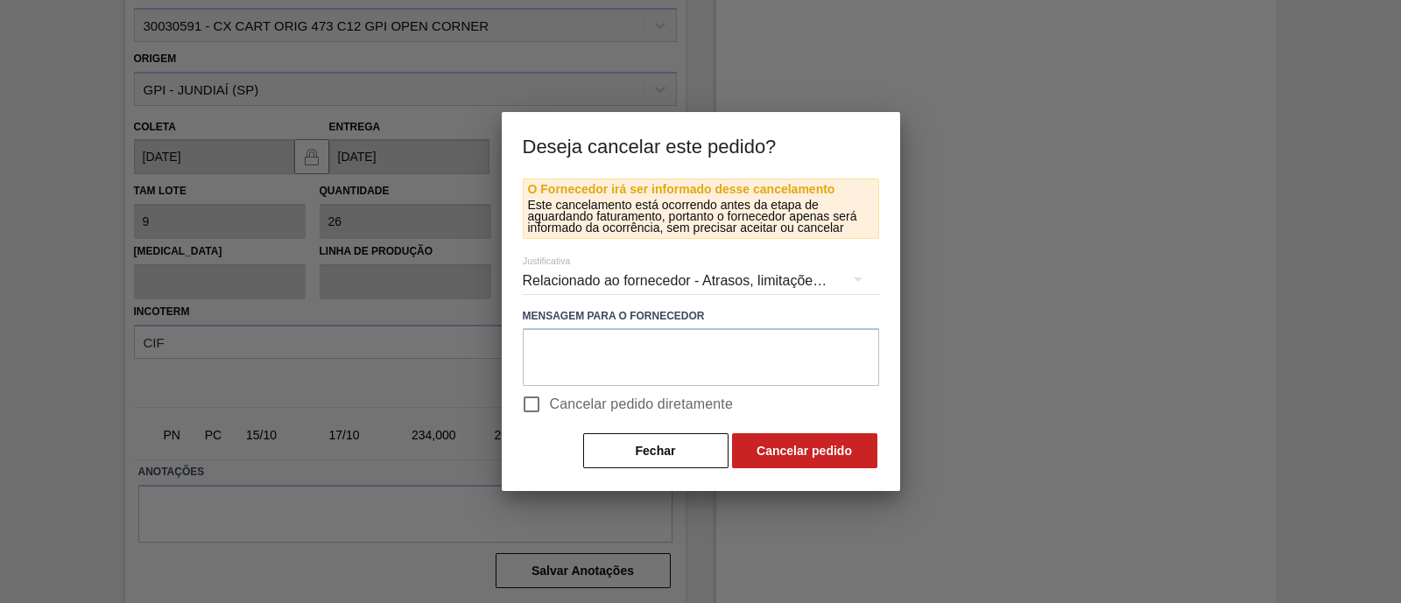
click at [595, 404] on span "Cancelar pedido diretamente" at bounding box center [642, 404] width 184 height 21
click at [550, 404] on input "Cancelar pedido diretamente" at bounding box center [531, 404] width 37 height 37
checkbox input "true"
click at [813, 456] on button "Cancelar pedido" at bounding box center [804, 450] width 145 height 35
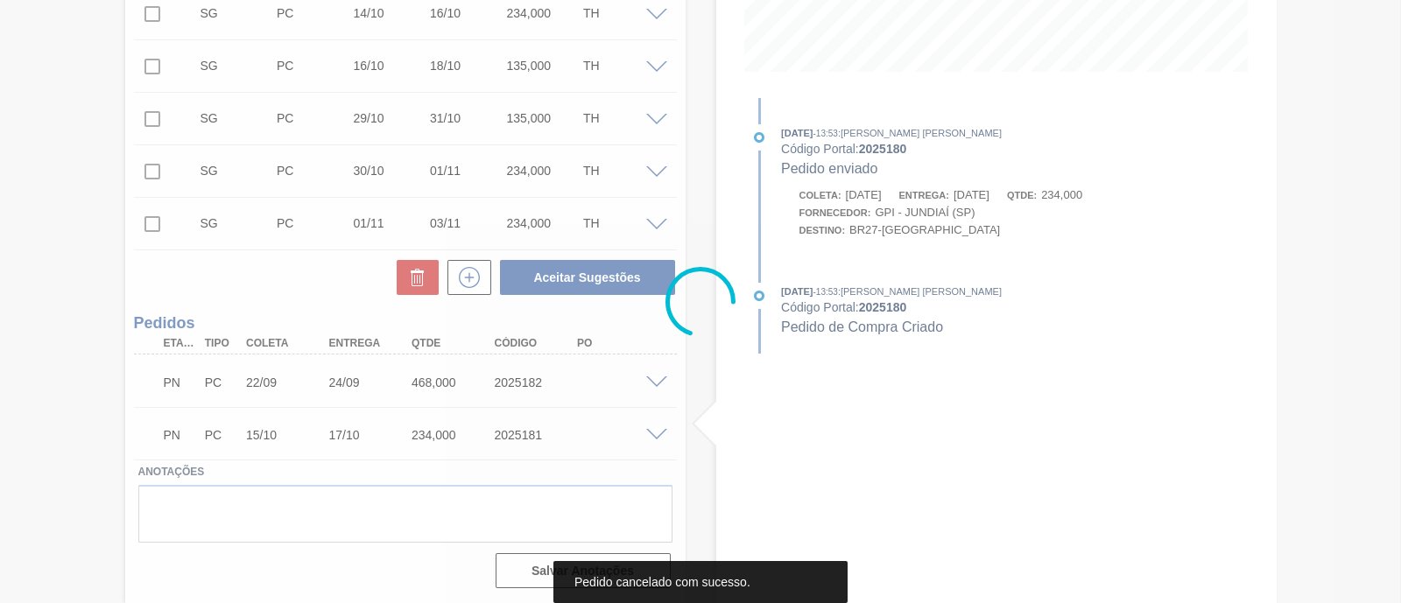
scroll to position [441, 0]
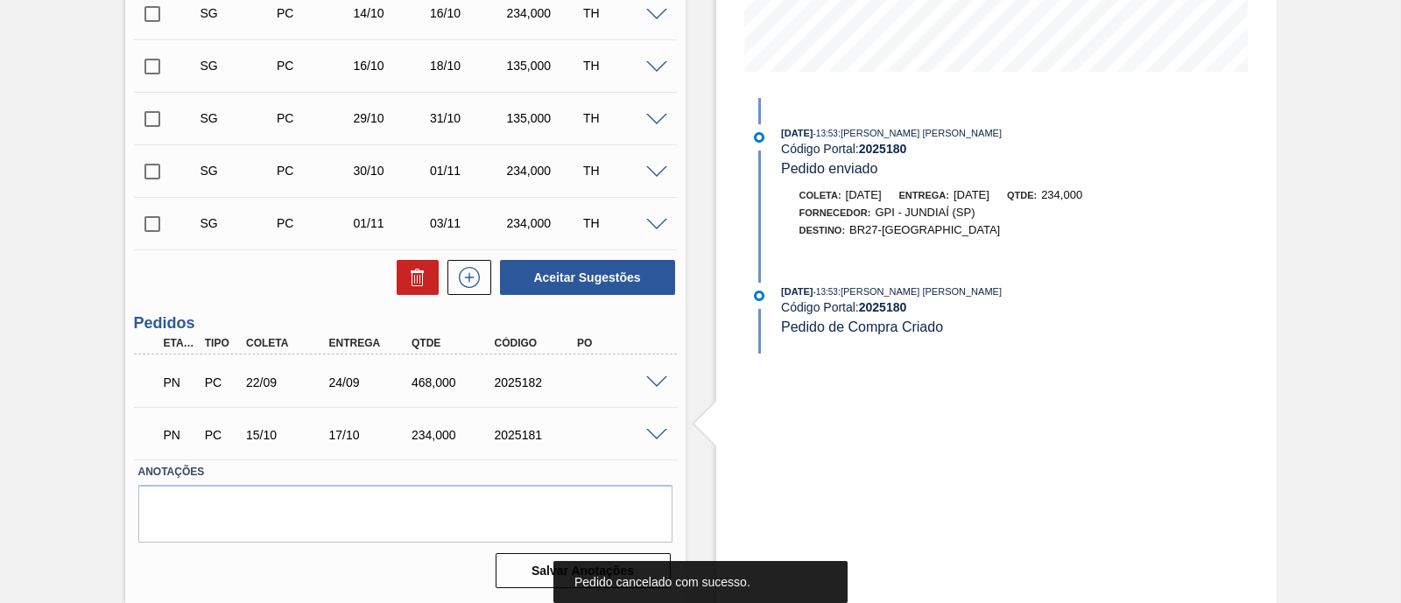
click at [658, 435] on span at bounding box center [656, 435] width 21 height 13
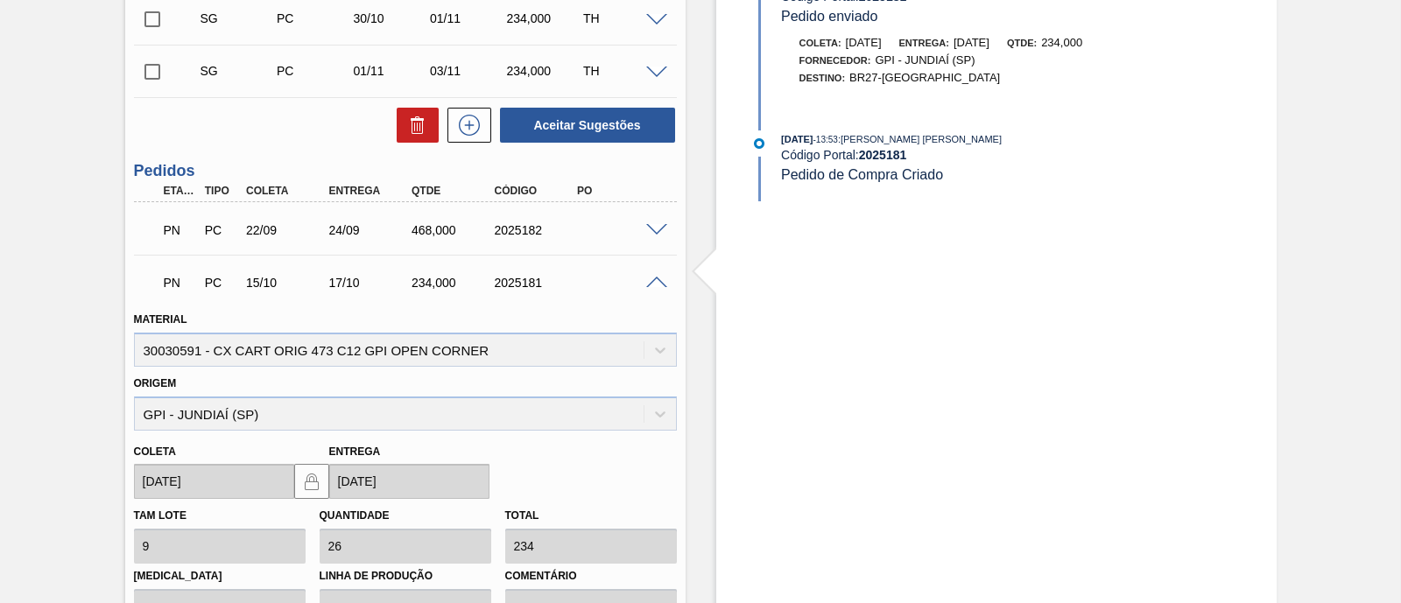
scroll to position [770, 0]
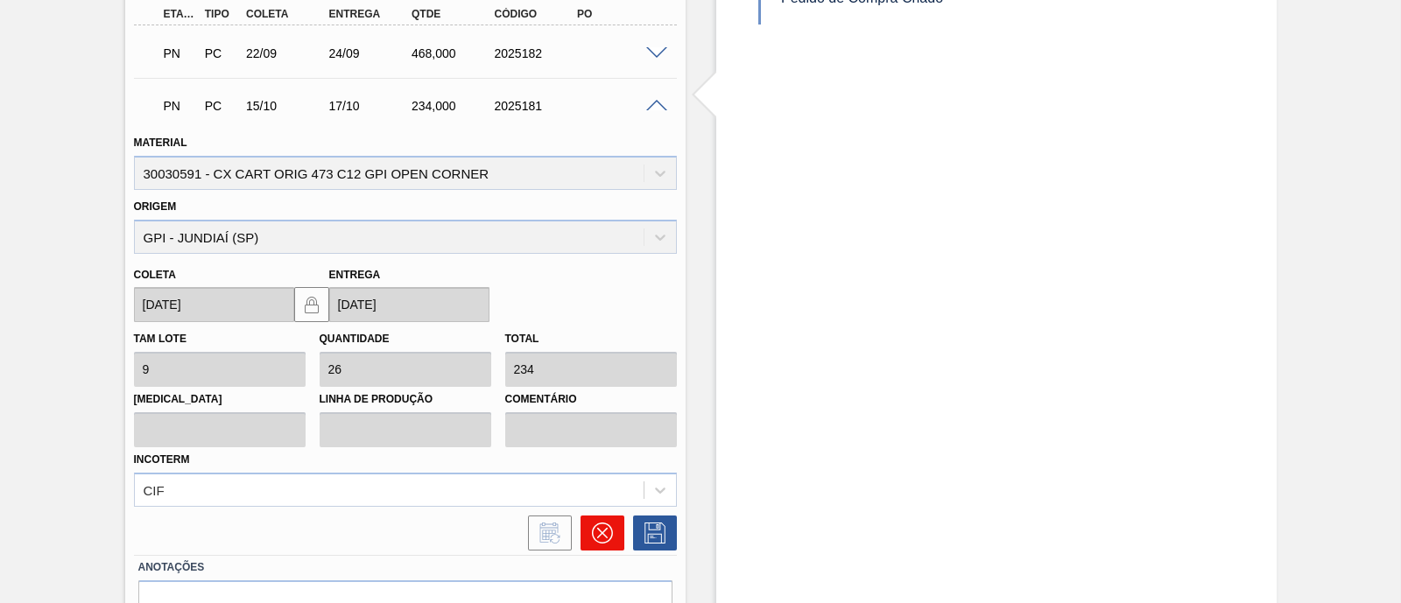
click at [600, 522] on button at bounding box center [603, 533] width 44 height 35
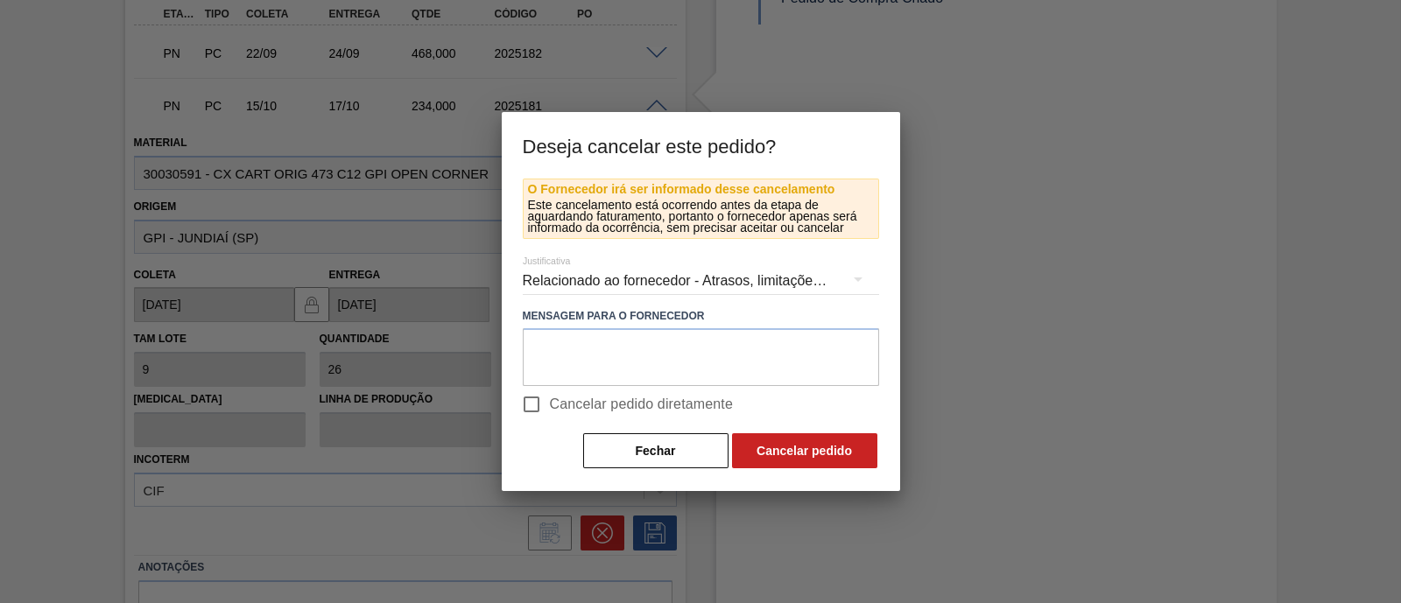
click at [636, 401] on span "Cancelar pedido diretamente" at bounding box center [642, 404] width 184 height 21
click at [550, 401] on input "Cancelar pedido diretamente" at bounding box center [531, 404] width 37 height 37
checkbox input "true"
click at [822, 462] on button "Cancelar pedido" at bounding box center [804, 450] width 145 height 35
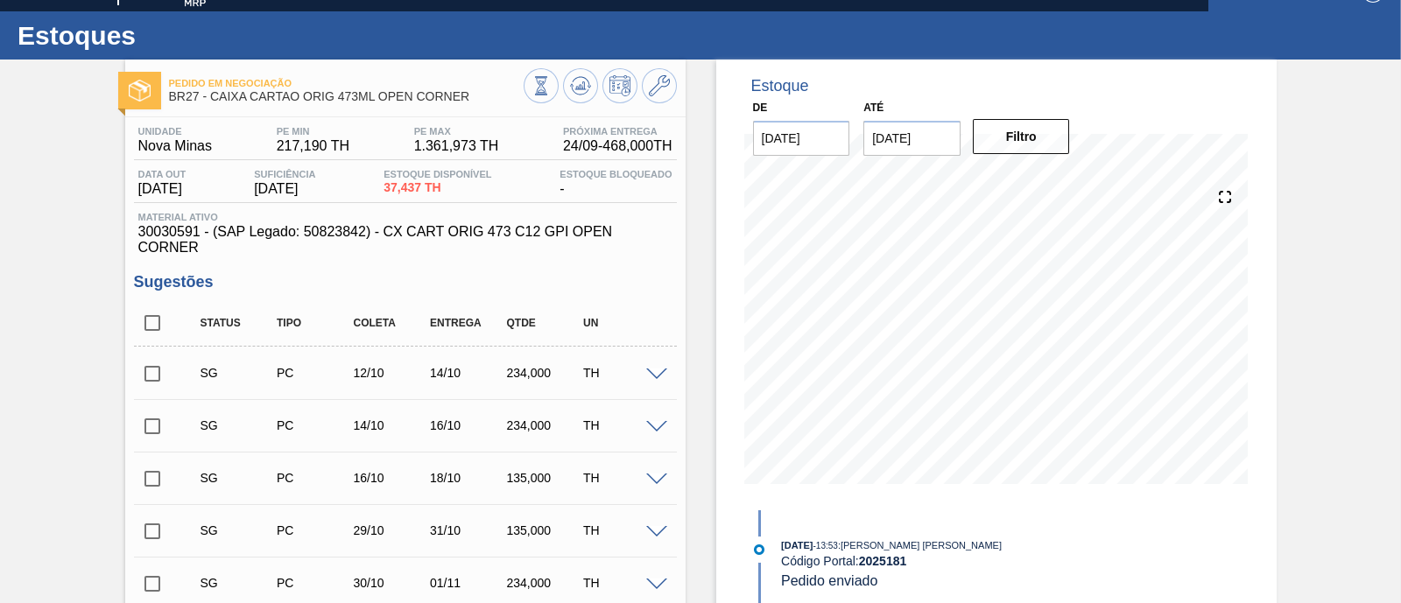
scroll to position [0, 0]
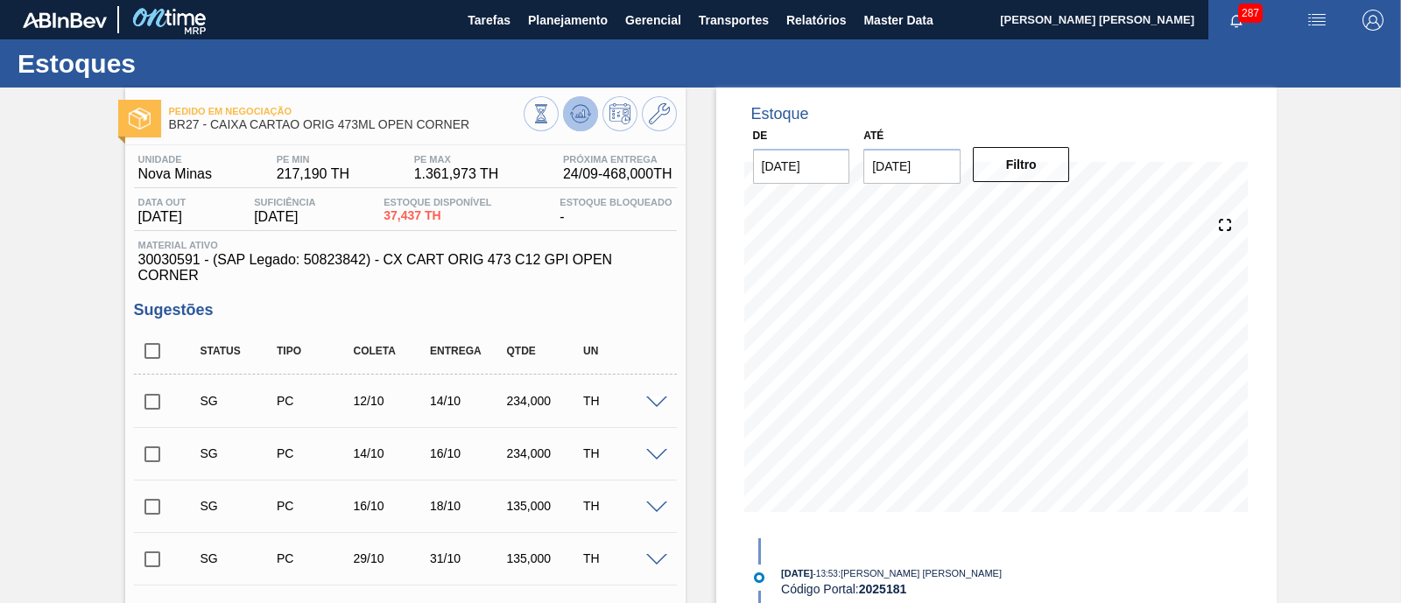
click at [588, 123] on icon at bounding box center [580, 113] width 21 height 21
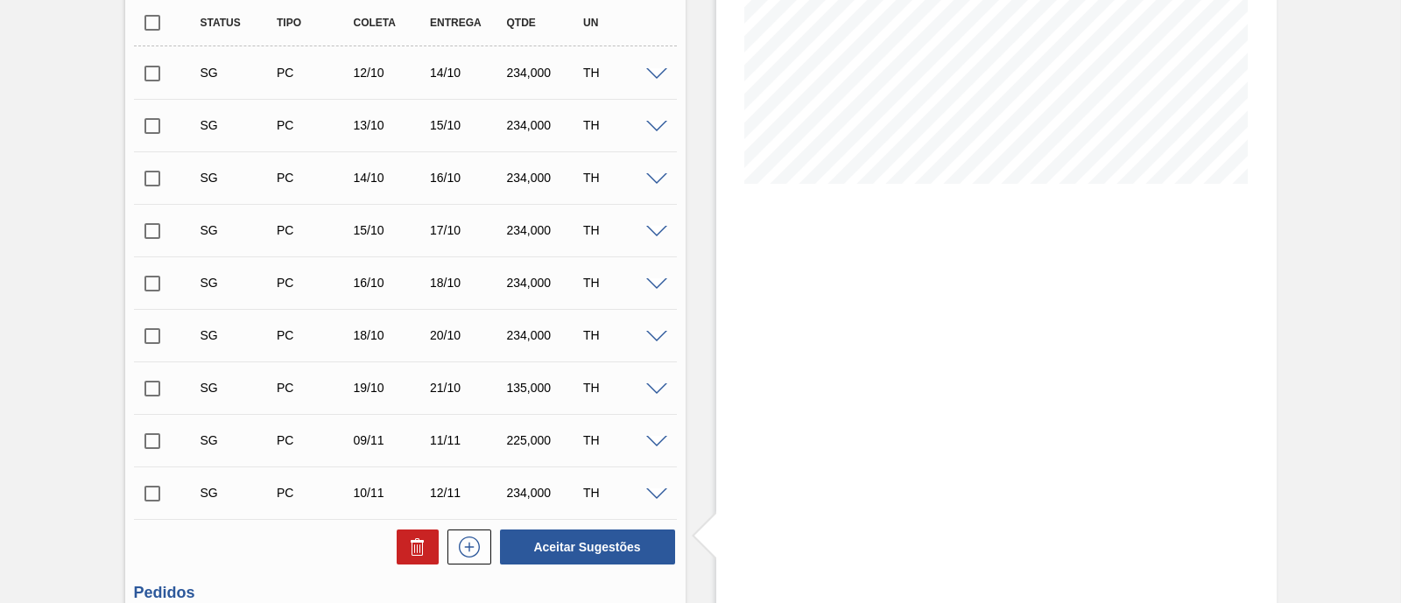
scroll to position [218, 0]
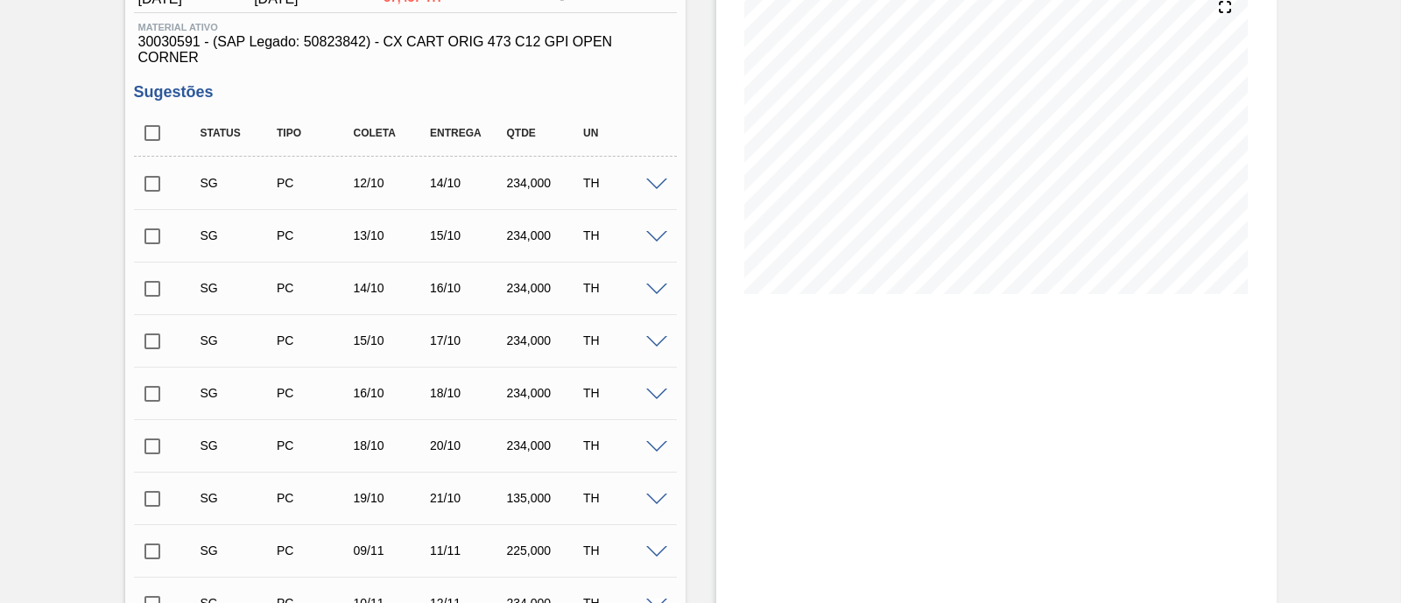
click at [656, 186] on span at bounding box center [656, 185] width 21 height 13
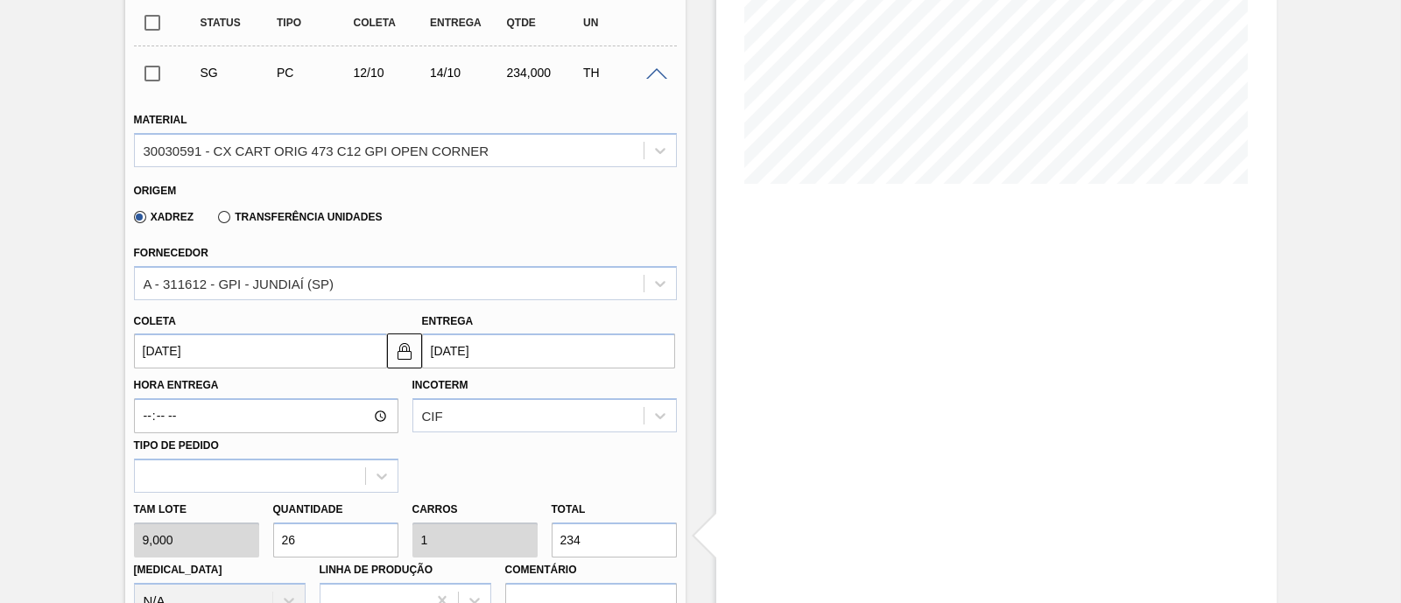
scroll to position [547, 0]
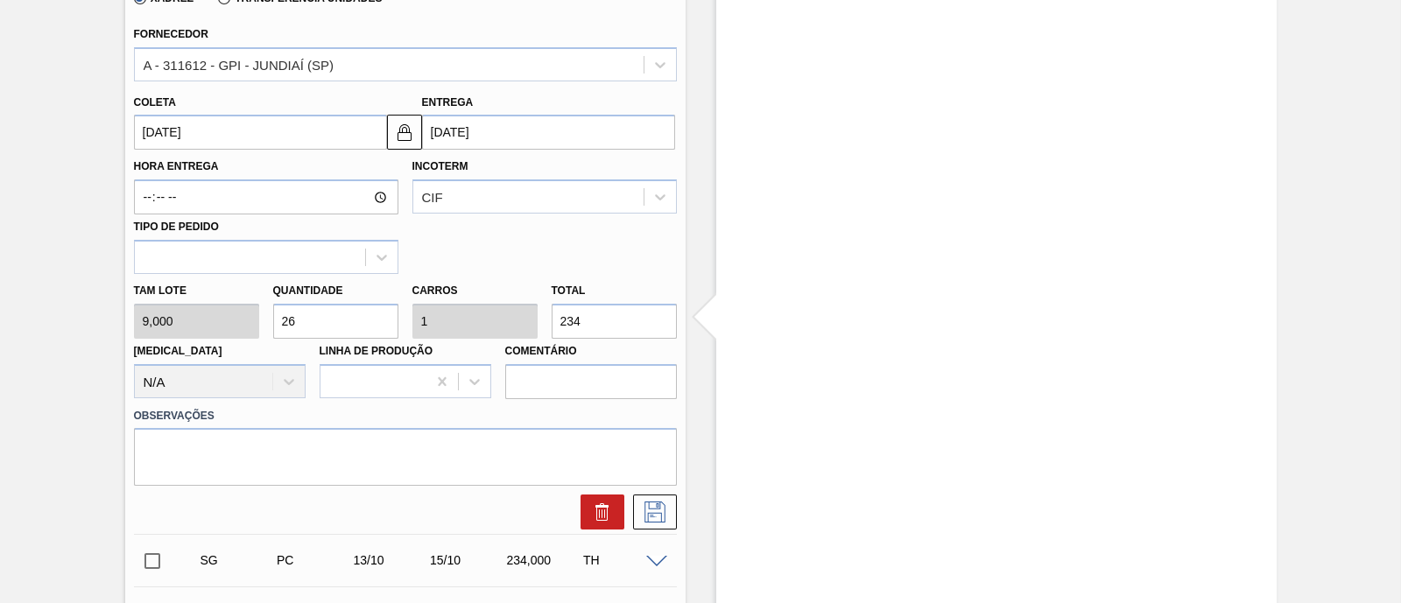
drag, startPoint x: 592, startPoint y: 316, endPoint x: 543, endPoint y: 324, distance: 49.7
click at [545, 324] on div "Total 234" at bounding box center [614, 308] width 139 height 60
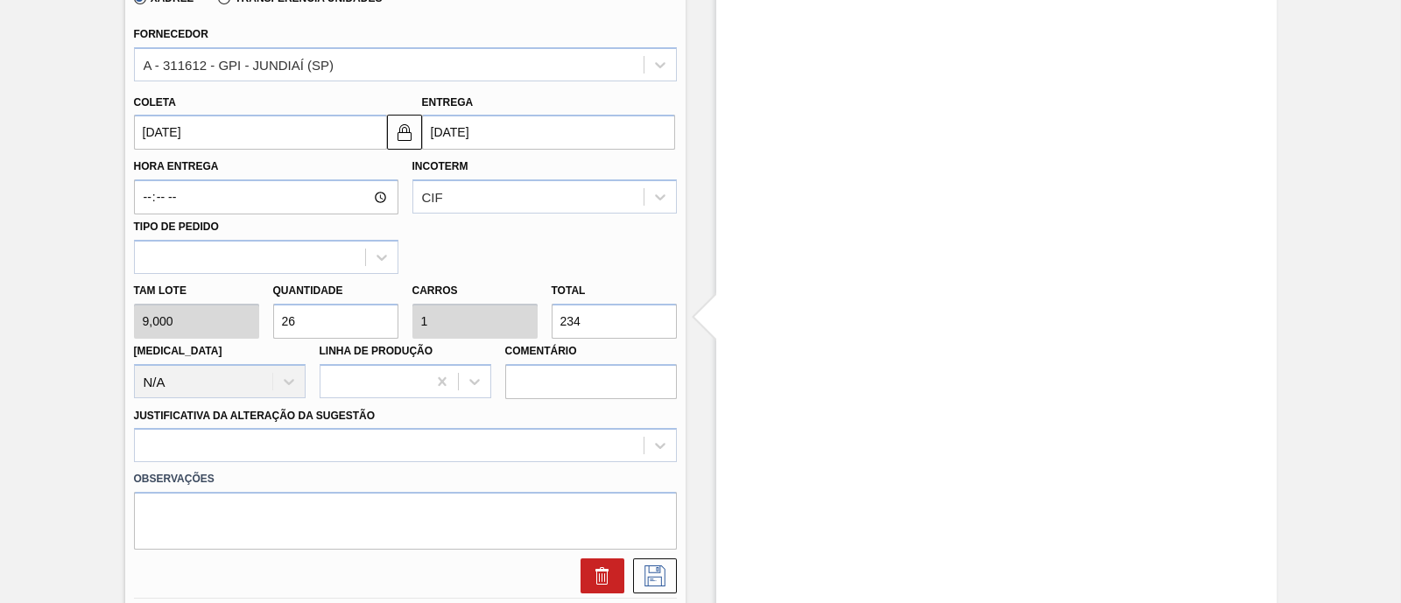
click at [227, 324] on div "[PERSON_NAME] 9,000 Quantidade 26 Carros 1 Total 234 [MEDICAL_DATA] N/A Linha d…" at bounding box center [405, 336] width 557 height 125
type input "5"
type input "0,192"
type input "45"
type input "50"
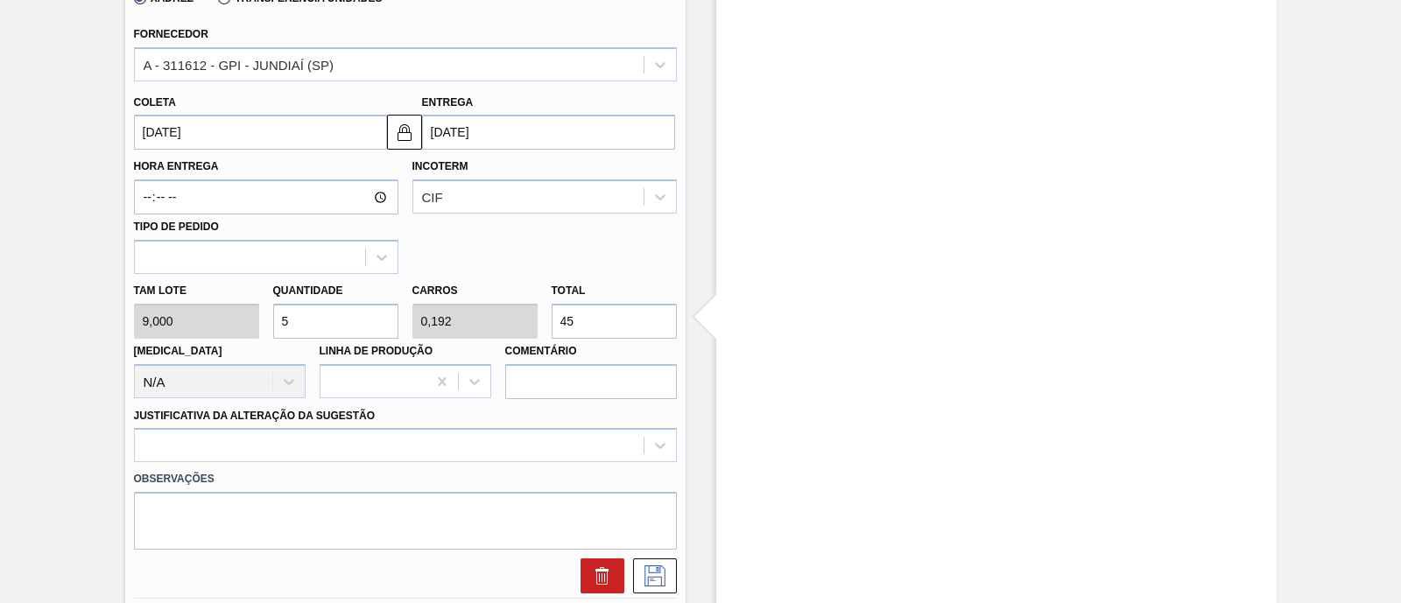
type input "1,923"
type input "450"
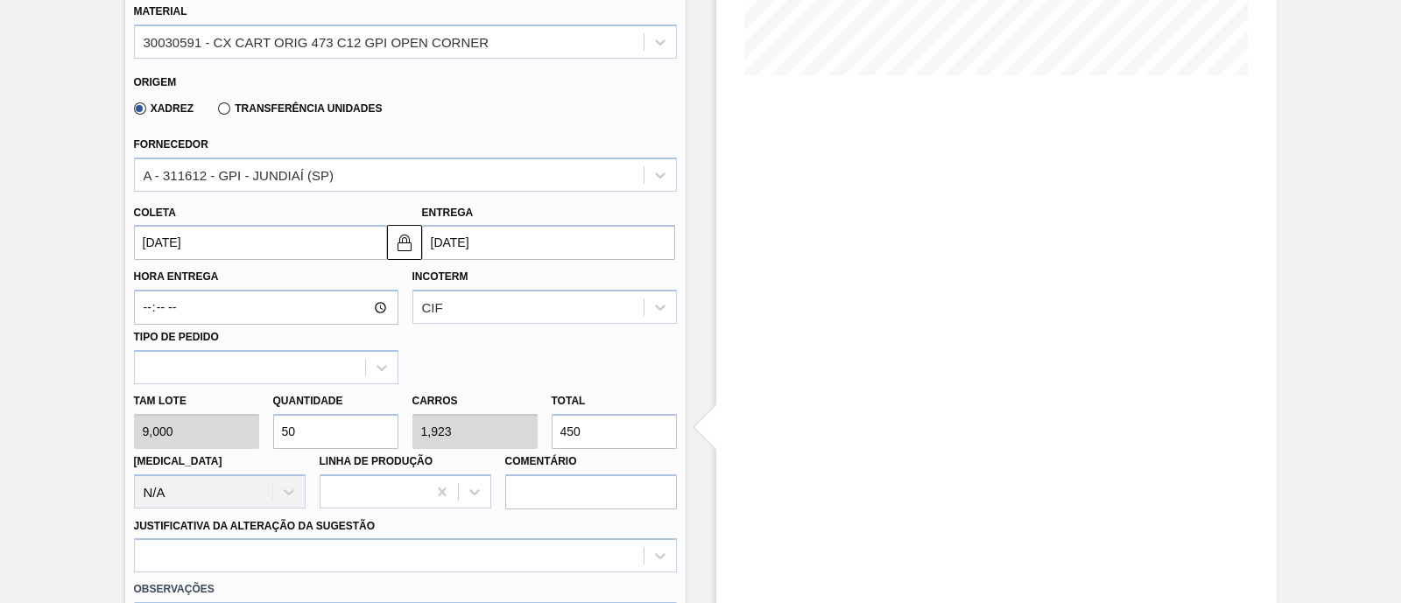
scroll to position [109, 0]
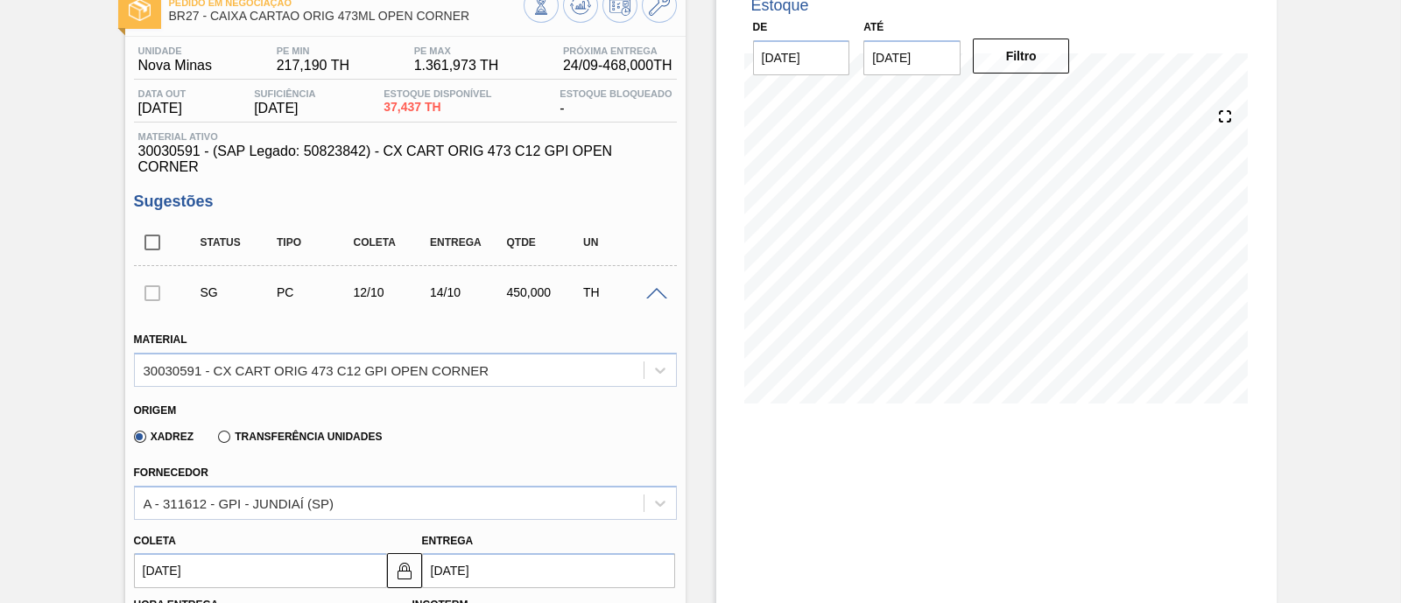
type input "50"
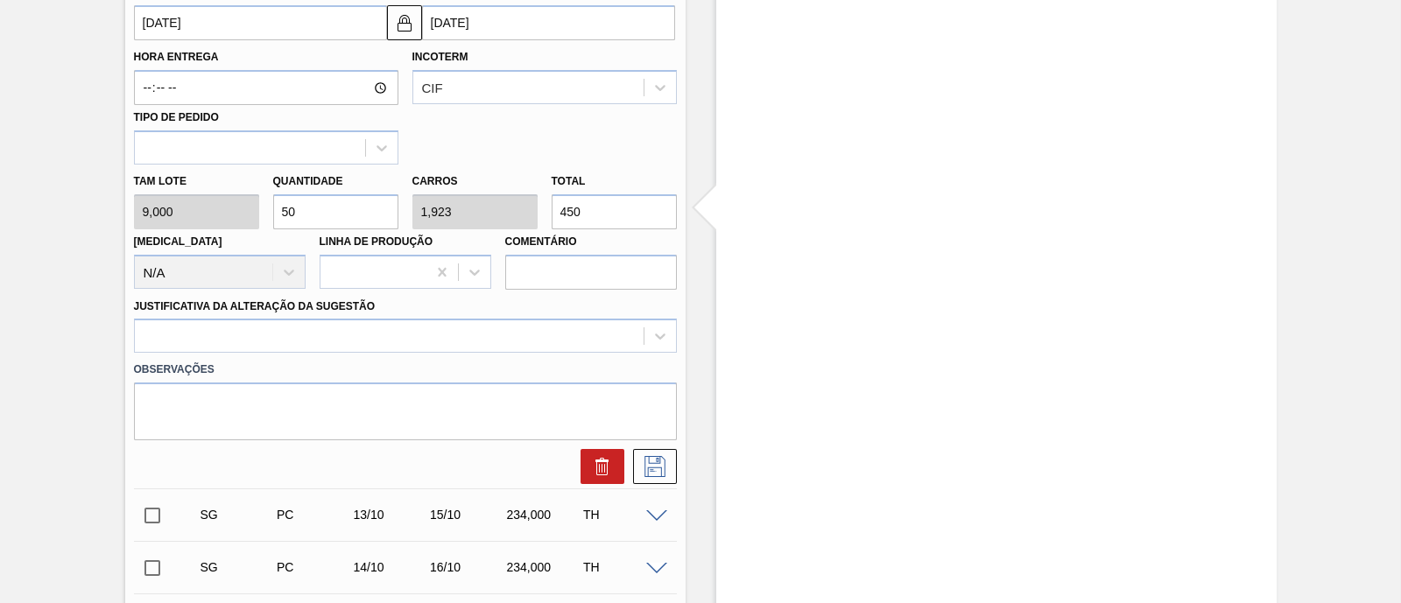
click at [292, 327] on div "Material 30030591 - CX CART ORIG 473 C12 GPI OPEN CORNER Origem Xadrez Transfer…" at bounding box center [405, 125] width 543 height 718
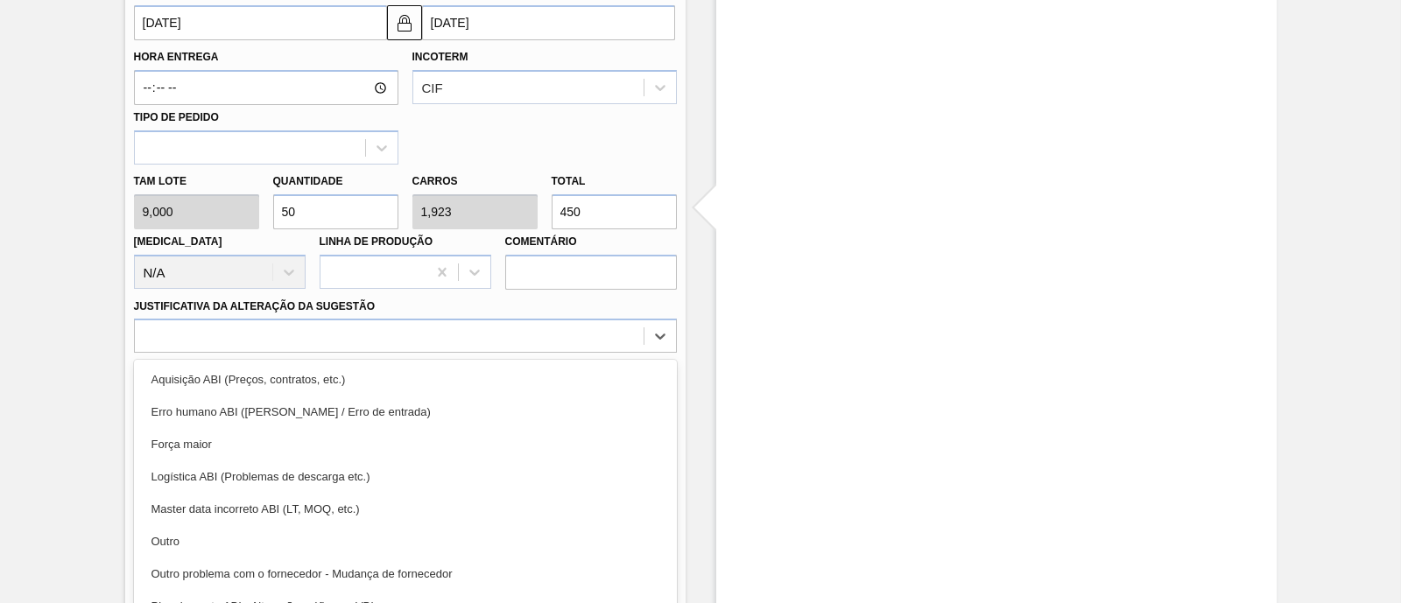
scroll to position [683, 0]
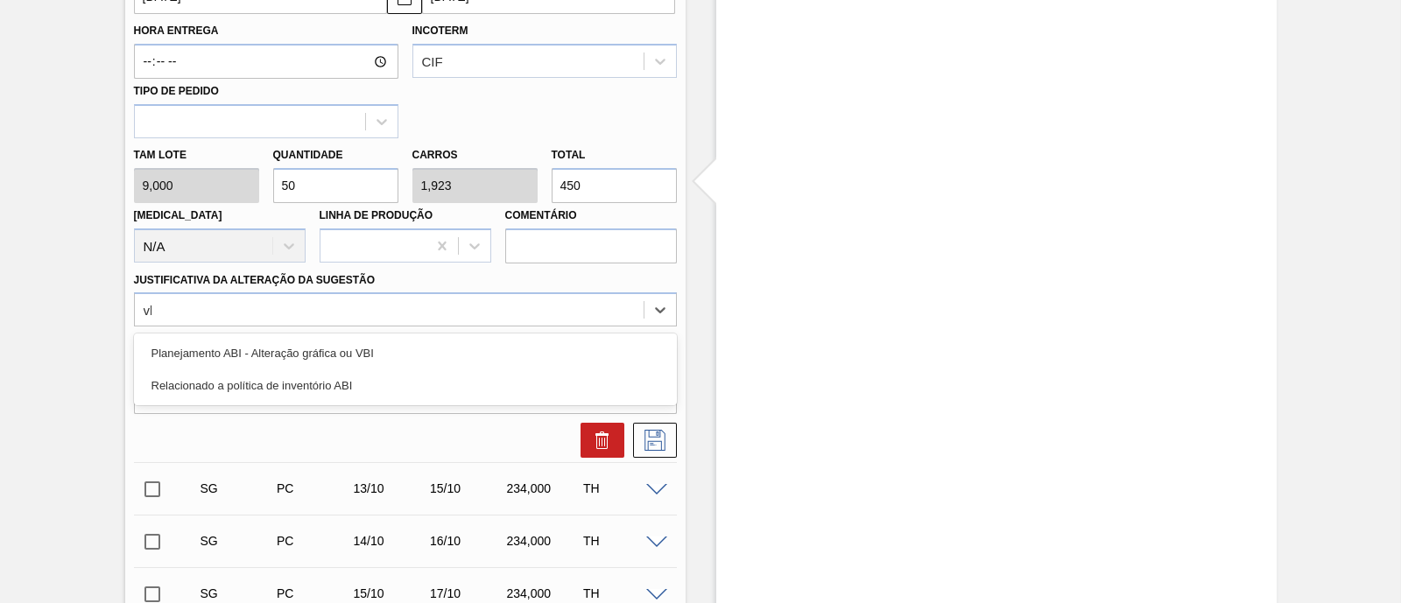
type Sugestão "vbi"
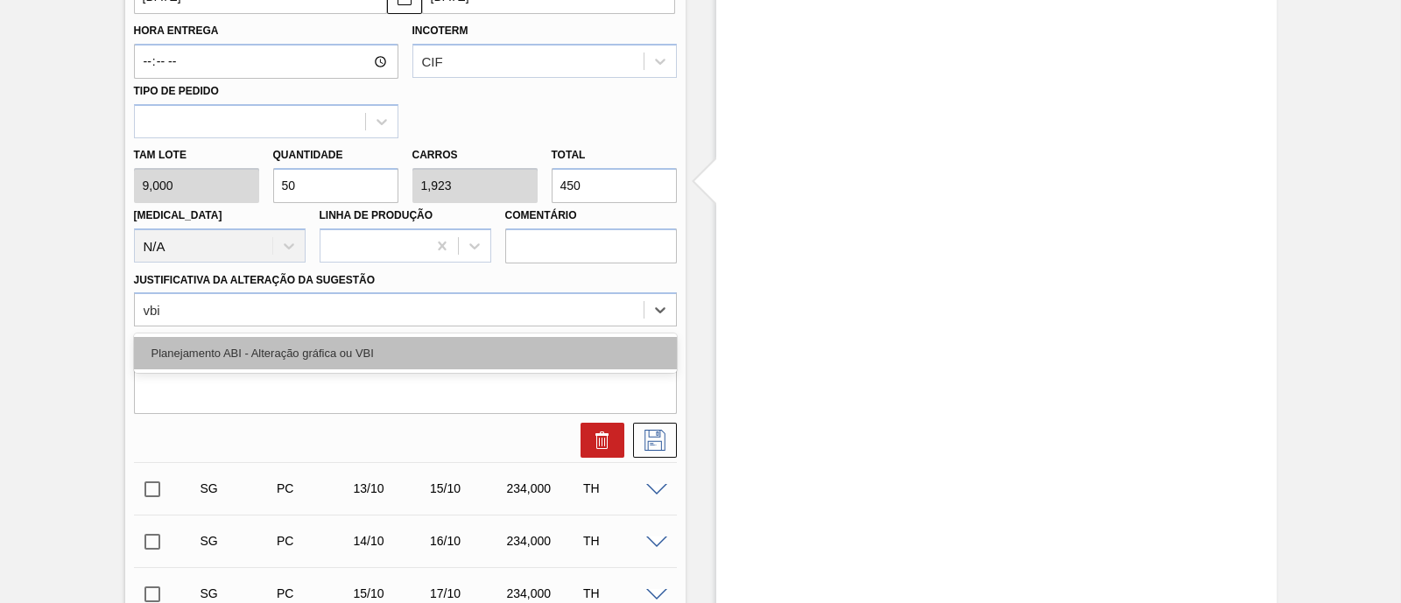
click at [285, 356] on div "Planejamento ABI - Alteração gráfica ou VBI" at bounding box center [405, 353] width 543 height 32
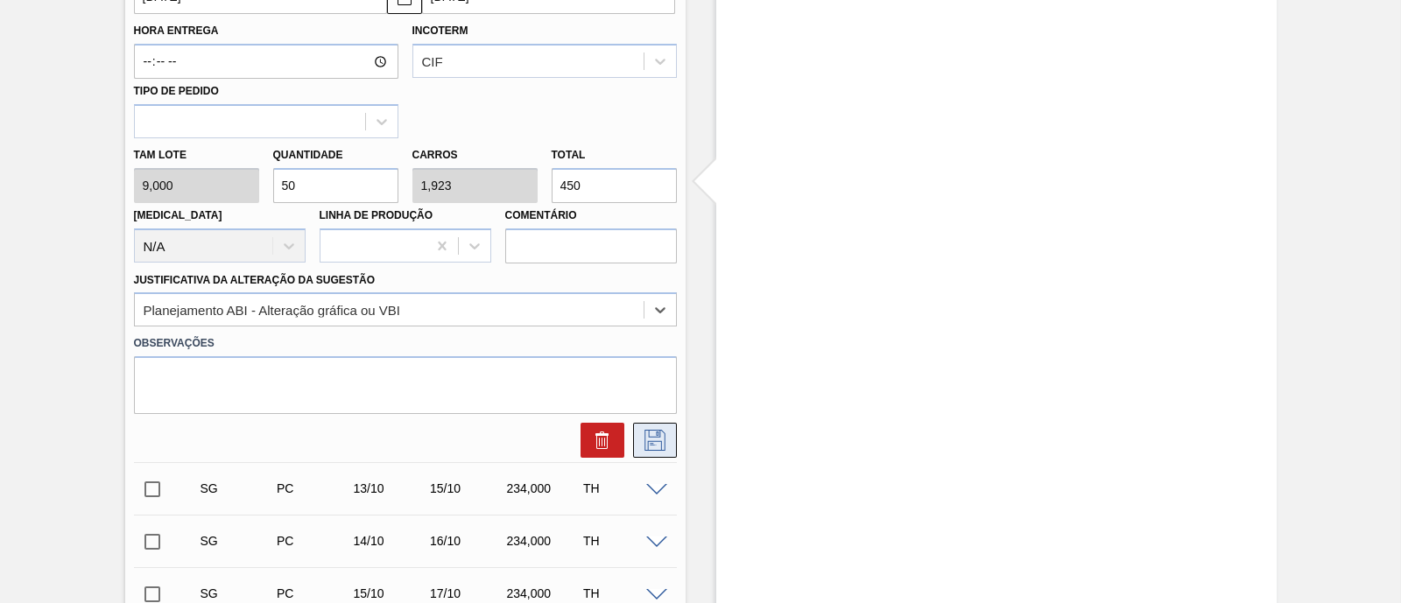
click at [665, 435] on icon at bounding box center [655, 440] width 28 height 21
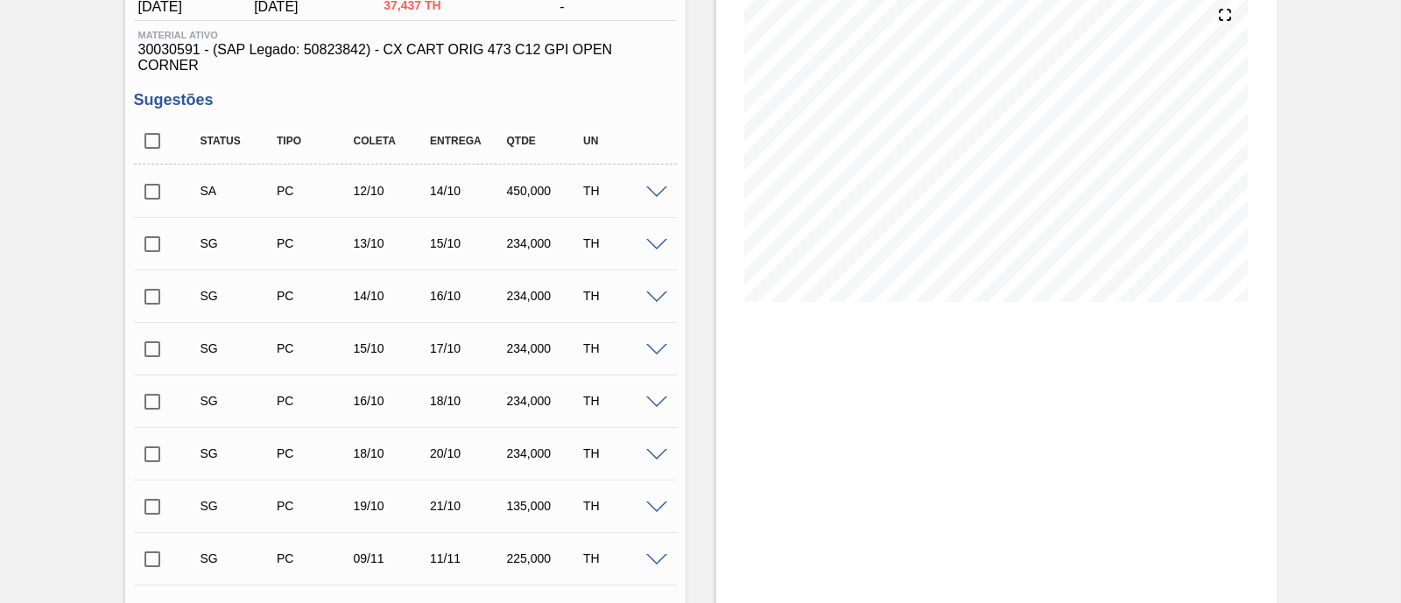
scroll to position [218, 0]
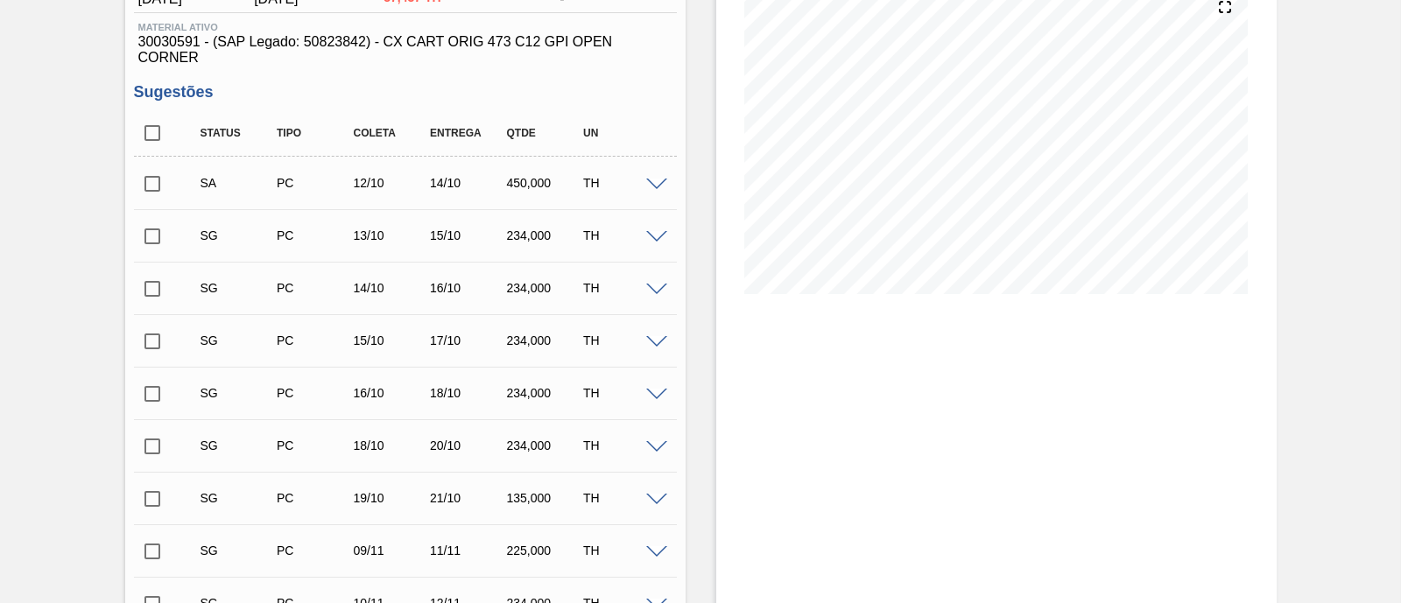
click at [155, 190] on input "checkbox" at bounding box center [152, 183] width 37 height 37
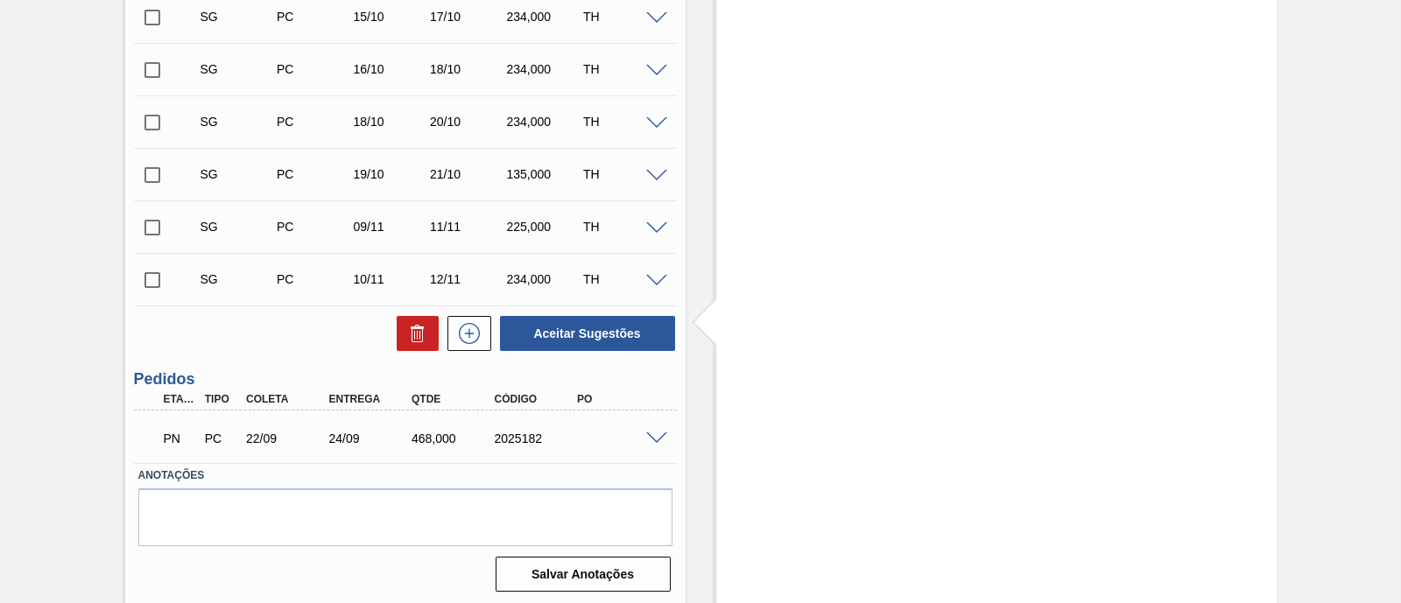
scroll to position [547, 0]
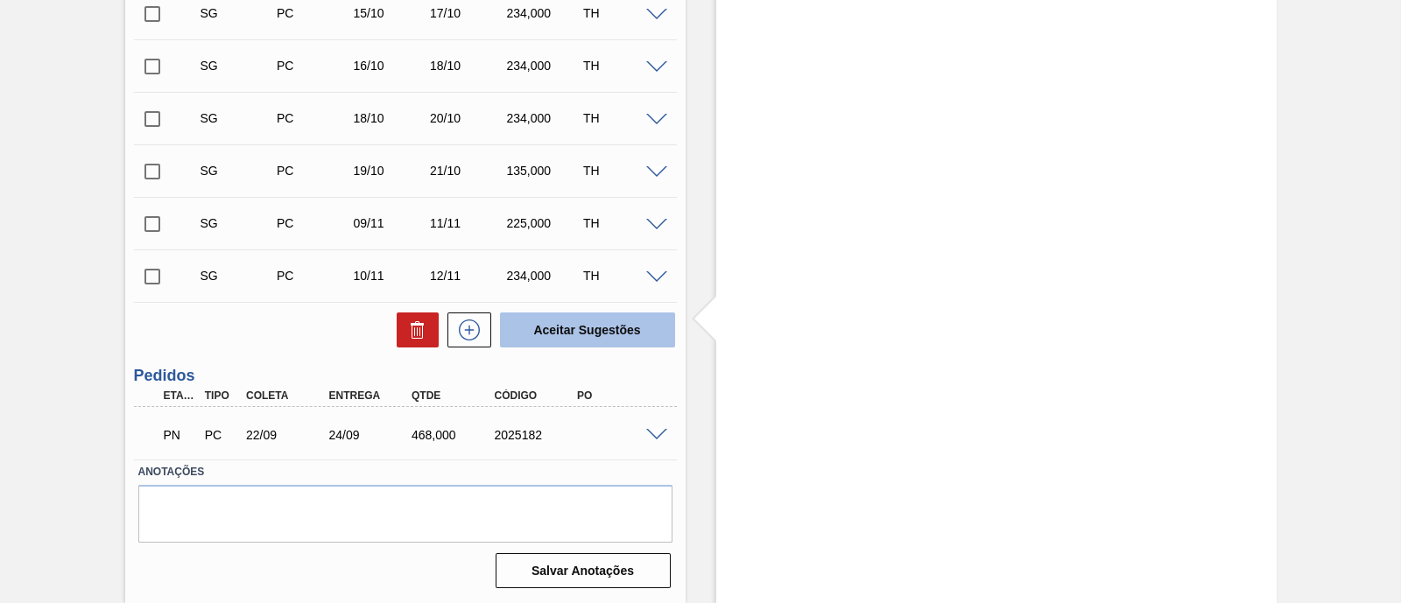
click at [560, 334] on button "Aceitar Sugestões" at bounding box center [587, 330] width 175 height 35
checkbox input "false"
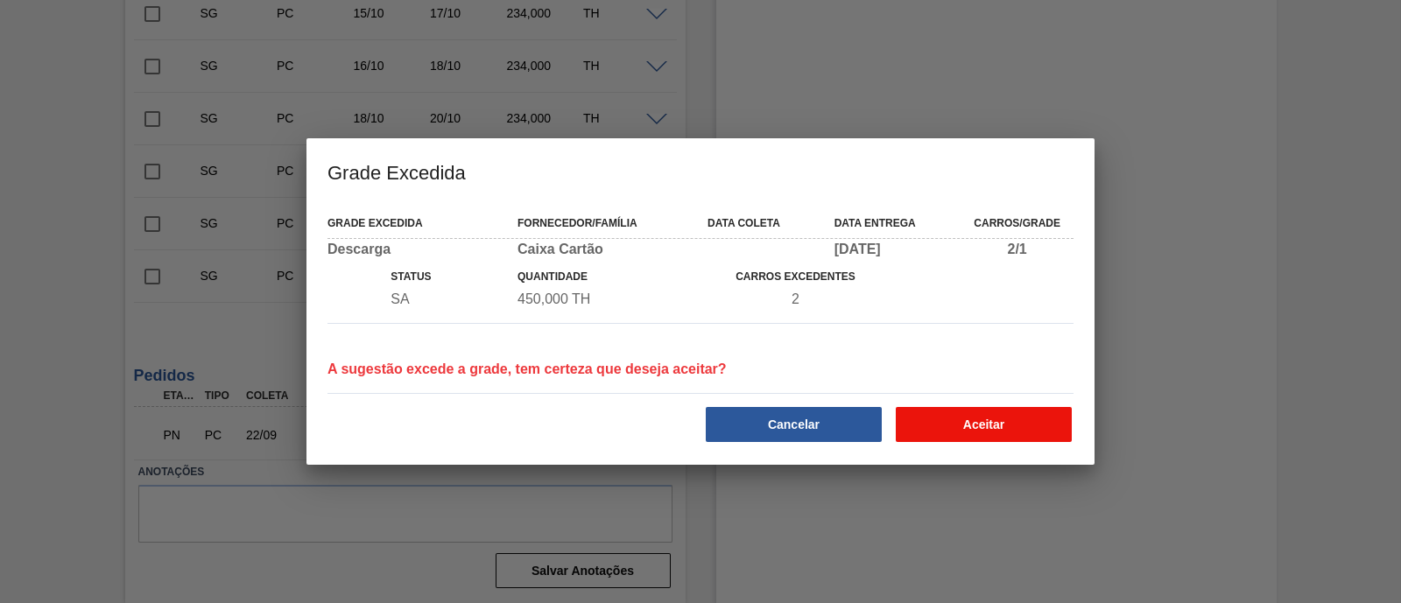
click at [981, 417] on button "Aceitar" at bounding box center [984, 424] width 176 height 35
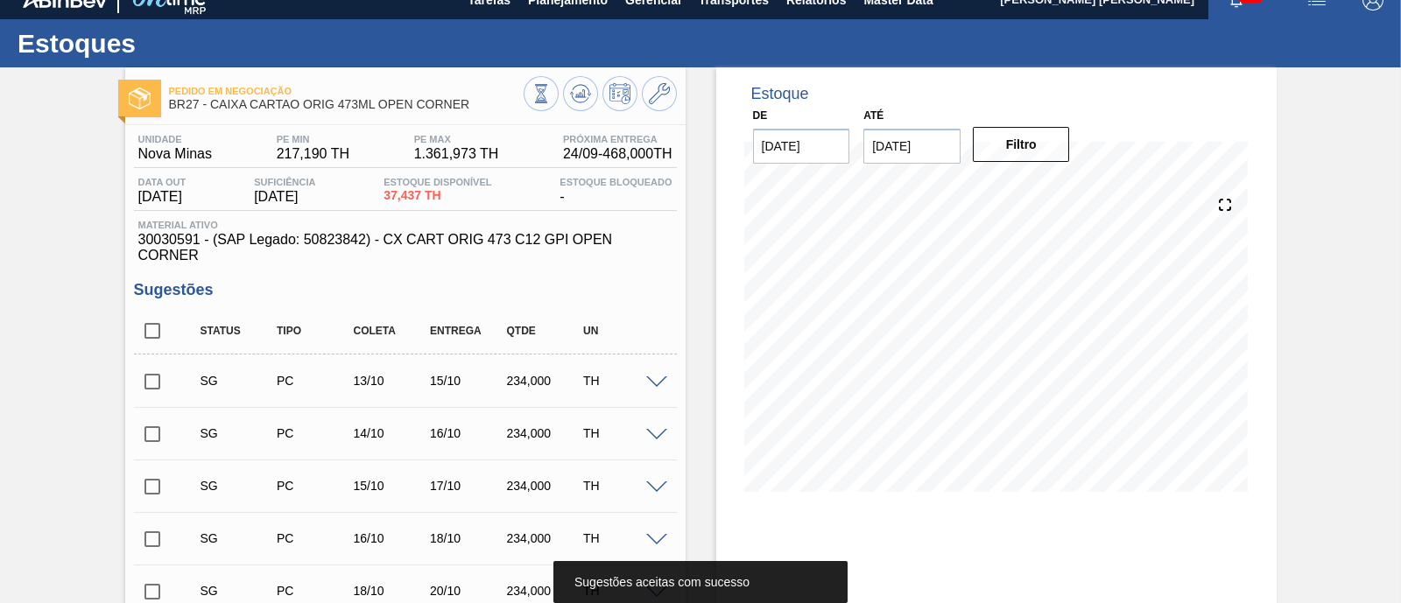
scroll to position [0, 0]
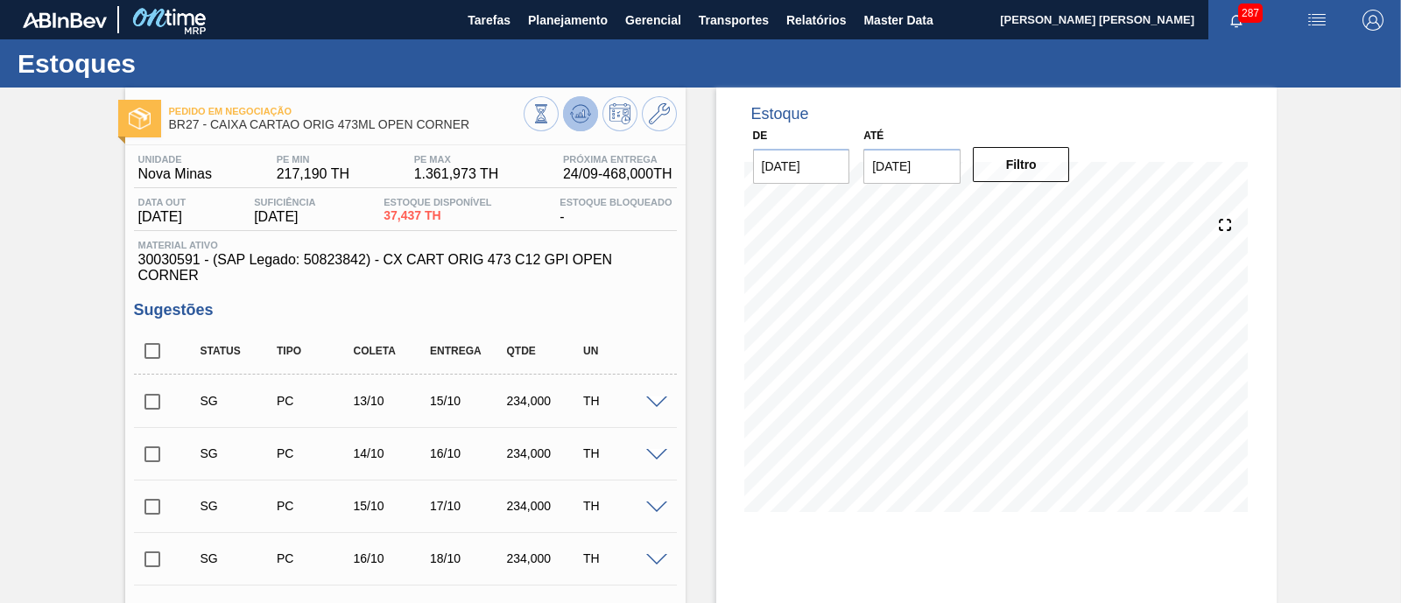
click at [583, 110] on icon at bounding box center [580, 113] width 21 height 21
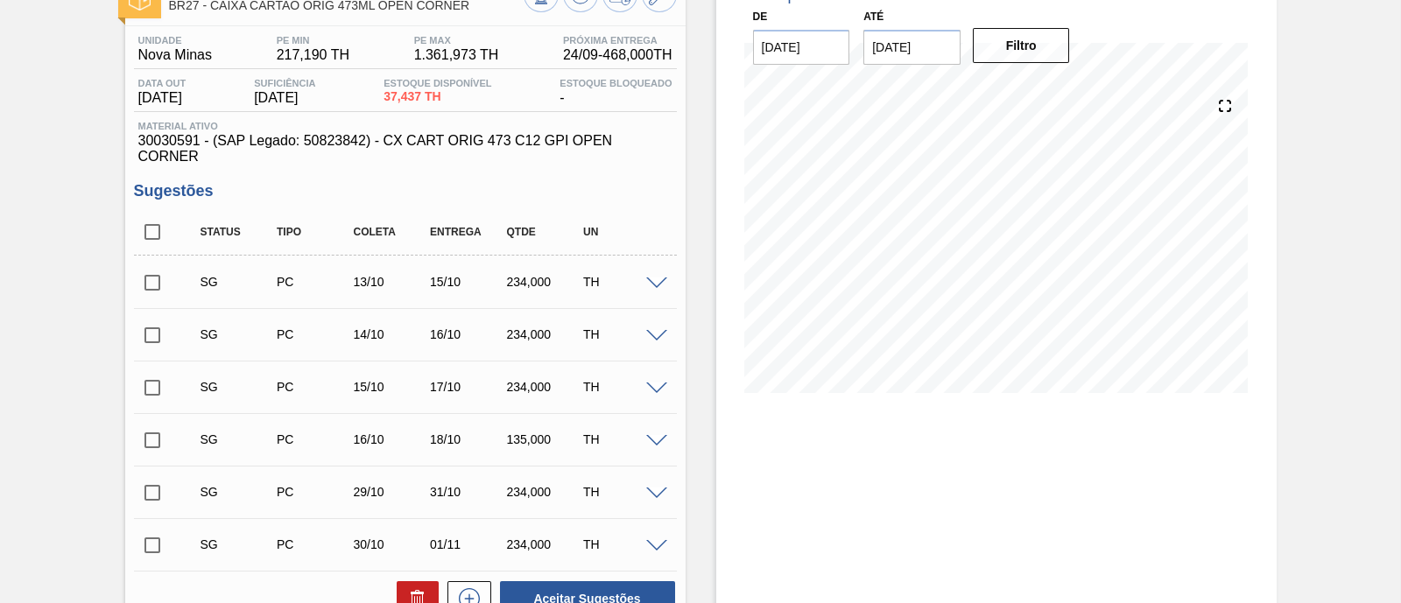
scroll to position [109, 0]
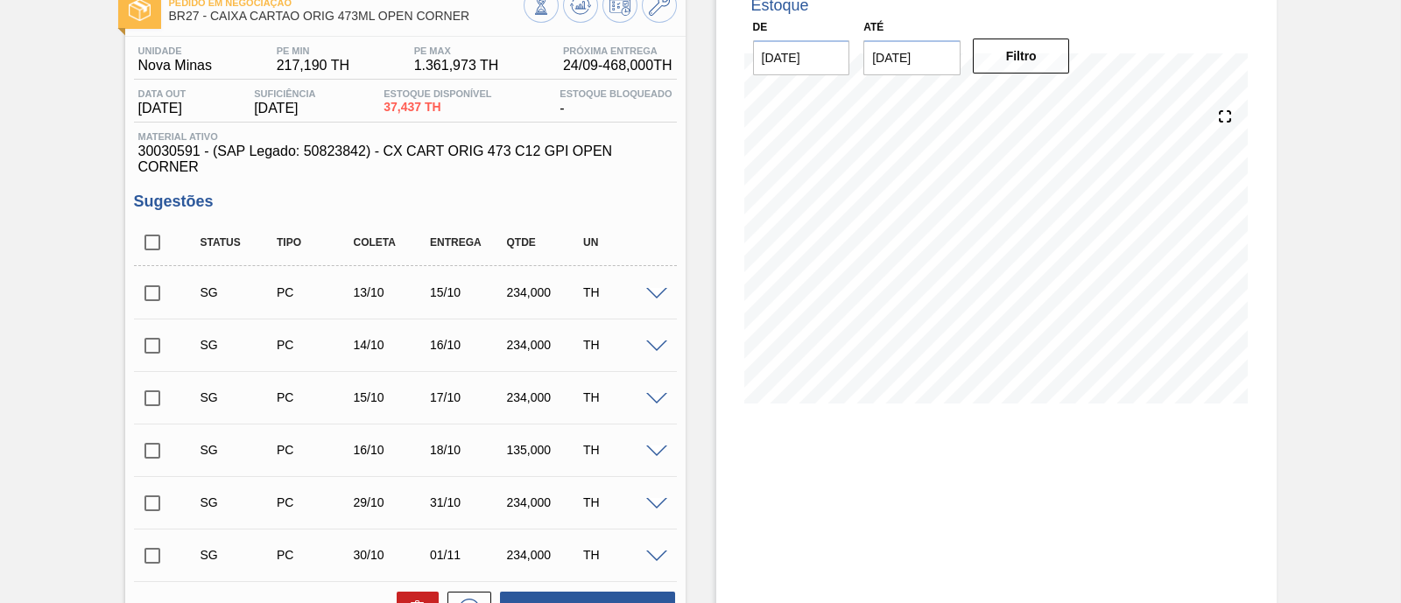
click at [652, 291] on span at bounding box center [656, 294] width 21 height 13
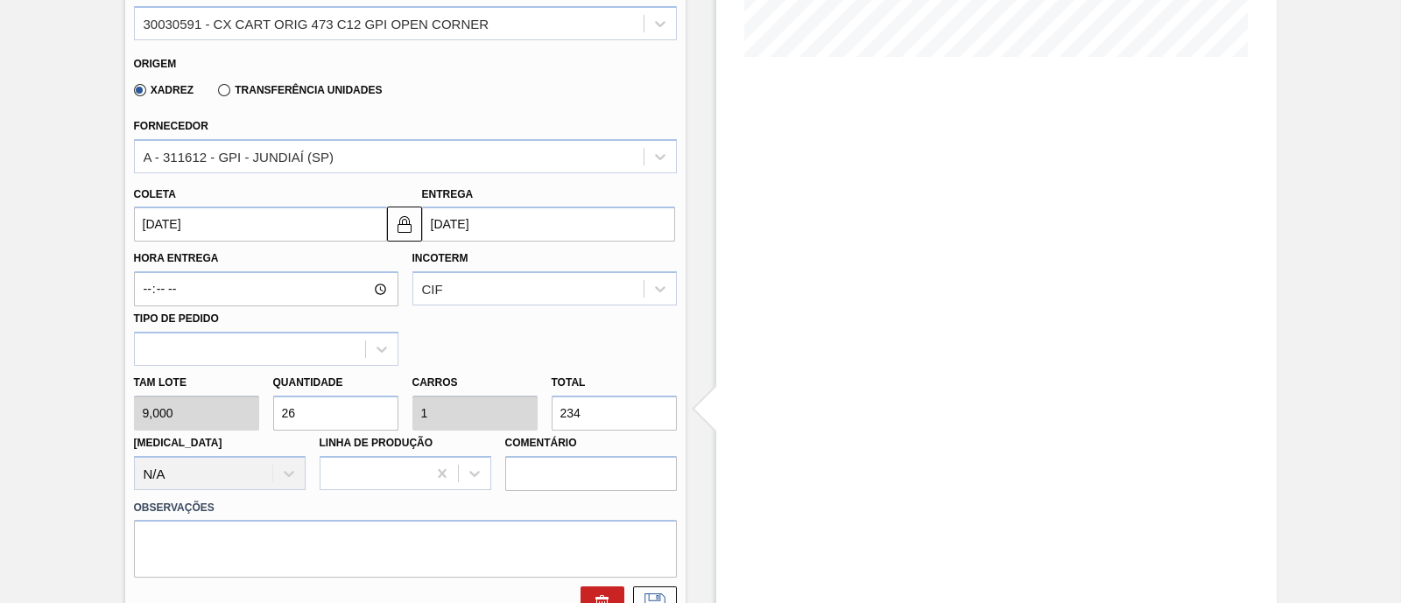
scroll to position [547, 0]
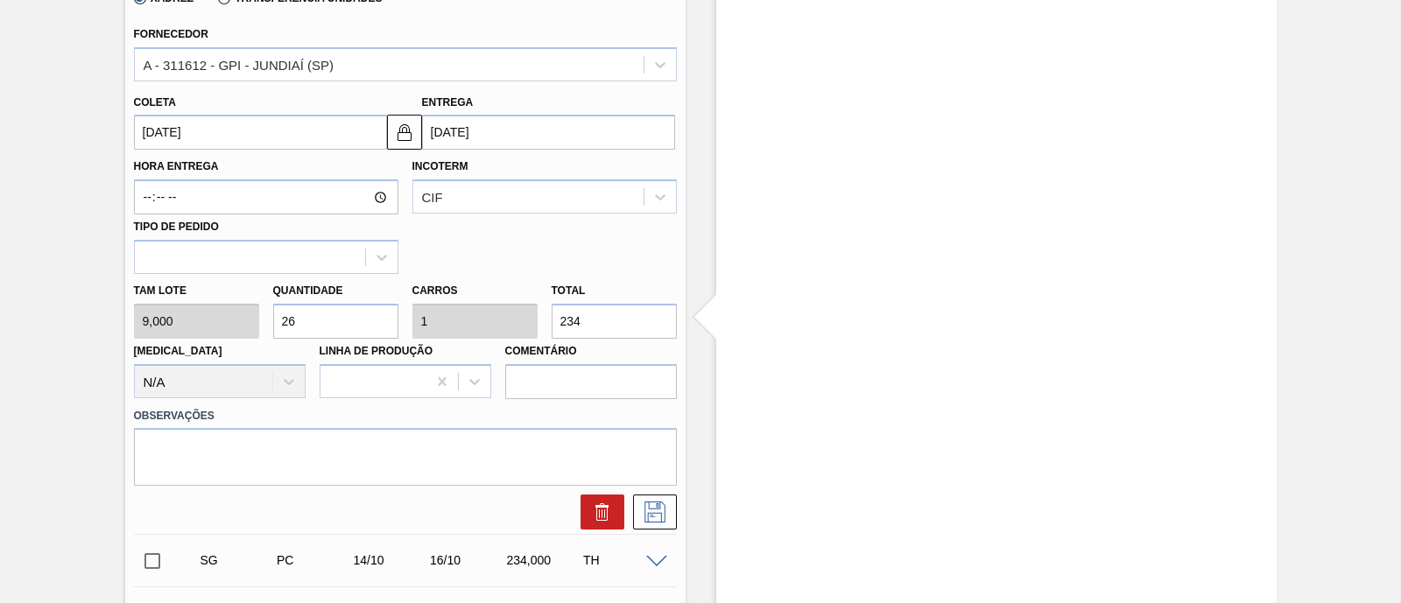
click at [530, 324] on div "[PERSON_NAME] 9,000 Quantidade 26 Carros 1 Total 234 [MEDICAL_DATA] N/A Linha d…" at bounding box center [405, 336] width 557 height 125
type input "0,556"
type input "0,021"
type input "5"
type input "5,556"
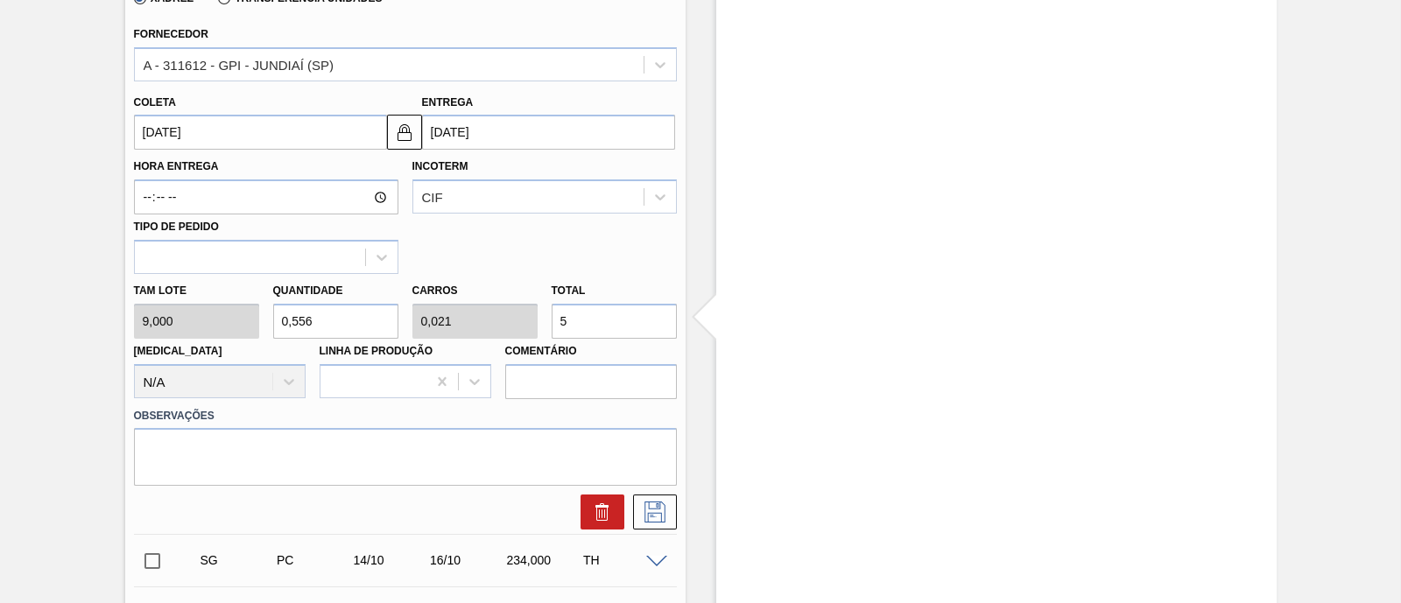
type input "0,214"
type input "50"
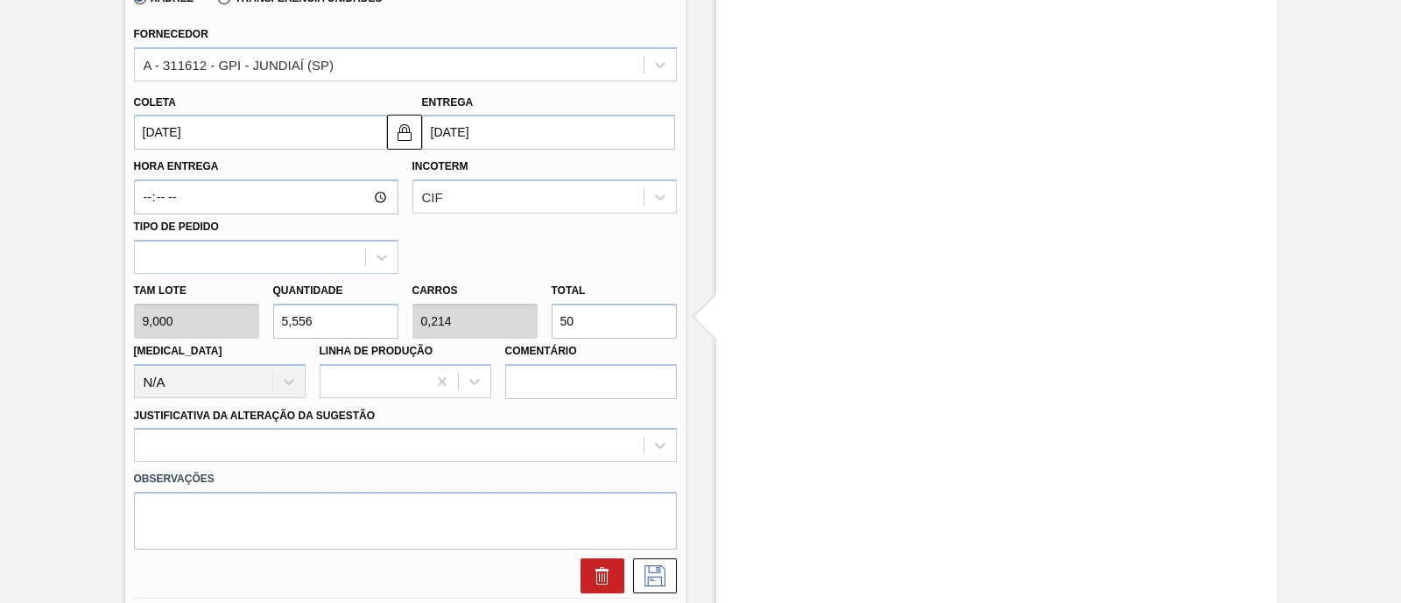
type input "55,556"
type input "2,137"
type input "500"
click at [319, 438] on div at bounding box center [405, 445] width 543 height 34
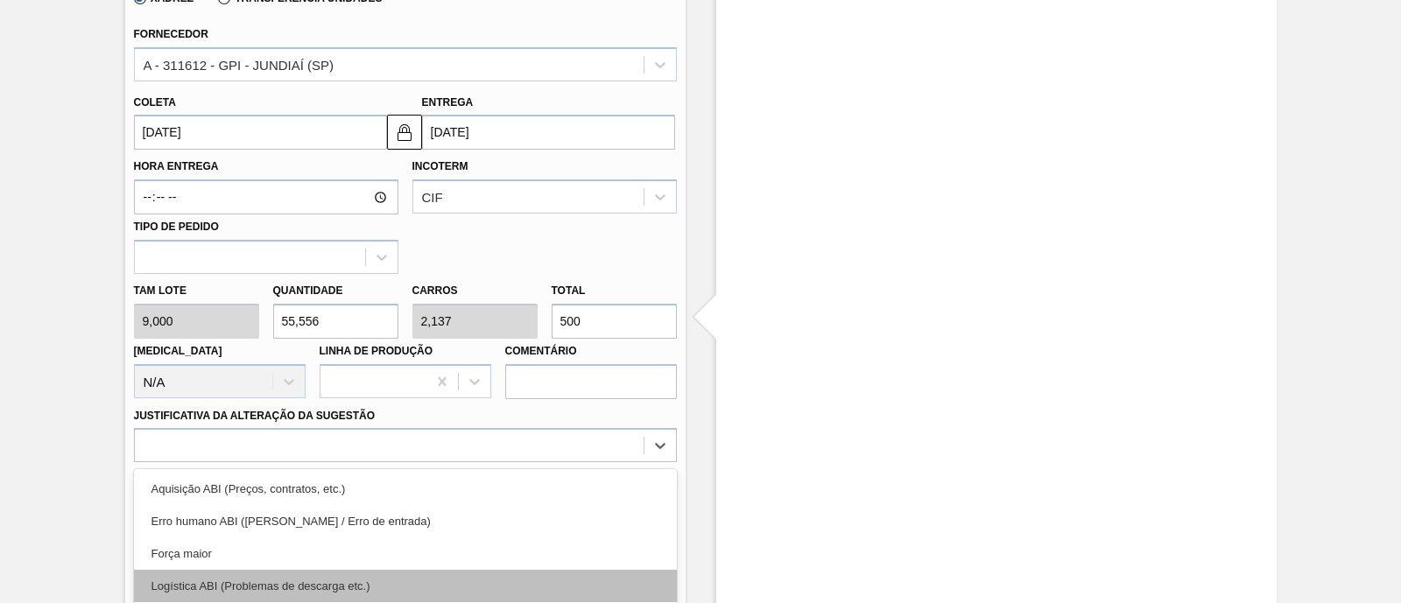
scroll to position [683, 0]
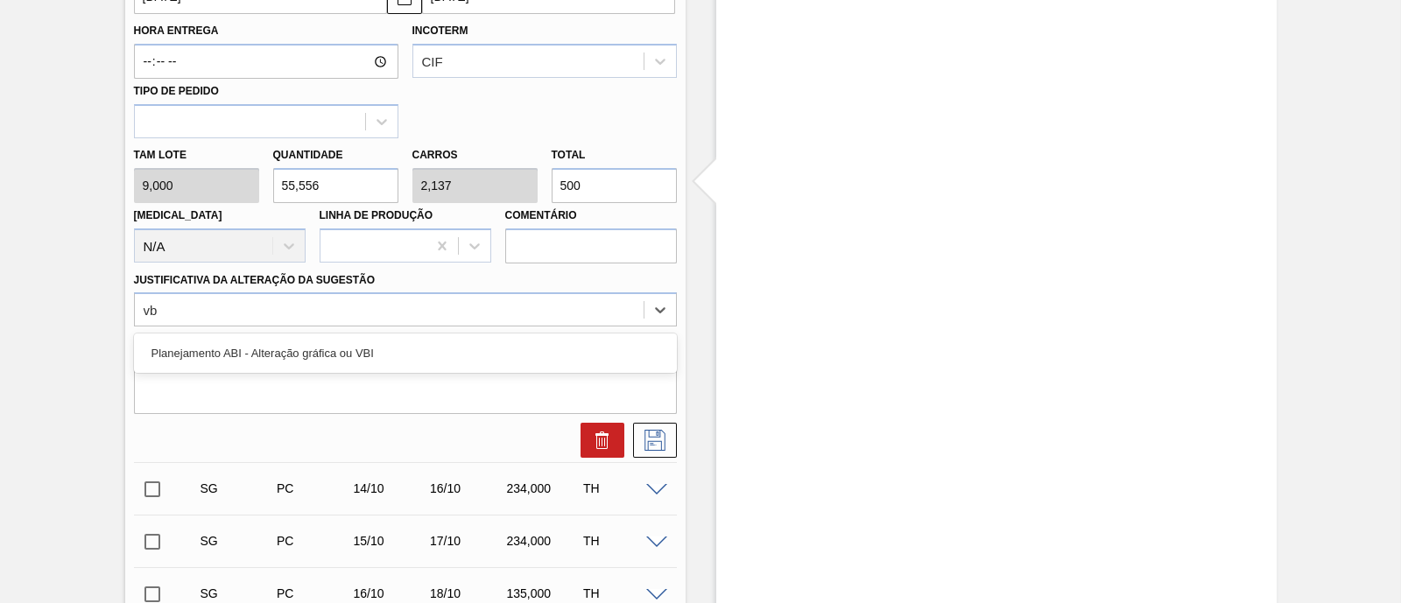
type Sugestão "vbi"
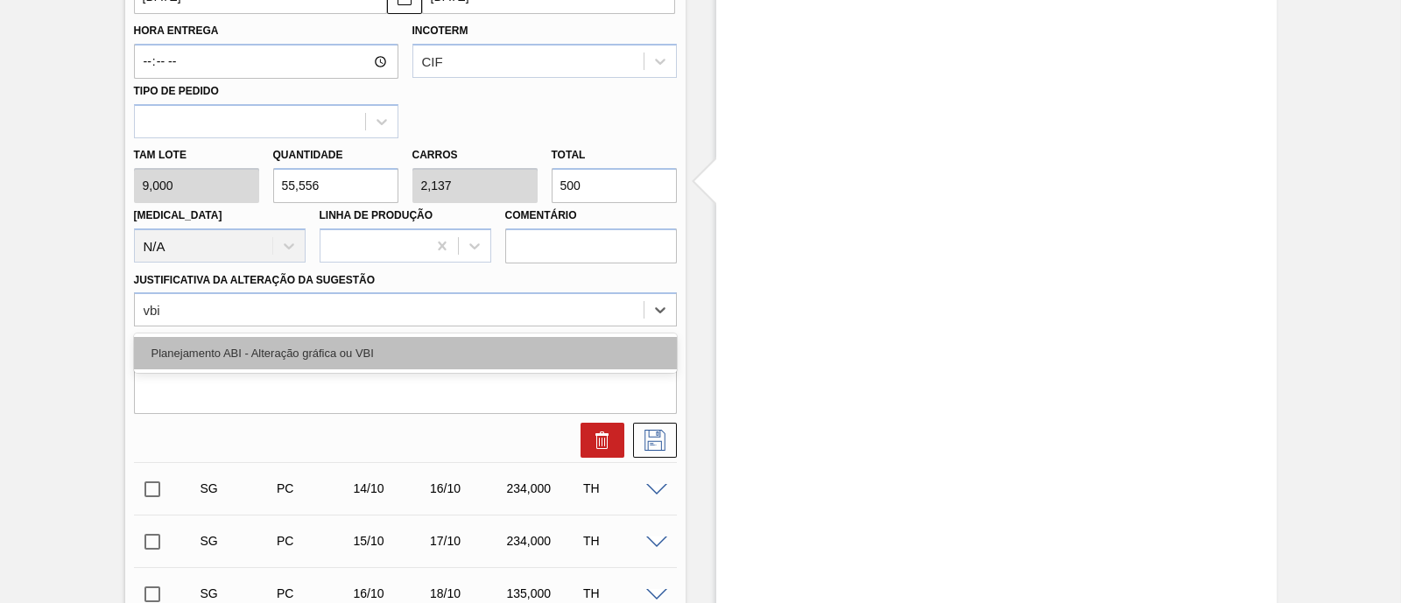
click at [374, 349] on div "Planejamento ABI - Alteração gráfica ou VBI" at bounding box center [405, 353] width 543 height 32
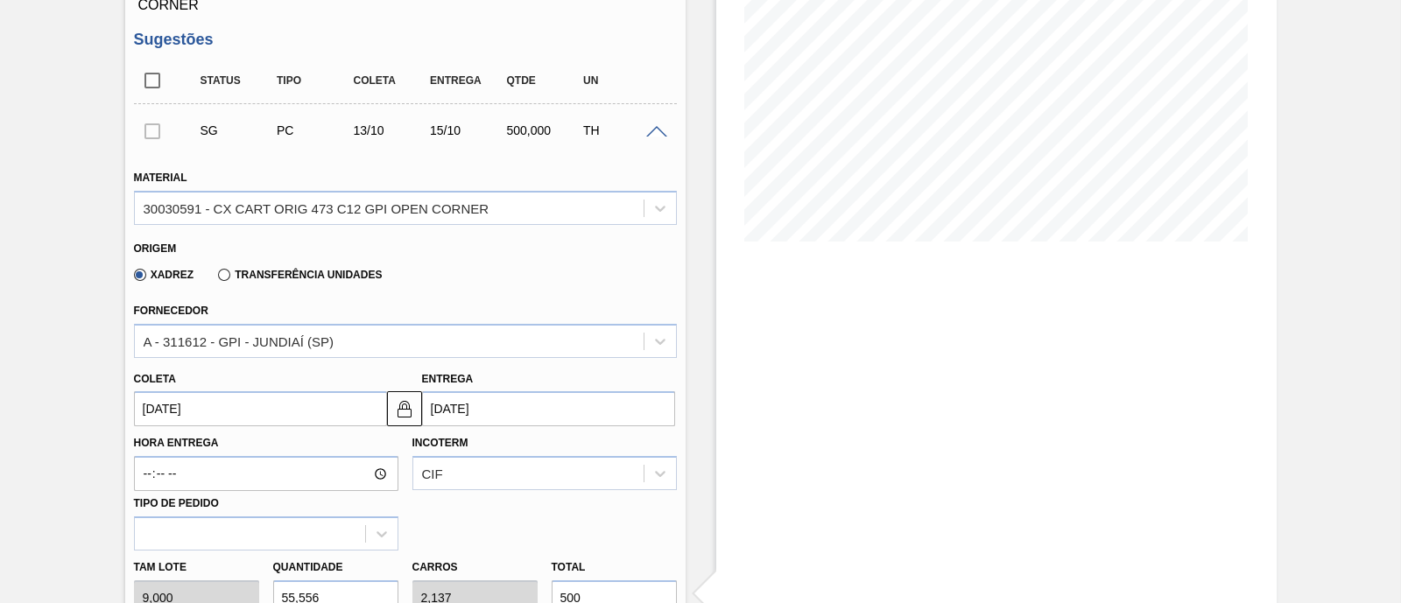
scroll to position [355, 0]
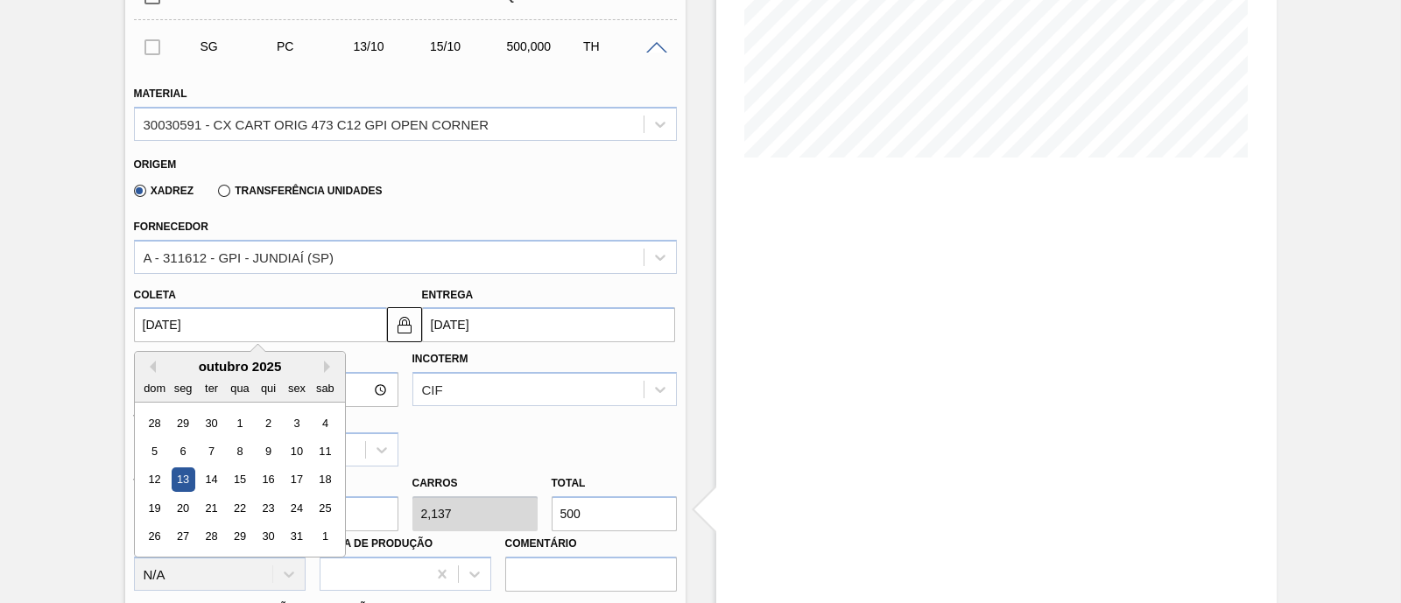
click at [299, 327] on input "[DATE]" at bounding box center [260, 324] width 253 height 35
click at [152, 365] on button "Previous Month" at bounding box center [150, 367] width 12 height 12
click at [189, 477] on div "15" at bounding box center [183, 480] width 24 height 24
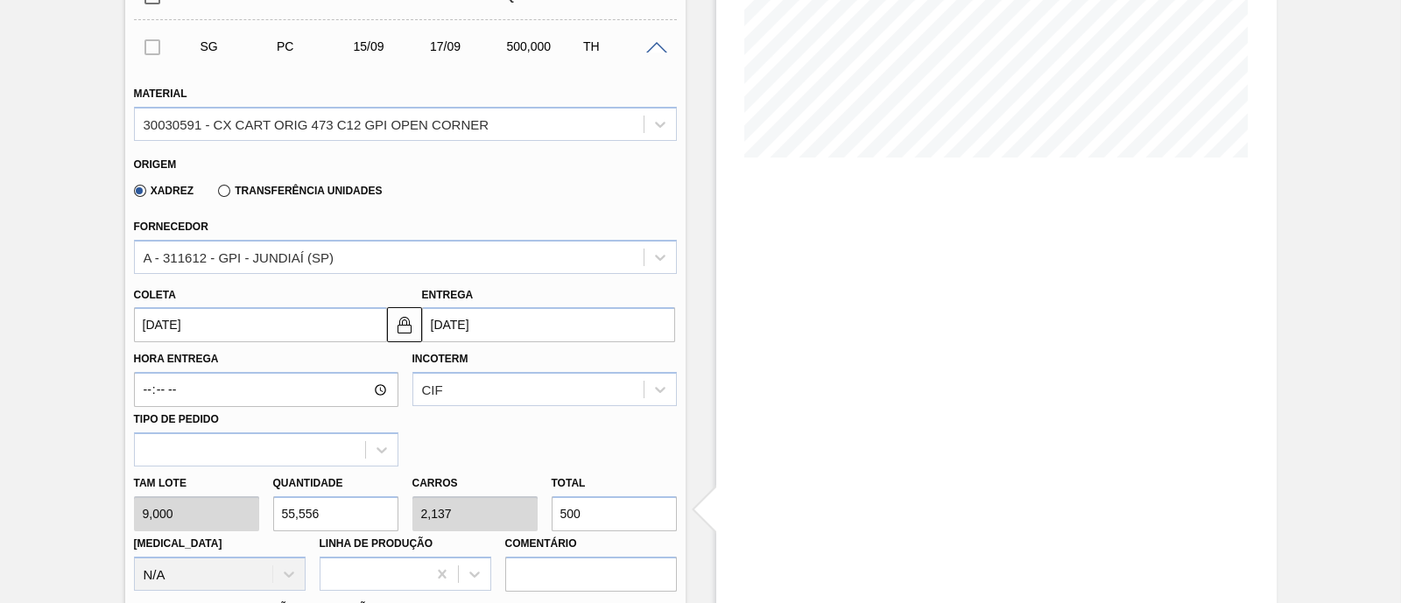
type input "[DATE]"
click at [332, 322] on input "[DATE]" at bounding box center [260, 324] width 253 height 35
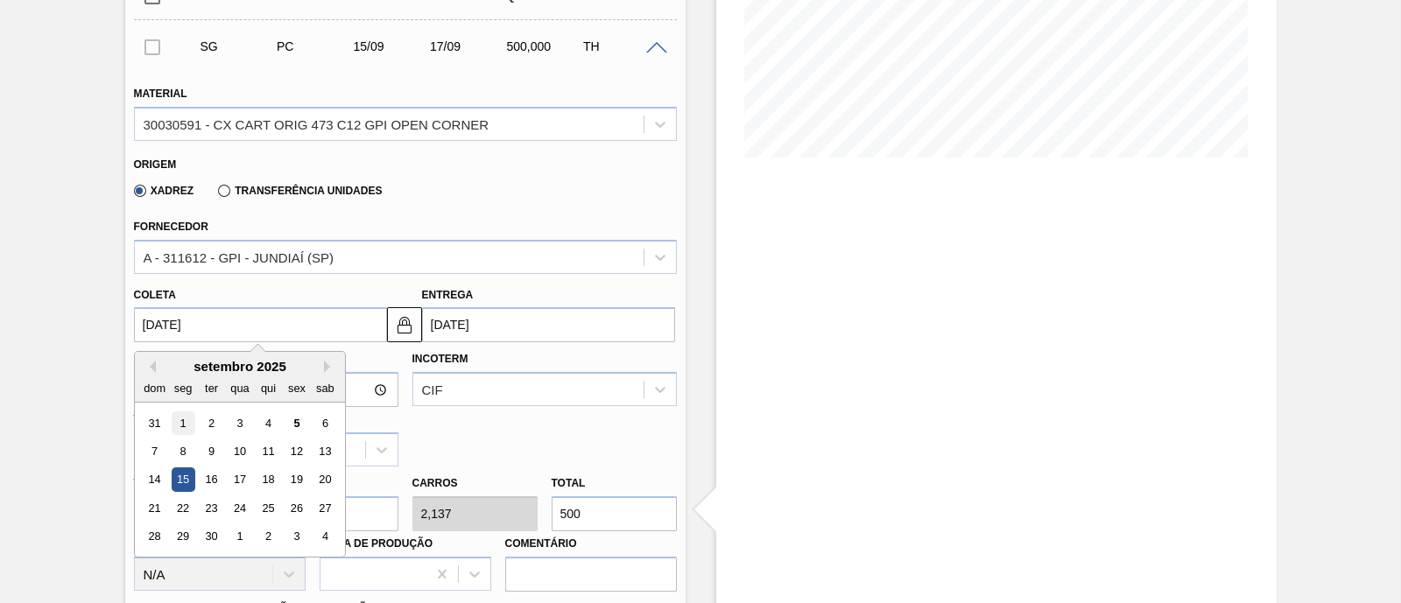
click at [185, 427] on div "1" at bounding box center [183, 424] width 24 height 24
type input "[DATE]"
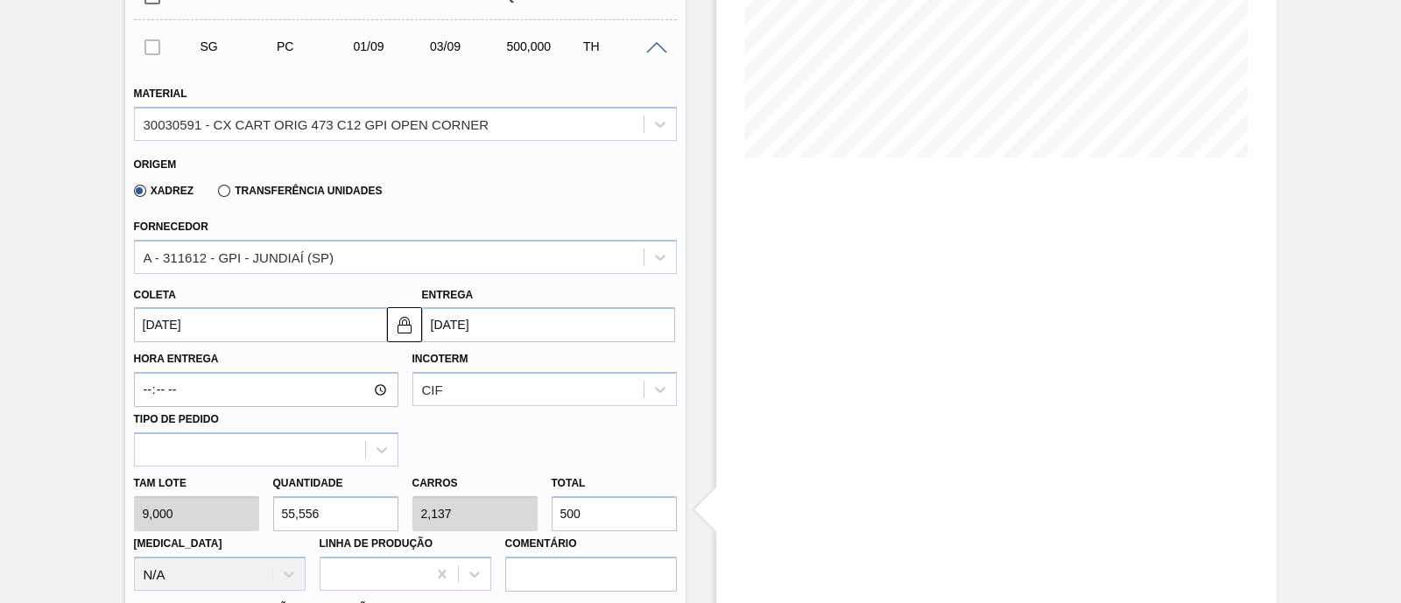
click at [204, 337] on input "[DATE]" at bounding box center [260, 324] width 253 height 35
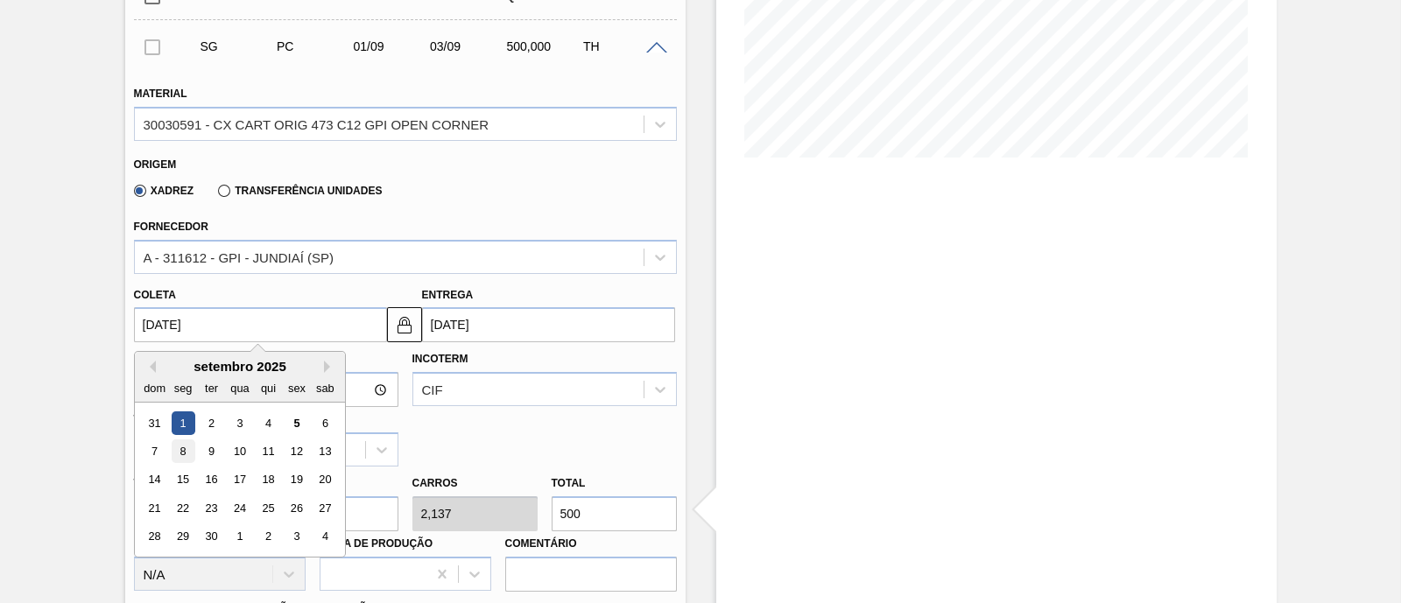
click at [186, 461] on div "8" at bounding box center [183, 452] width 24 height 24
type input "[DATE]"
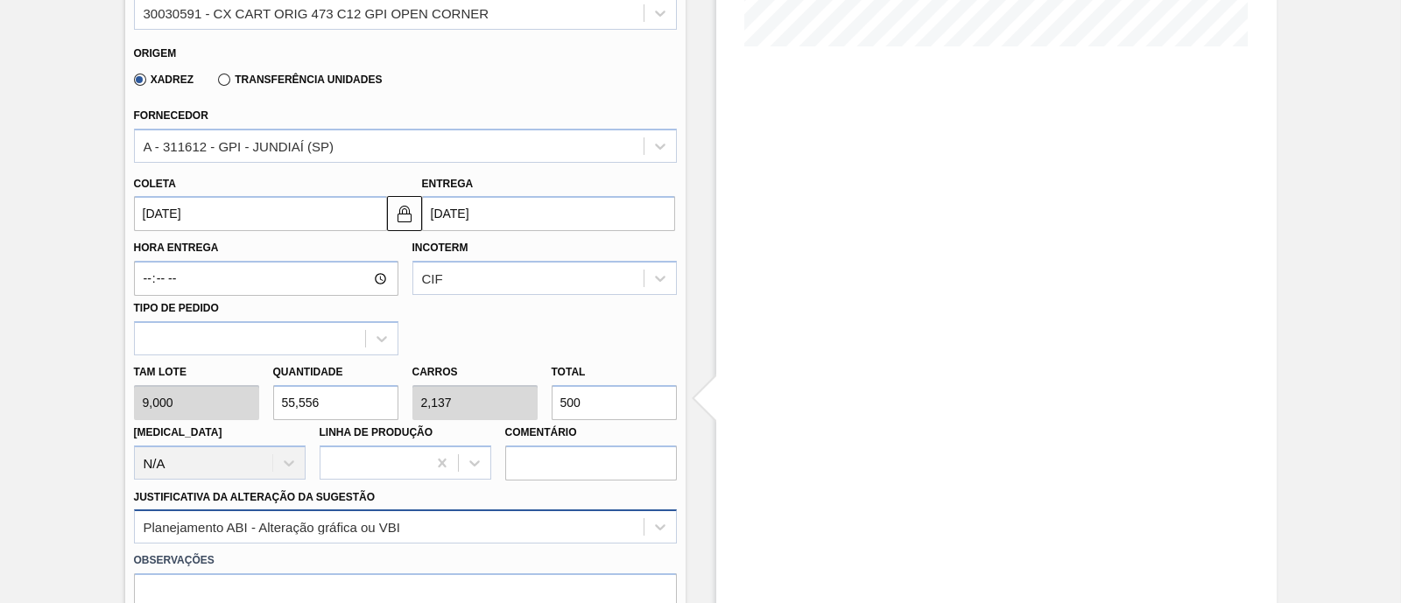
scroll to position [574, 0]
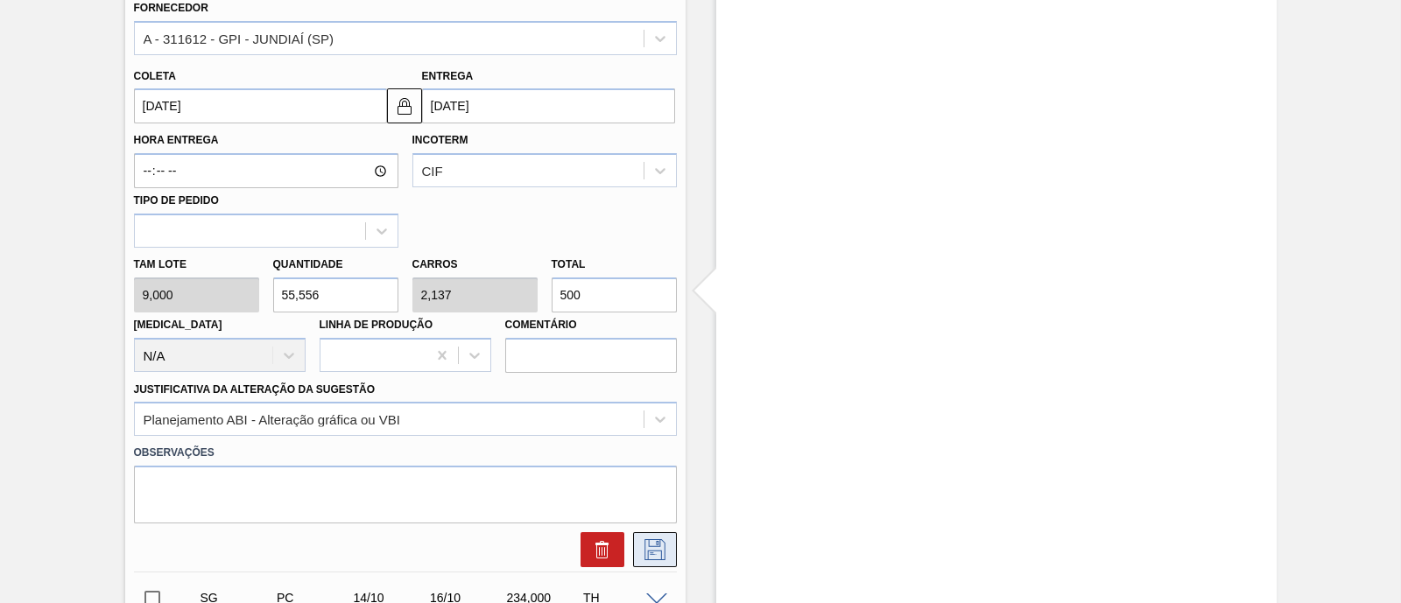
click at [648, 547] on icon at bounding box center [655, 549] width 28 height 21
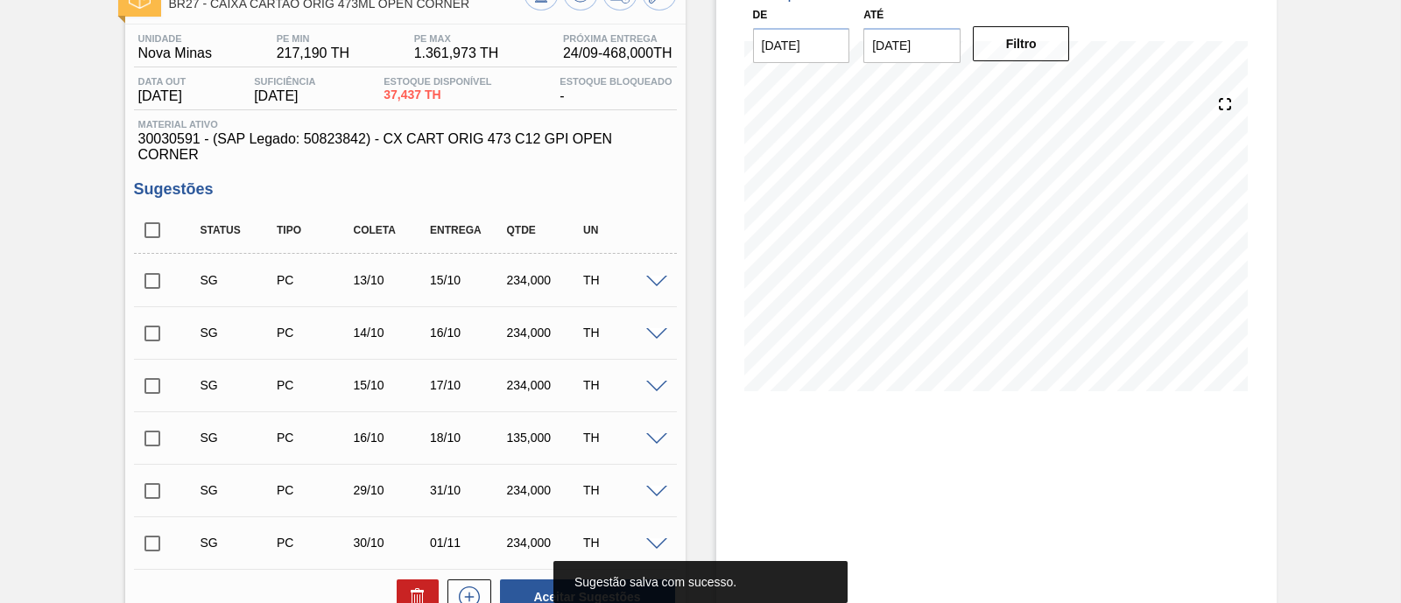
scroll to position [114, 0]
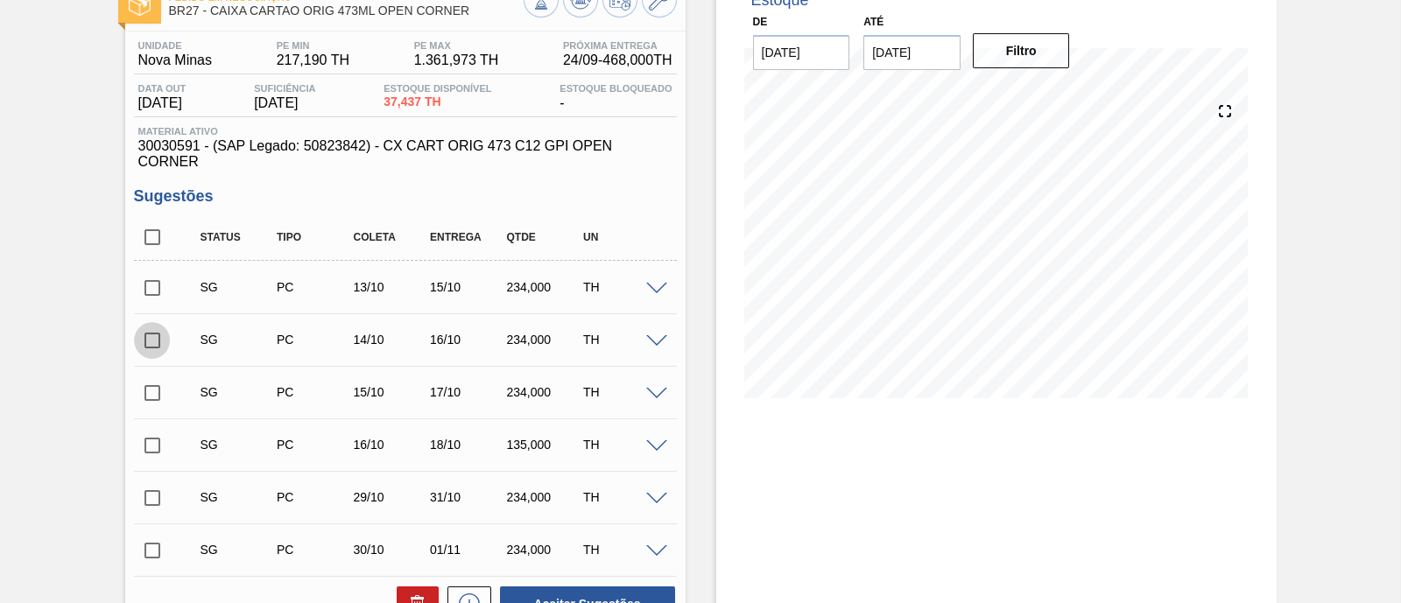
click at [153, 341] on input "checkbox" at bounding box center [152, 340] width 37 height 37
checkbox input "true"
click at [157, 236] on input "checkbox" at bounding box center [152, 237] width 37 height 37
checkbox input "true"
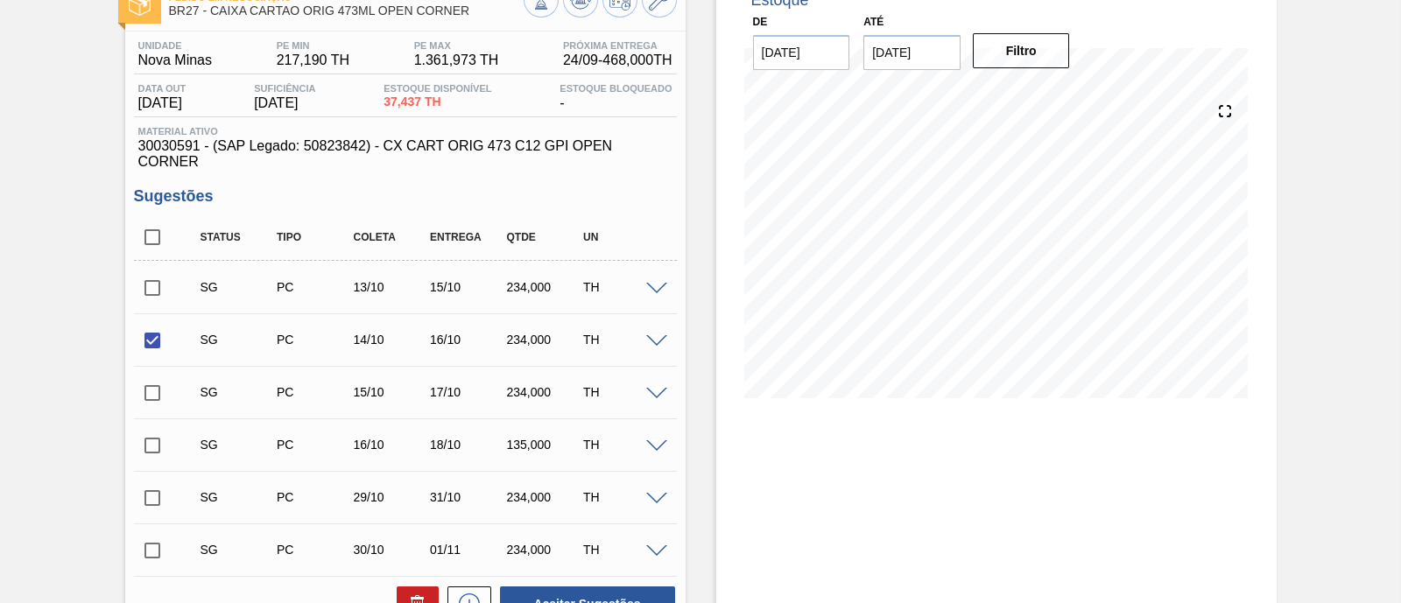
checkbox input "true"
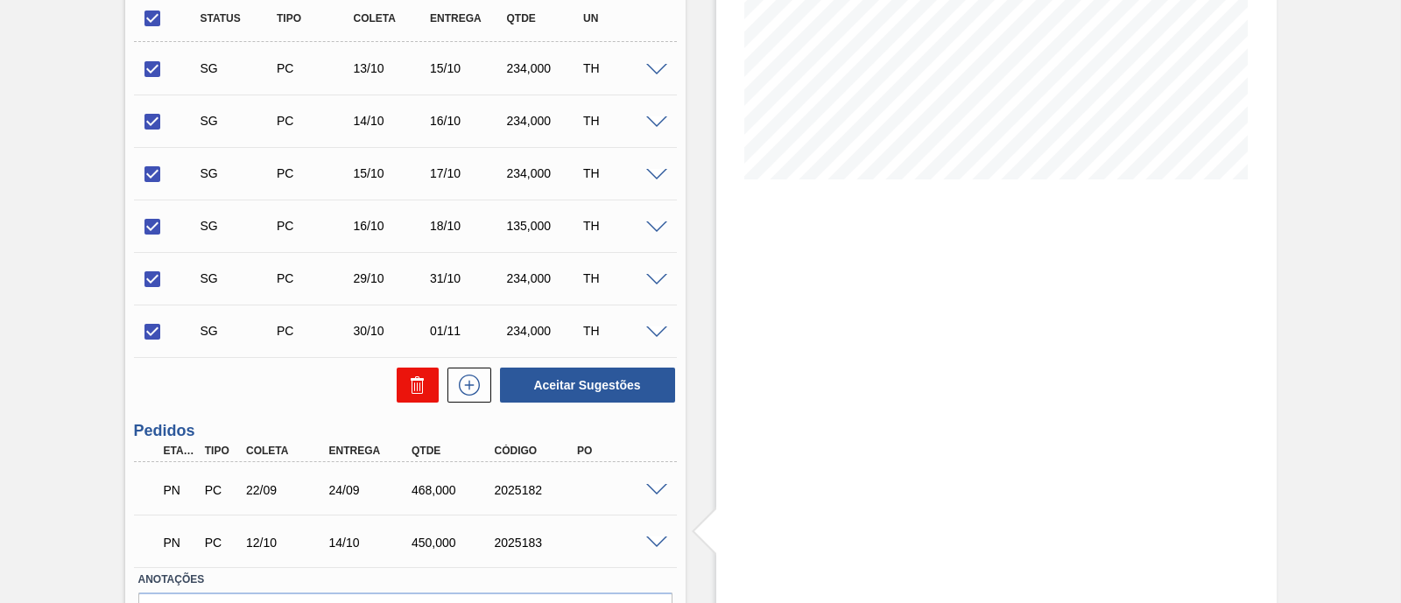
click at [421, 396] on icon at bounding box center [417, 385] width 21 height 21
checkbox input "false"
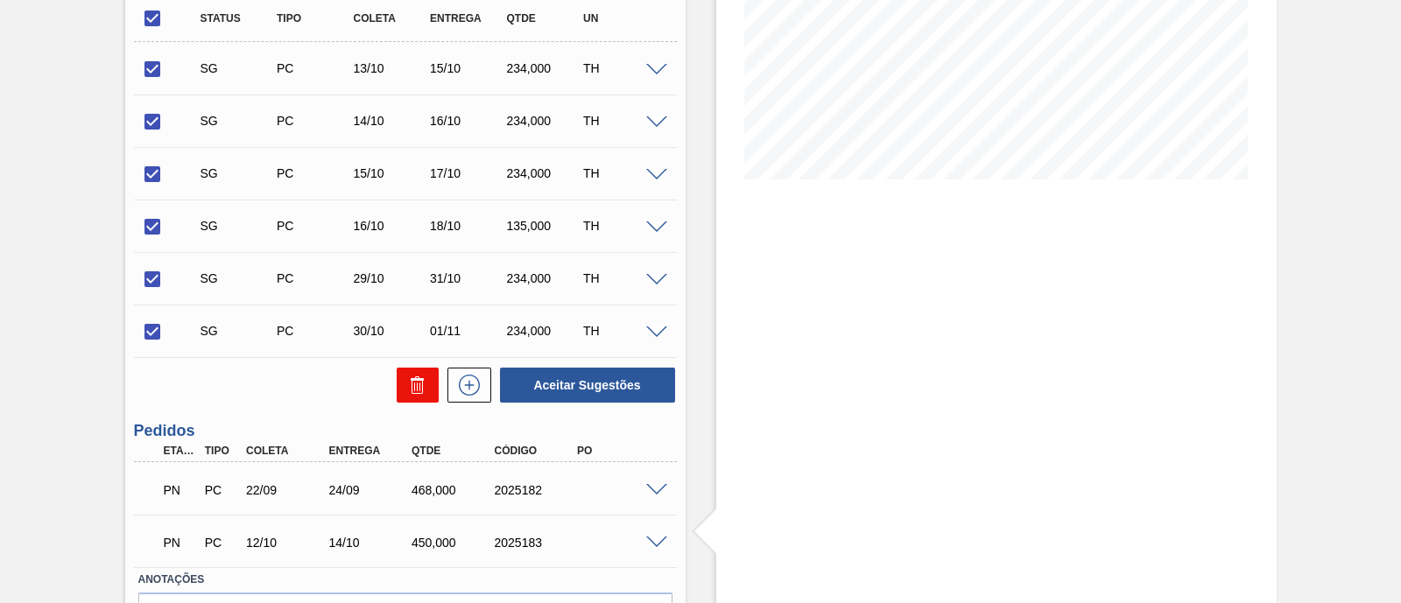
checkbox input "false"
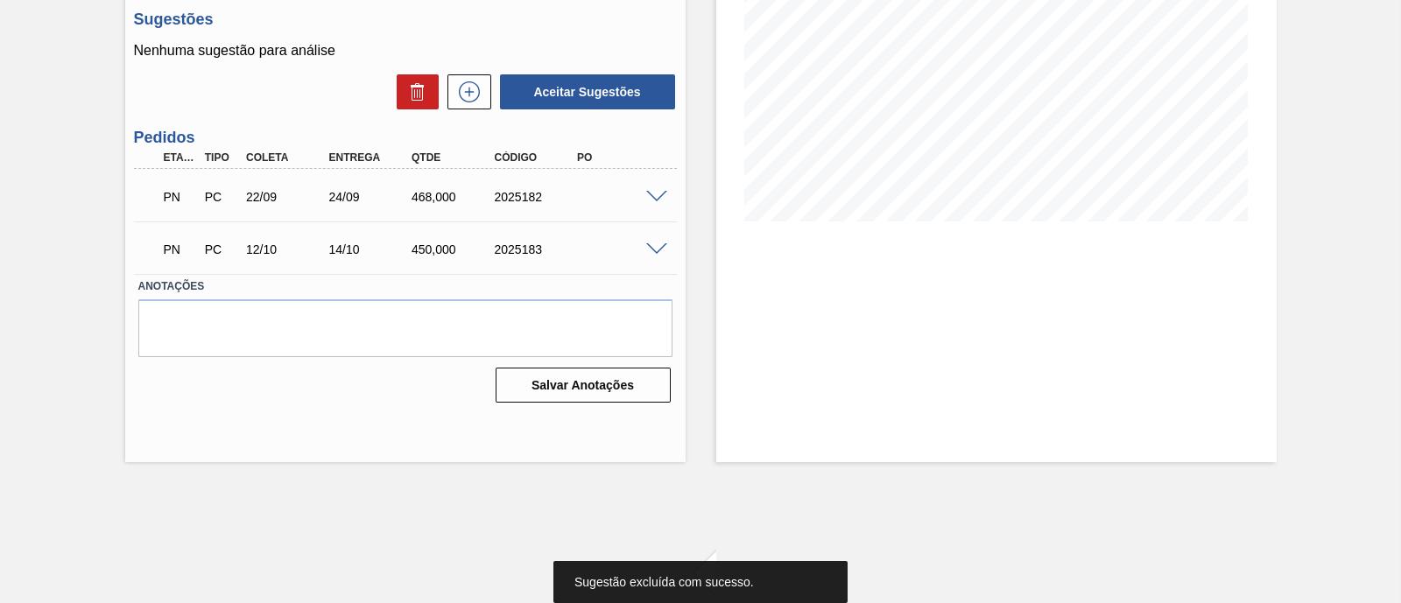
scroll to position [72, 0]
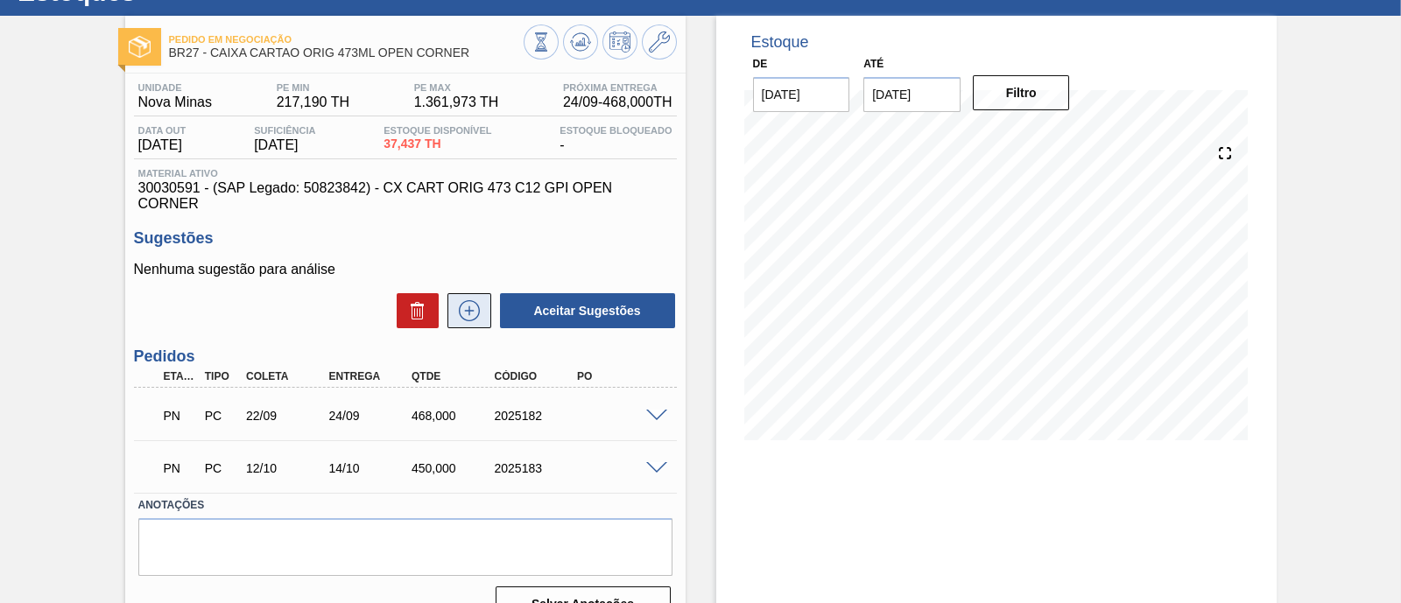
click at [477, 325] on button at bounding box center [469, 310] width 44 height 35
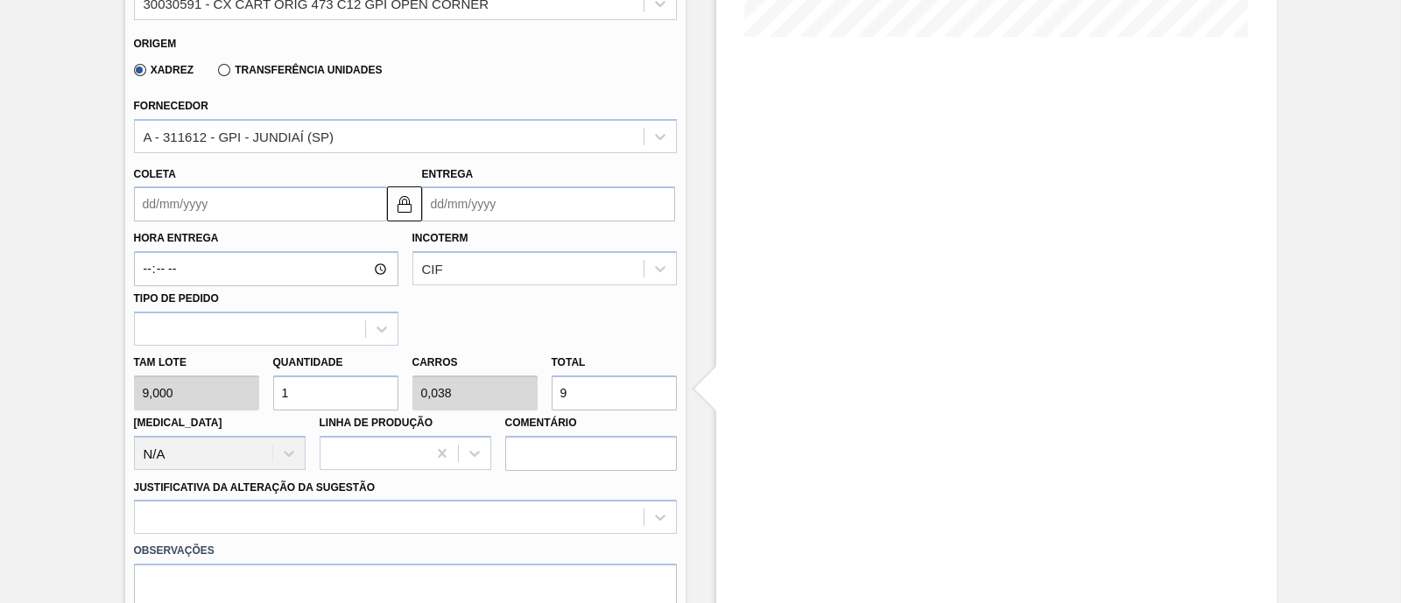
scroll to position [619, 0]
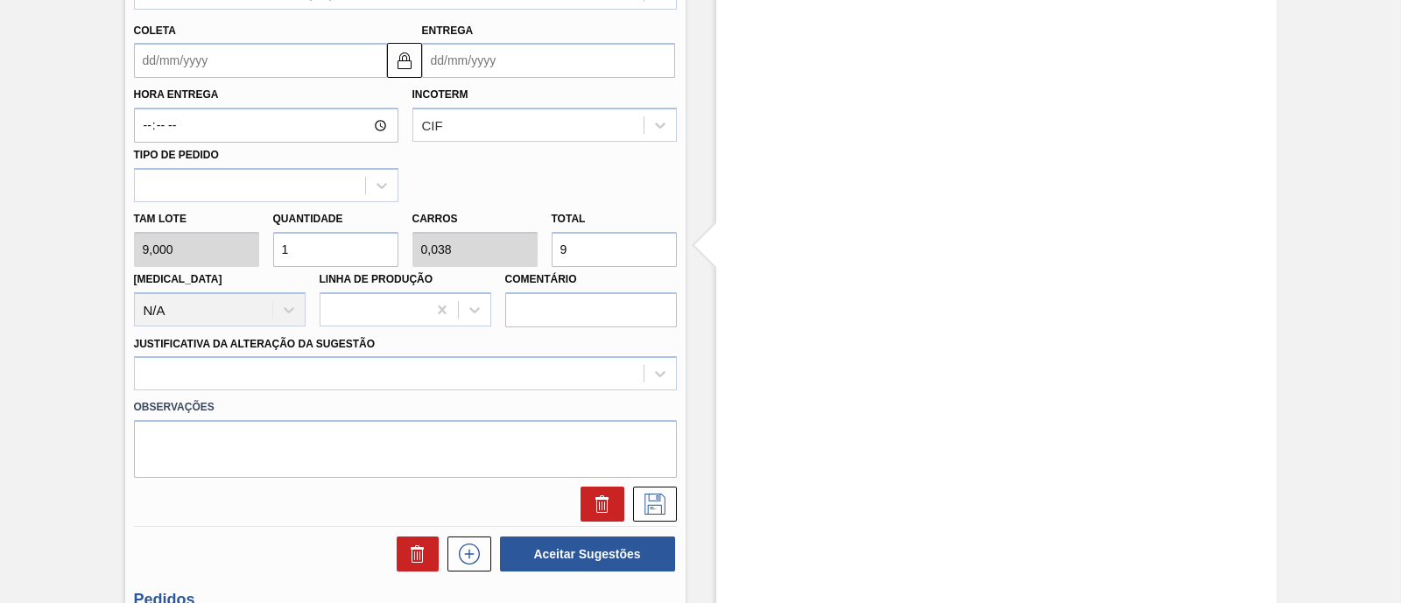
click at [531, 252] on div "[PERSON_NAME] 9,000 Quantidade 1 Carros 0,038 Total 9 [MEDICAL_DATA] N/A Linha …" at bounding box center [405, 264] width 557 height 125
type input "0,556"
type input "0,021"
type input "5"
type input "5,556"
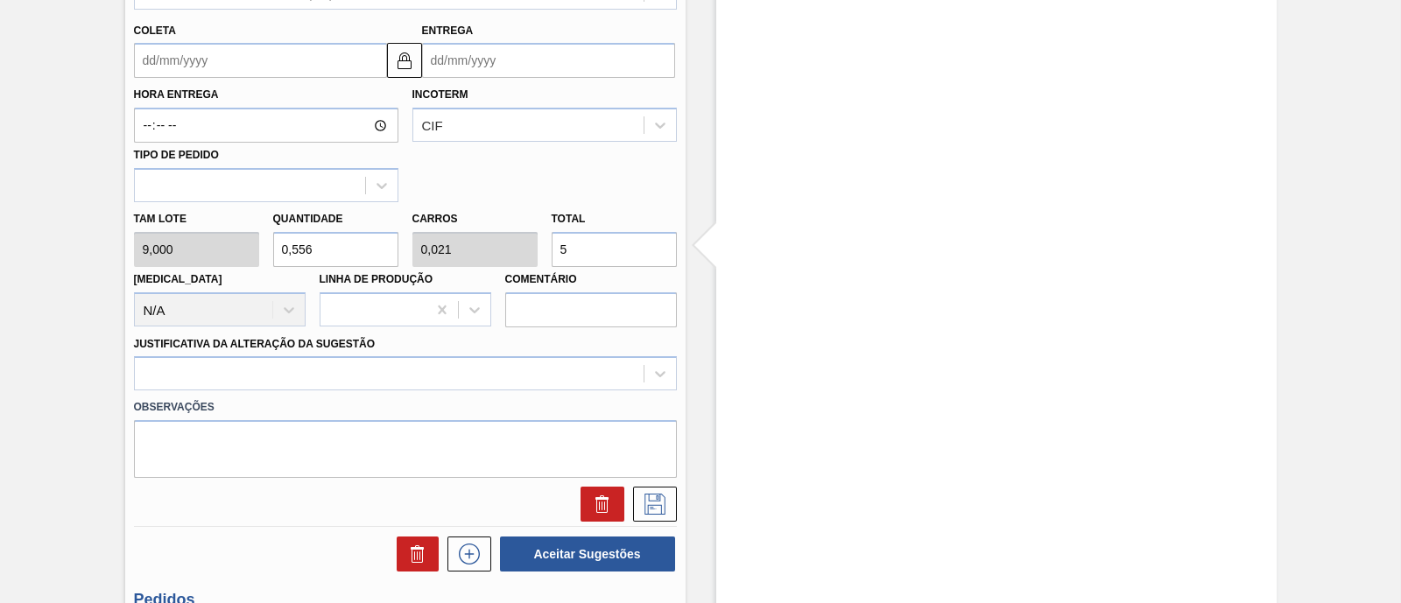
type input "0,214"
type input "50"
type input "55,556"
type input "2,137"
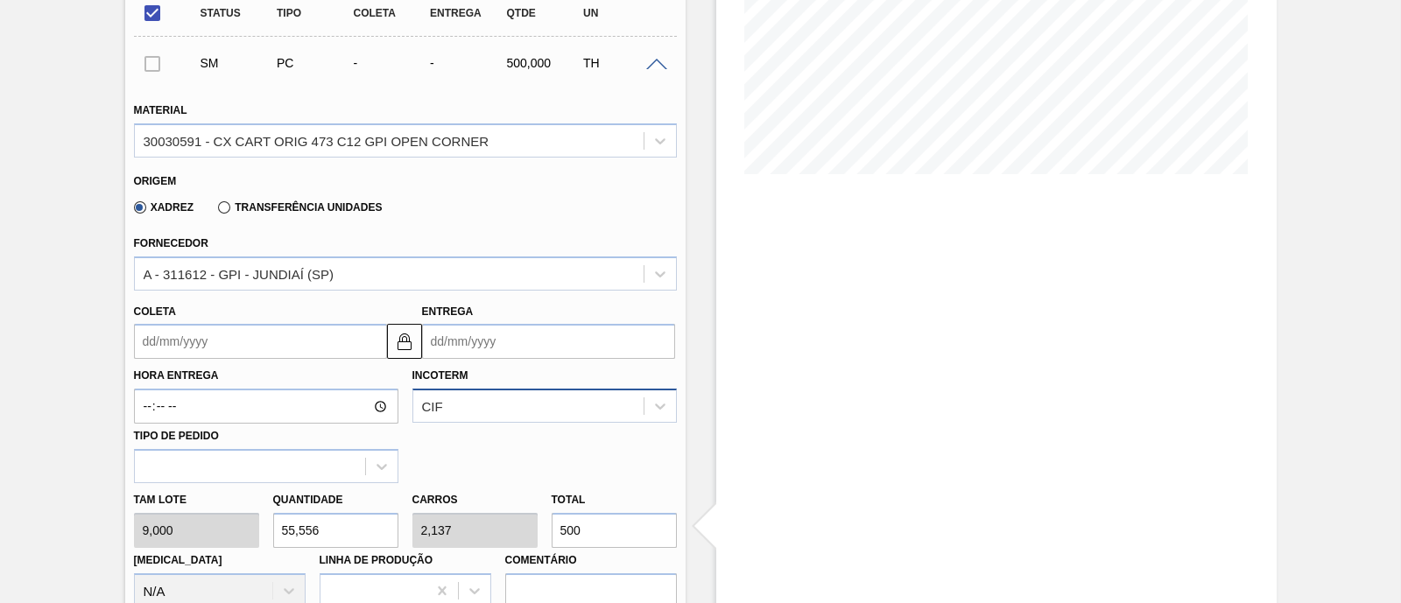
scroll to position [291, 0]
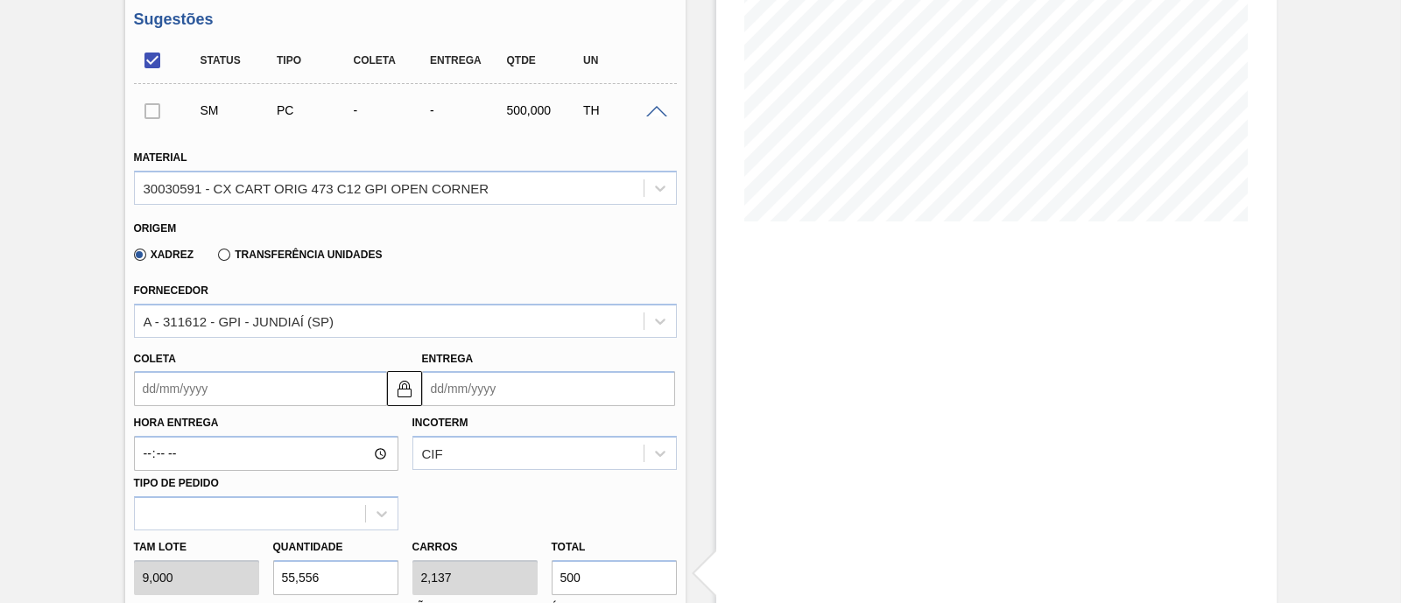
type input "500"
click at [335, 386] on input "Coleta" at bounding box center [260, 388] width 253 height 35
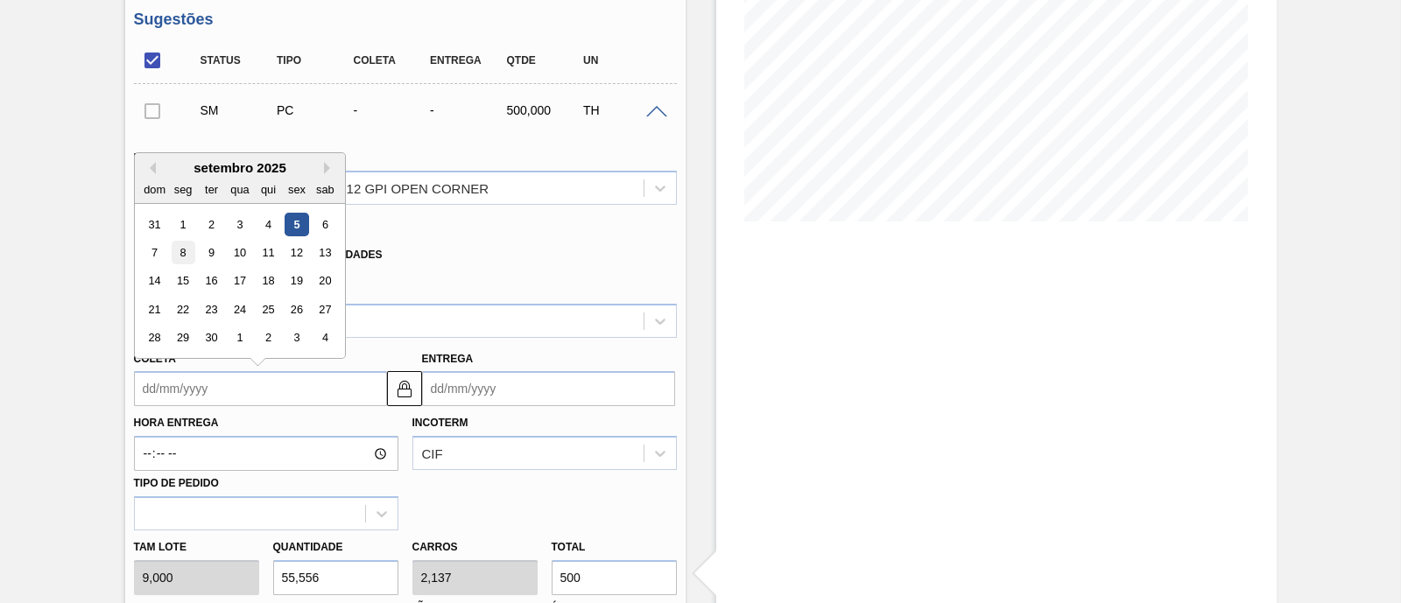
click at [185, 260] on div "8" at bounding box center [183, 253] width 24 height 24
type input "[DATE]"
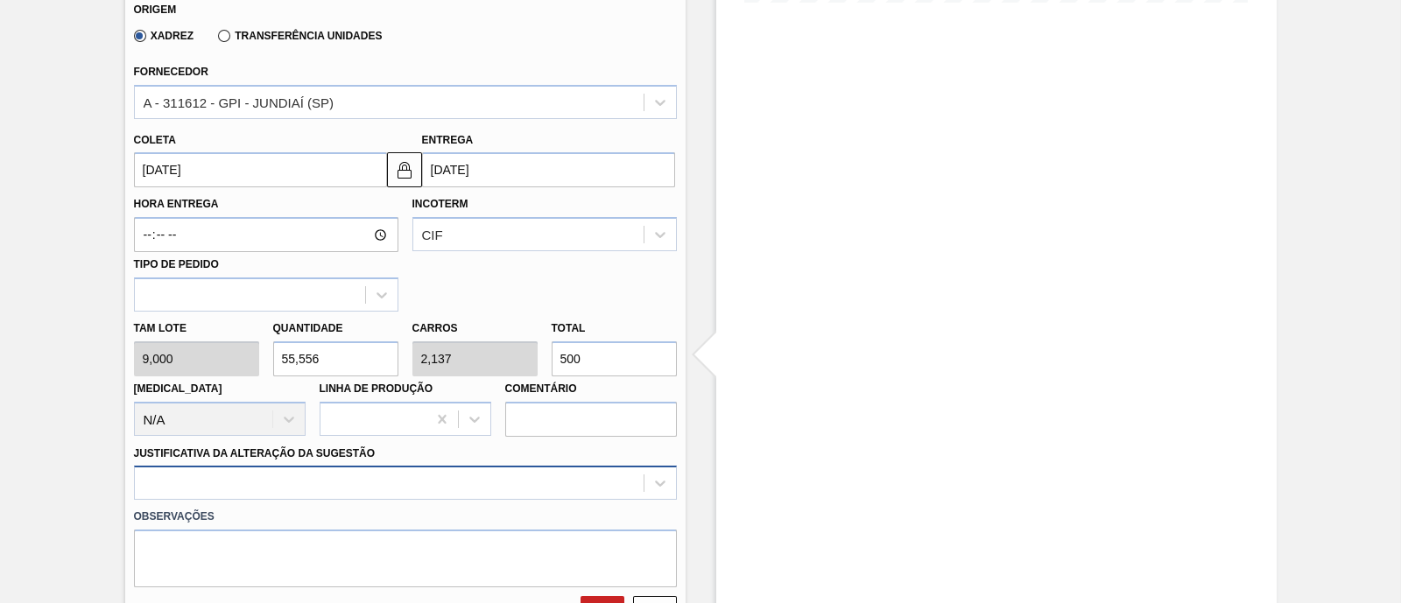
click at [362, 475] on div at bounding box center [405, 483] width 543 height 34
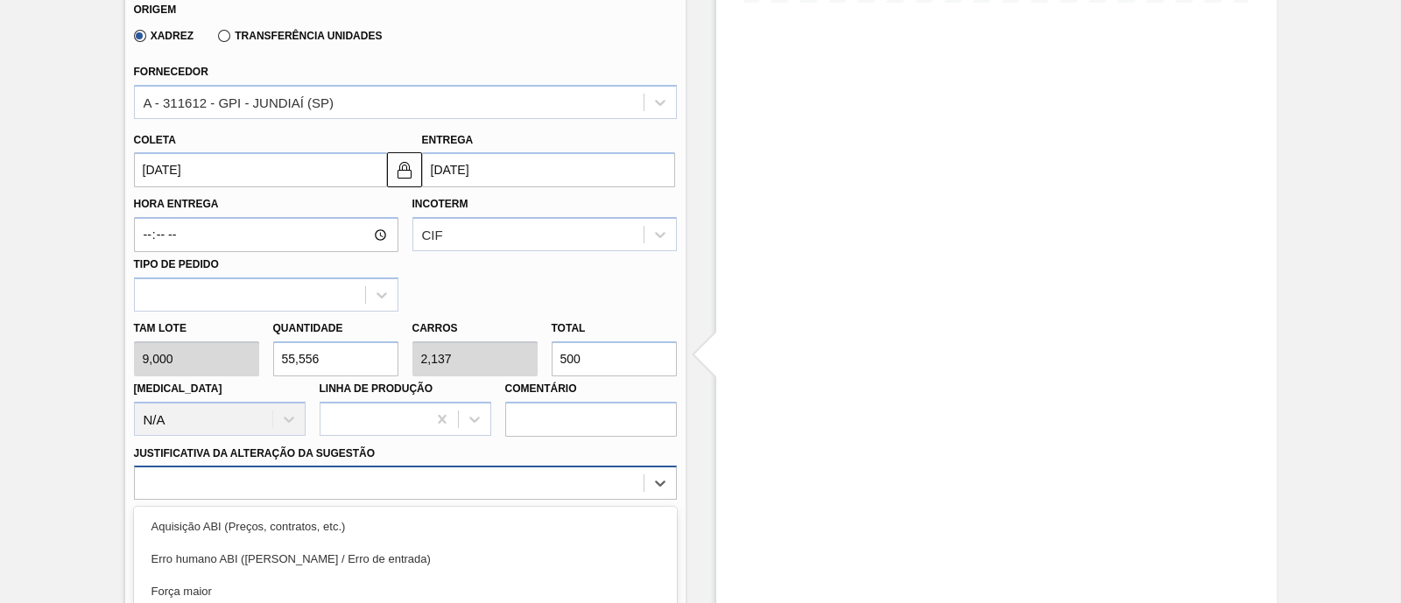
scroll to position [683, 0]
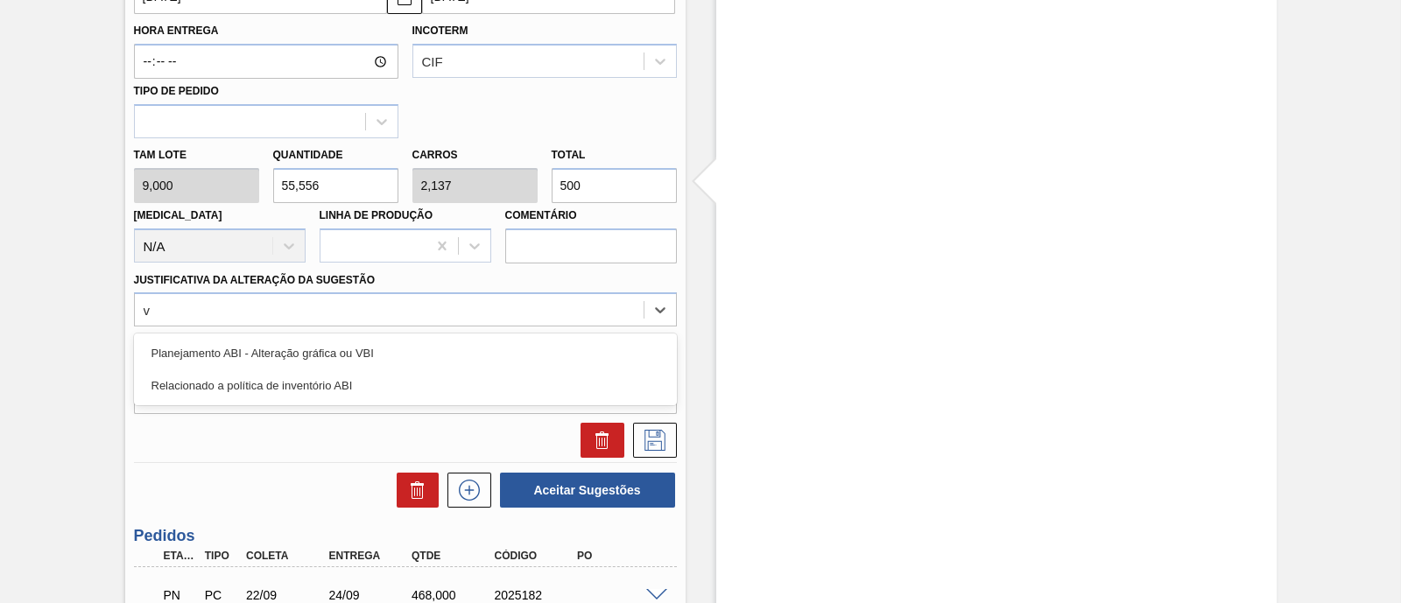
type Sugestão "vb"
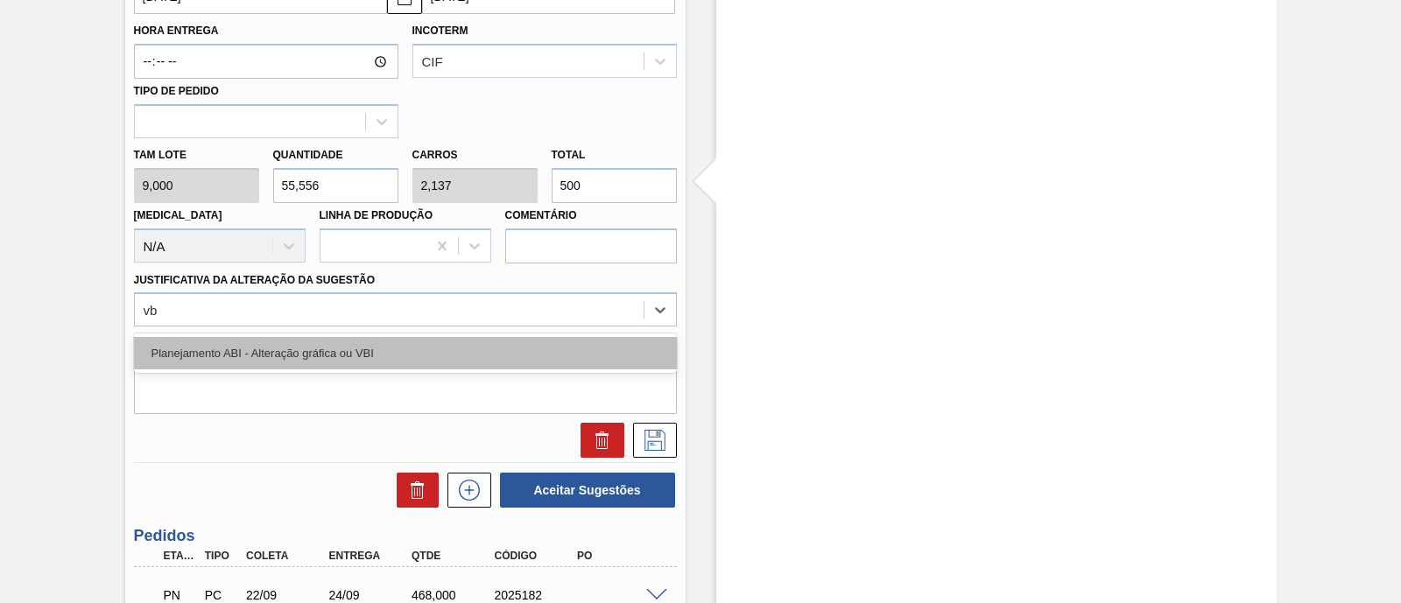
click at [395, 349] on div "Planejamento ABI - Alteração gráfica ou VBI" at bounding box center [405, 353] width 543 height 32
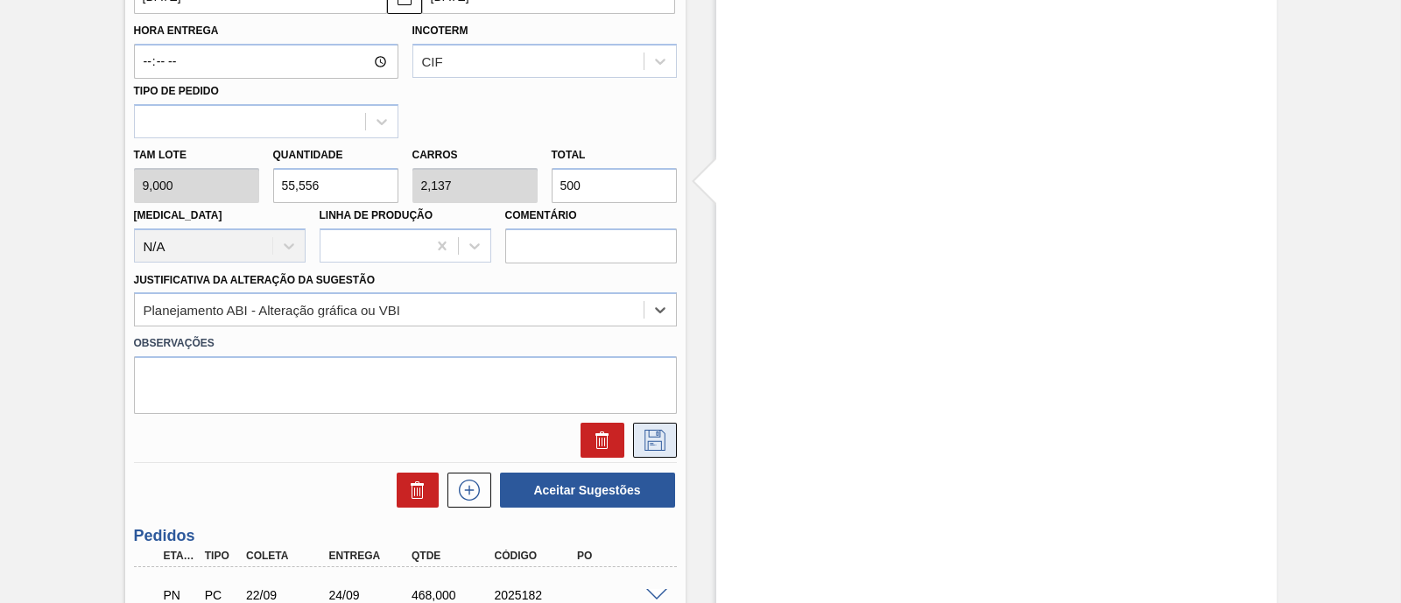
click at [649, 440] on icon at bounding box center [655, 440] width 28 height 21
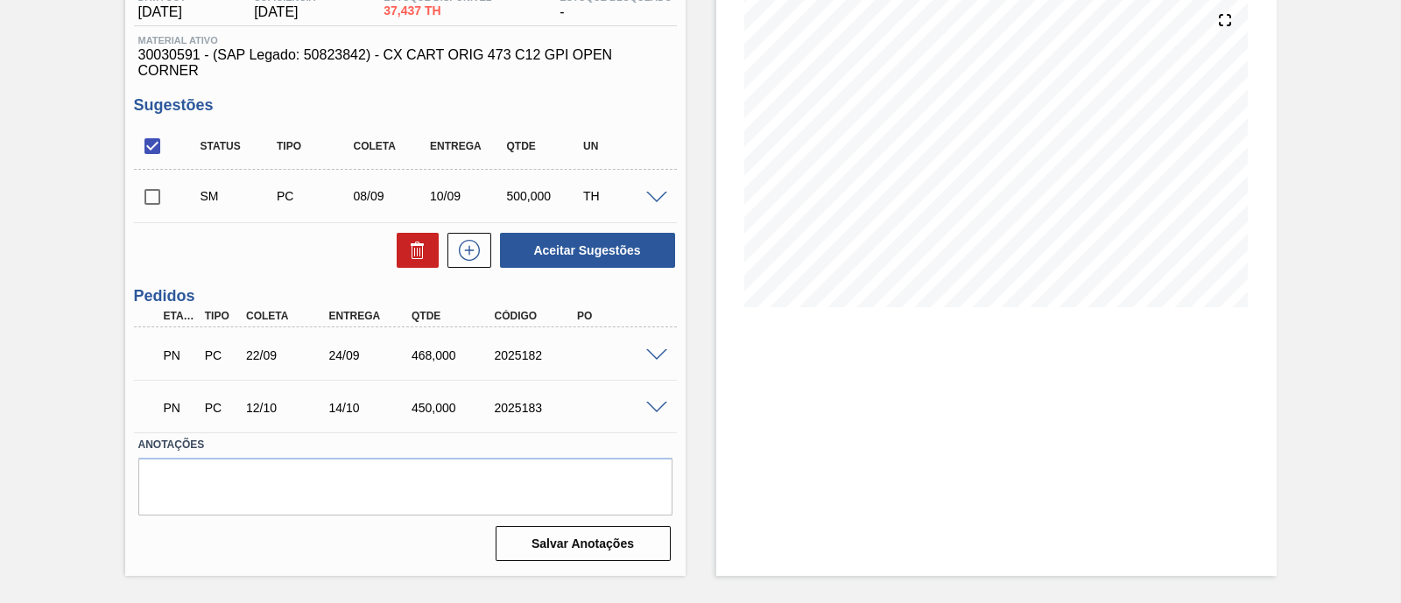
scroll to position [72, 0]
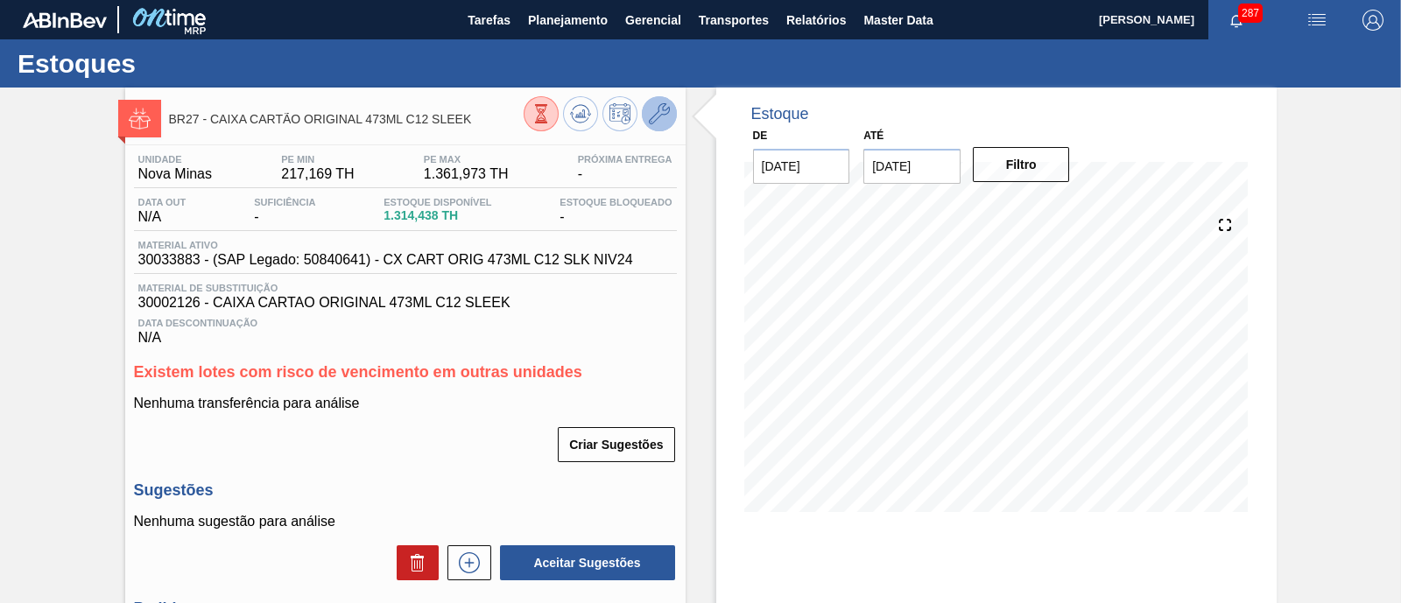
click at [665, 120] on icon at bounding box center [659, 113] width 21 height 21
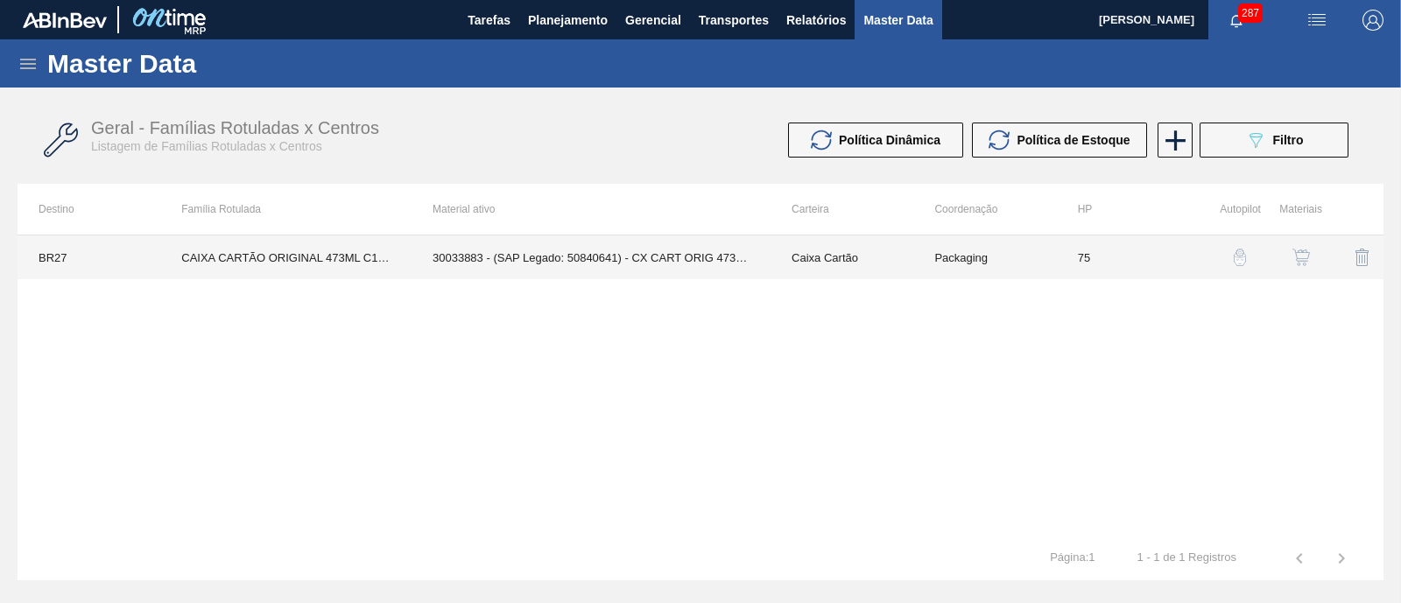
click at [659, 248] on td "30033883 - (SAP Legado: 50840641) - CX CART ORIG 473ML C12 SLK NIV24" at bounding box center [591, 258] width 359 height 44
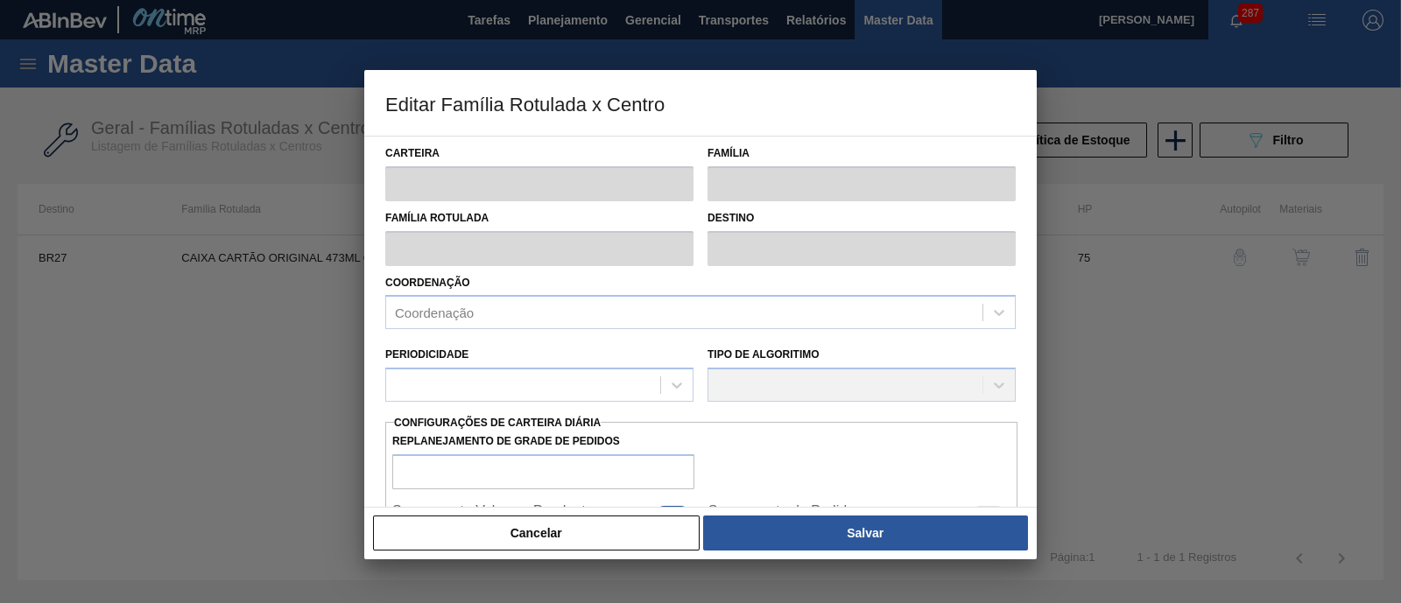
type input "Caixa Cartão"
type input "CAIXA CARTÃO ORIGINAL 473ML C12 SLEEK"
type input "BR27 - Nova Minas"
type input "75"
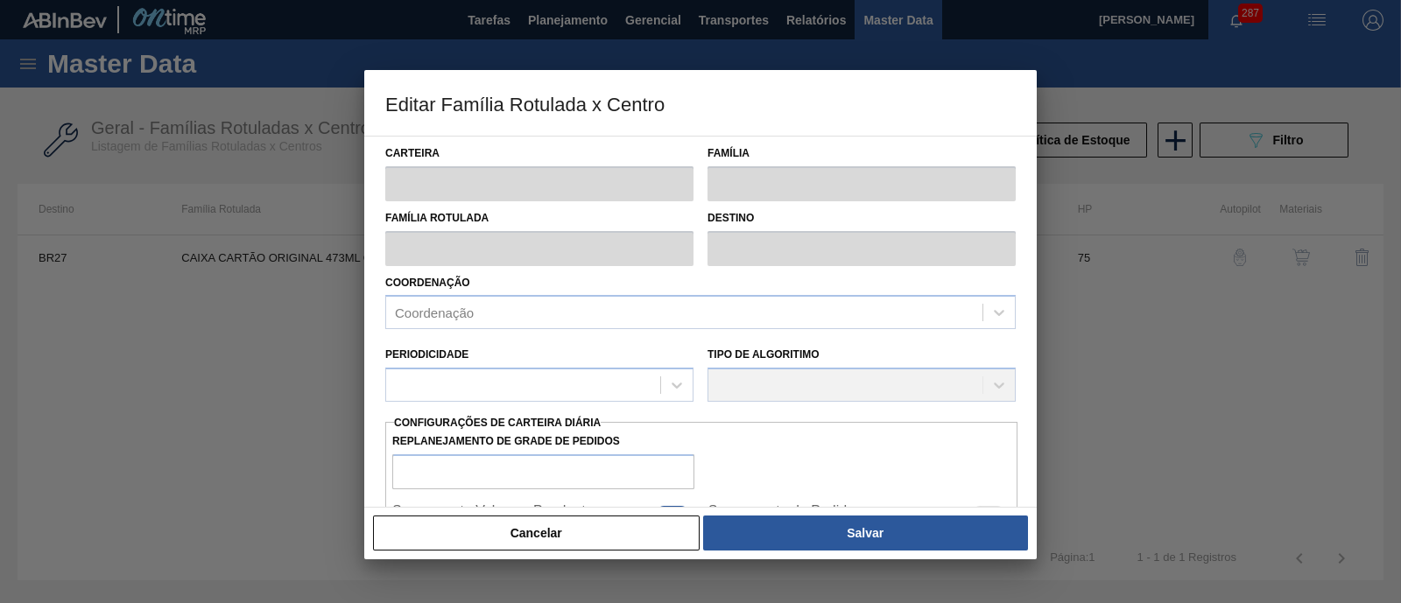
type input "217,169"
type input "1.361,973"
type input "40"
type input "675,091"
checkbox input "true"
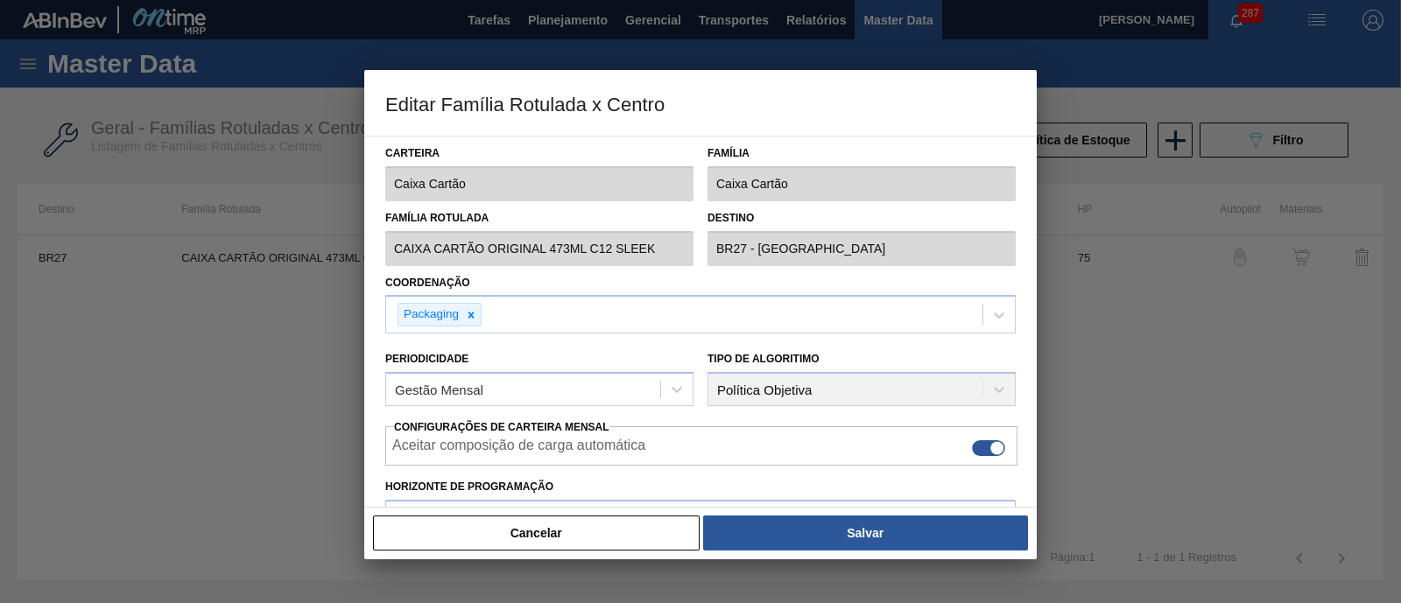
click at [1165, 330] on div at bounding box center [700, 301] width 1401 height 603
click at [581, 527] on button "Cancelar" at bounding box center [536, 533] width 327 height 35
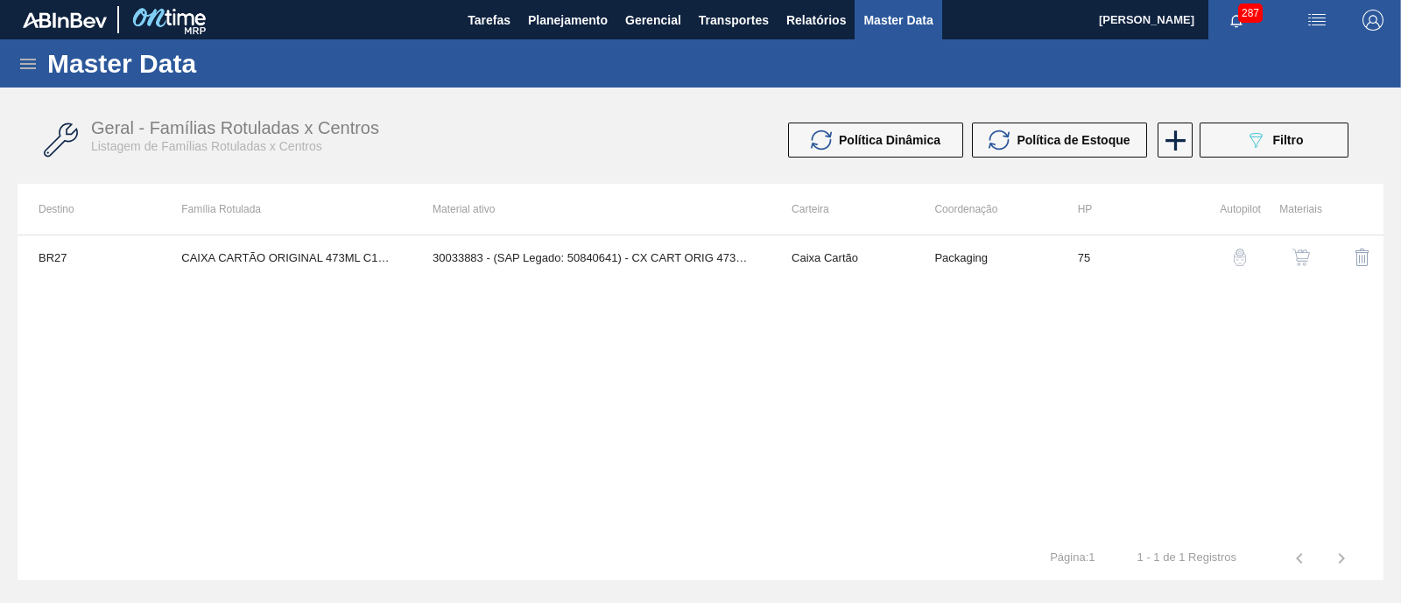
click at [1296, 261] on img "button" at bounding box center [1301, 258] width 18 height 18
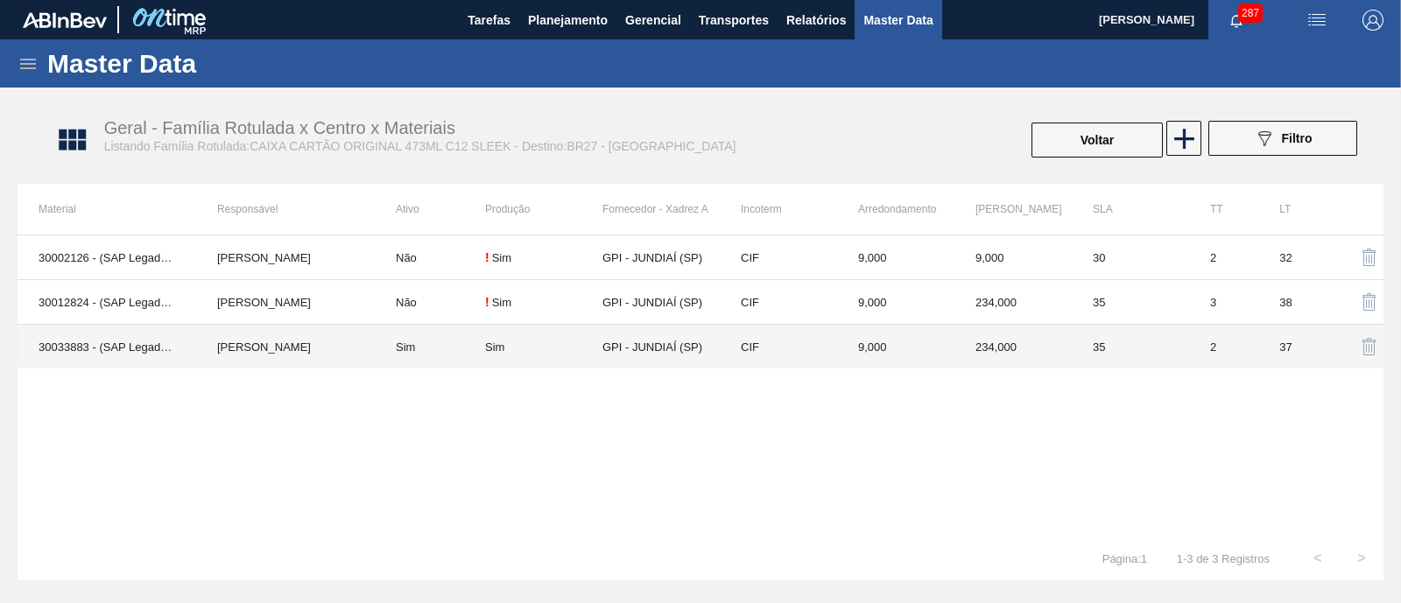
click at [609, 343] on td "GPI - JUNDIAÍ (SP)" at bounding box center [660, 347] width 117 height 45
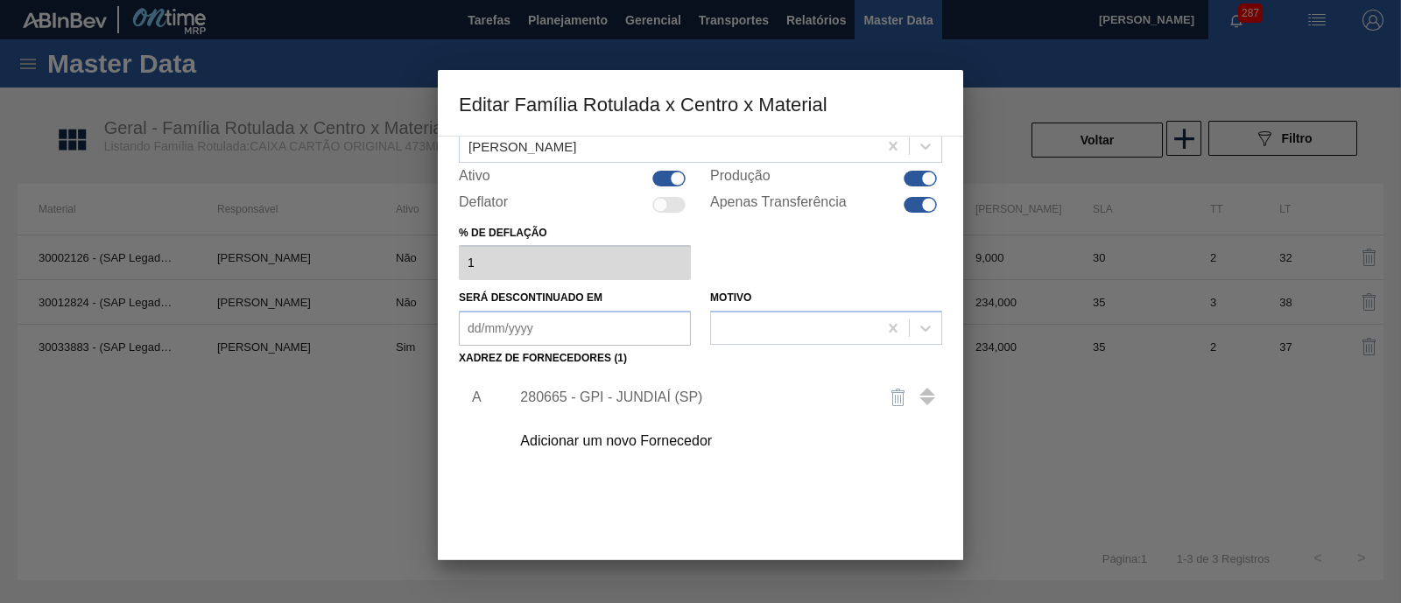
scroll to position [184, 0]
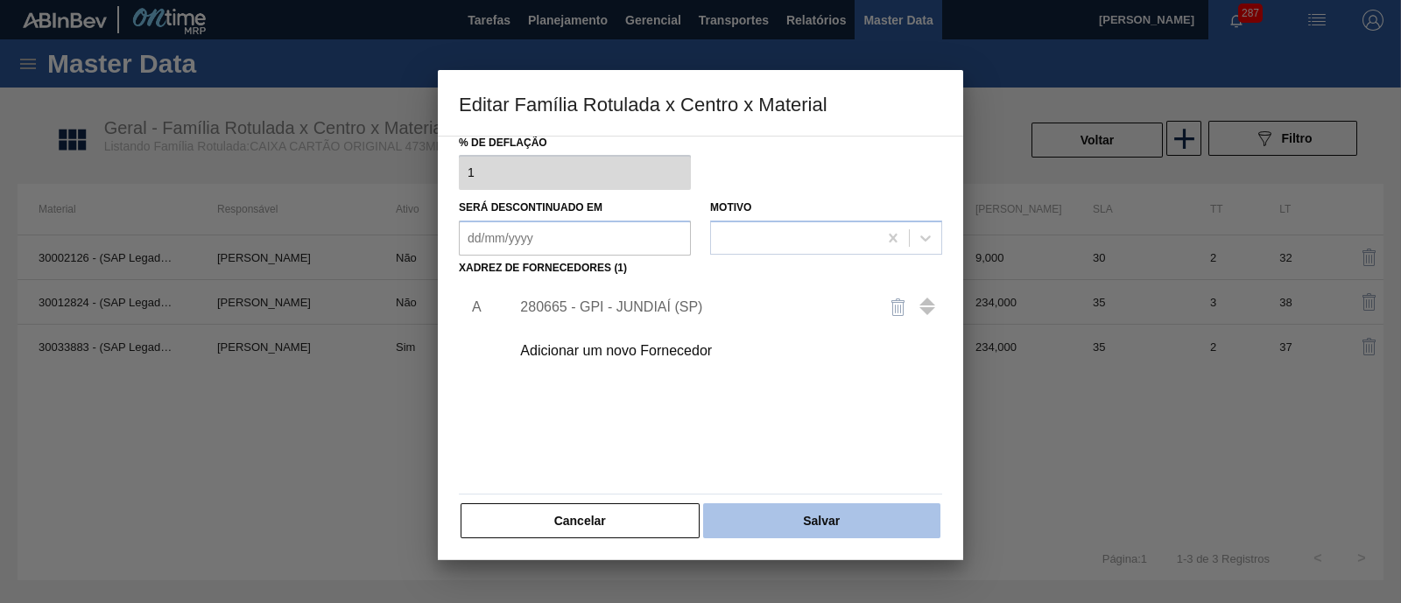
click at [742, 510] on button "Salvar" at bounding box center [821, 520] width 237 height 35
